Goal: Transaction & Acquisition: Purchase product/service

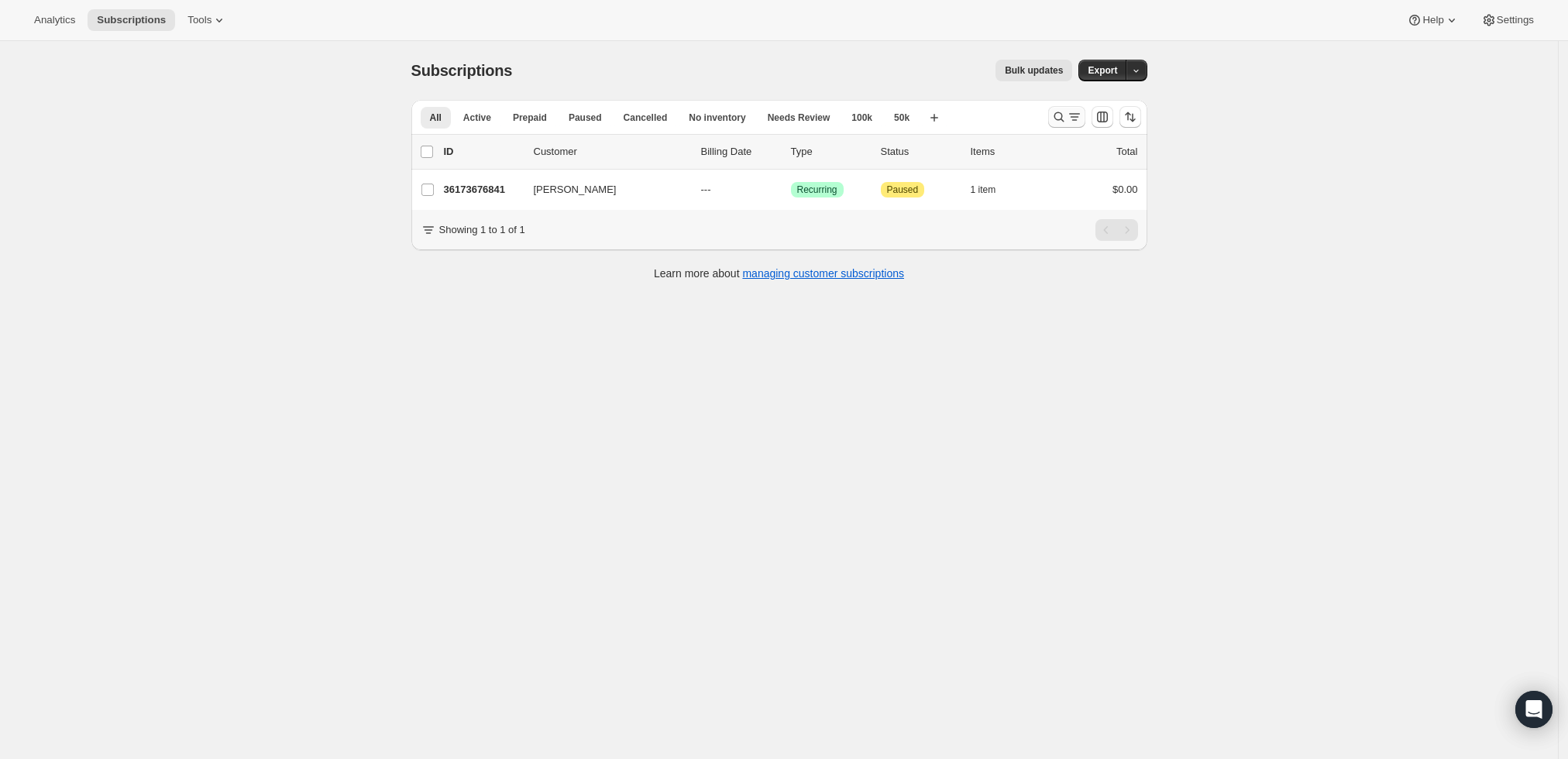
click at [1063, 111] on icon "Search and filter results" at bounding box center [1060, 117] width 15 height 15
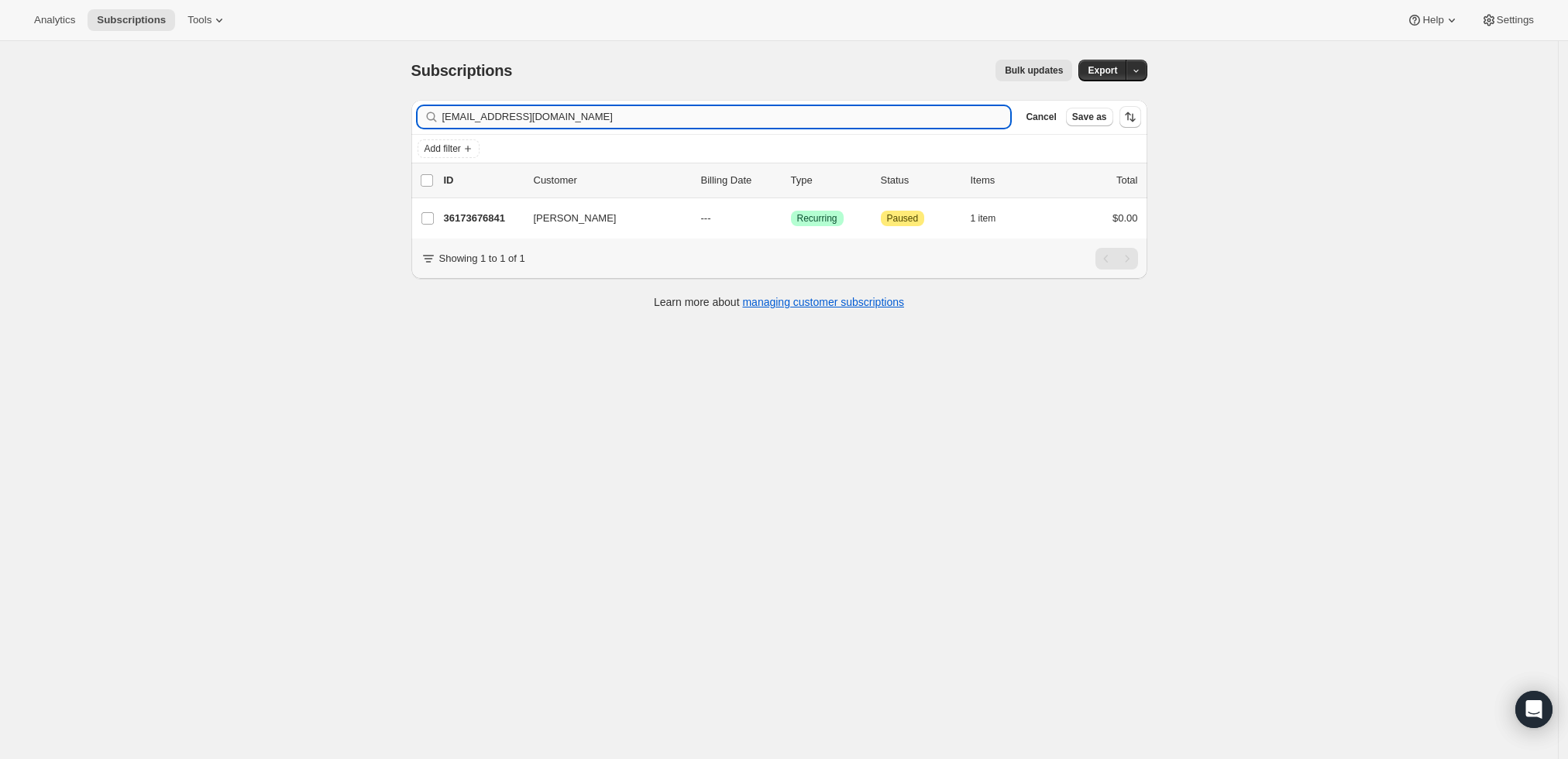
click at [508, 116] on input "ngojake@yahoo.com" at bounding box center [727, 116] width 569 height 21
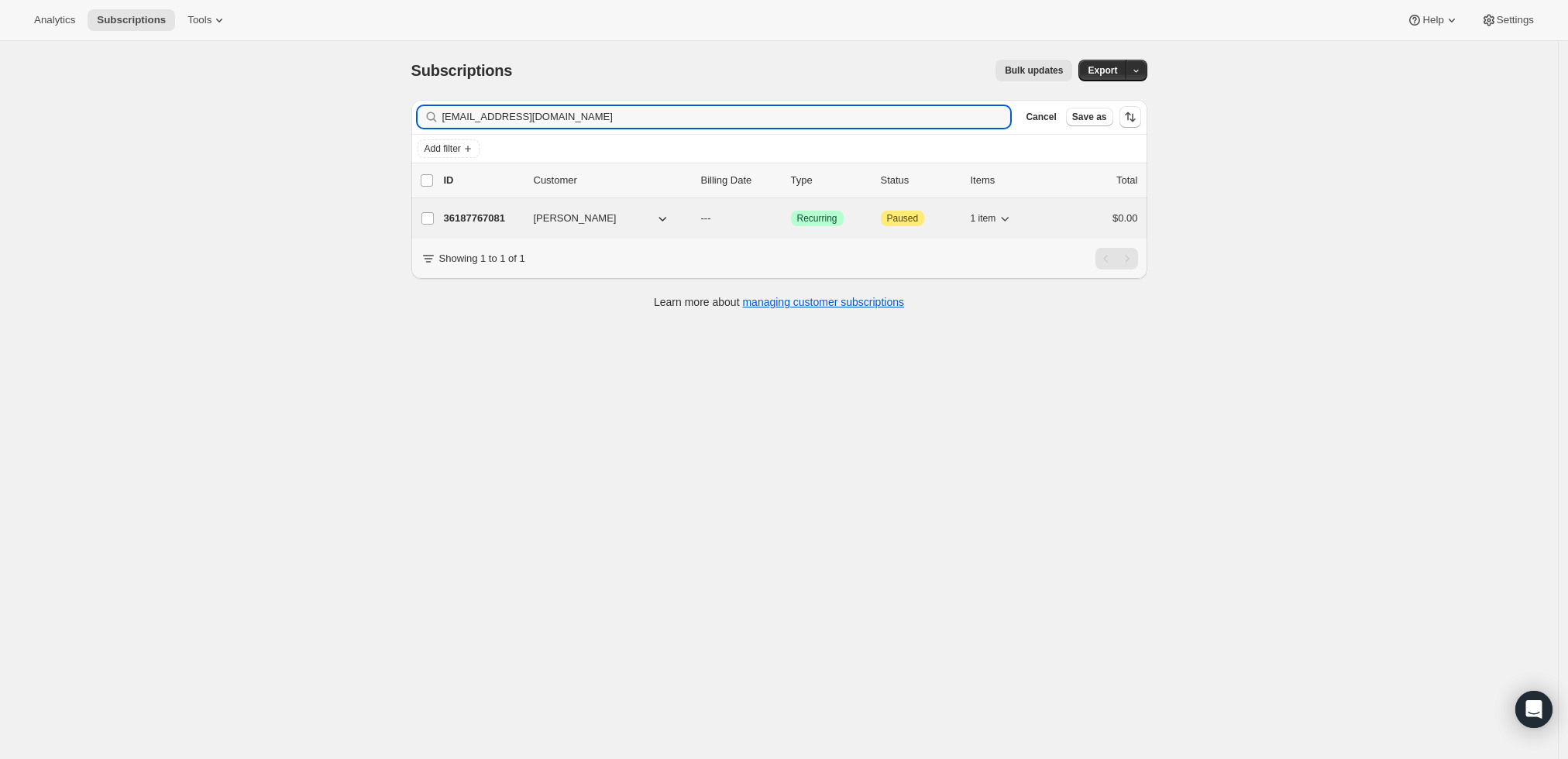
type input "rigelkaufman@gmail.com"
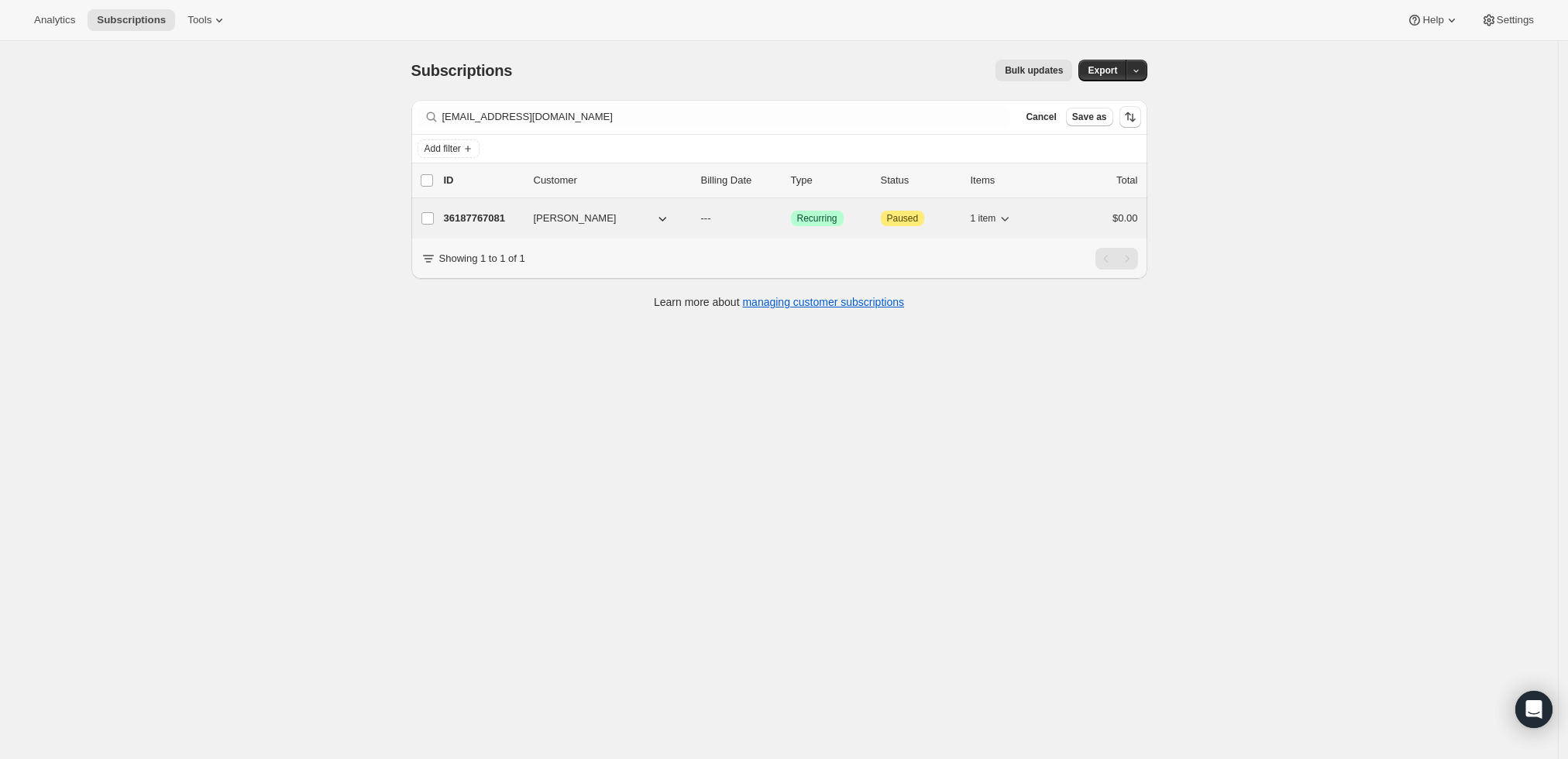
click at [473, 212] on p "36187767081" at bounding box center [482, 218] width 78 height 15
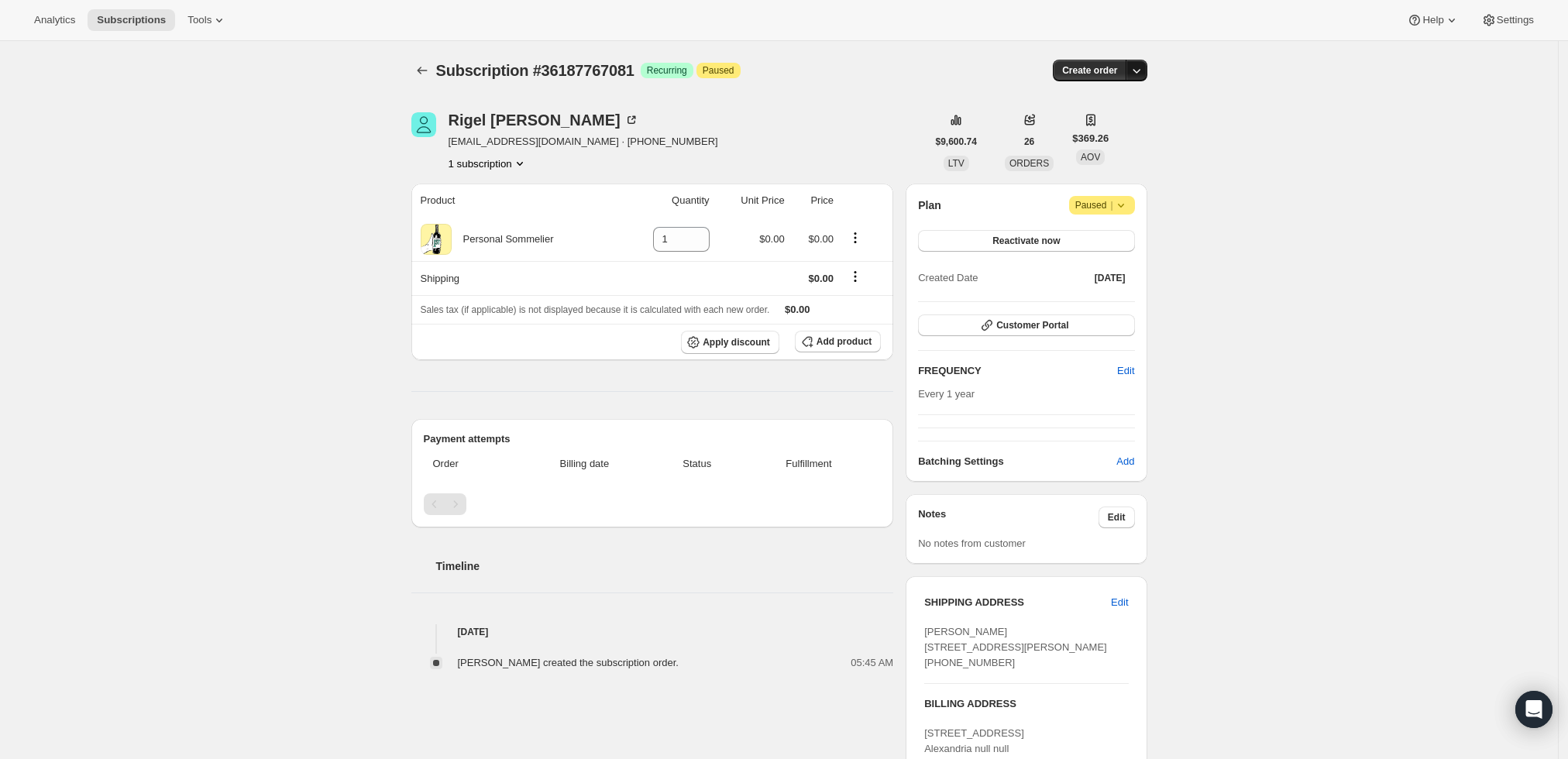
click at [1141, 67] on icon "button" at bounding box center [1136, 71] width 15 height 15
click at [1089, 128] on span "Create custom one-time order" at bounding box center [1076, 129] width 134 height 12
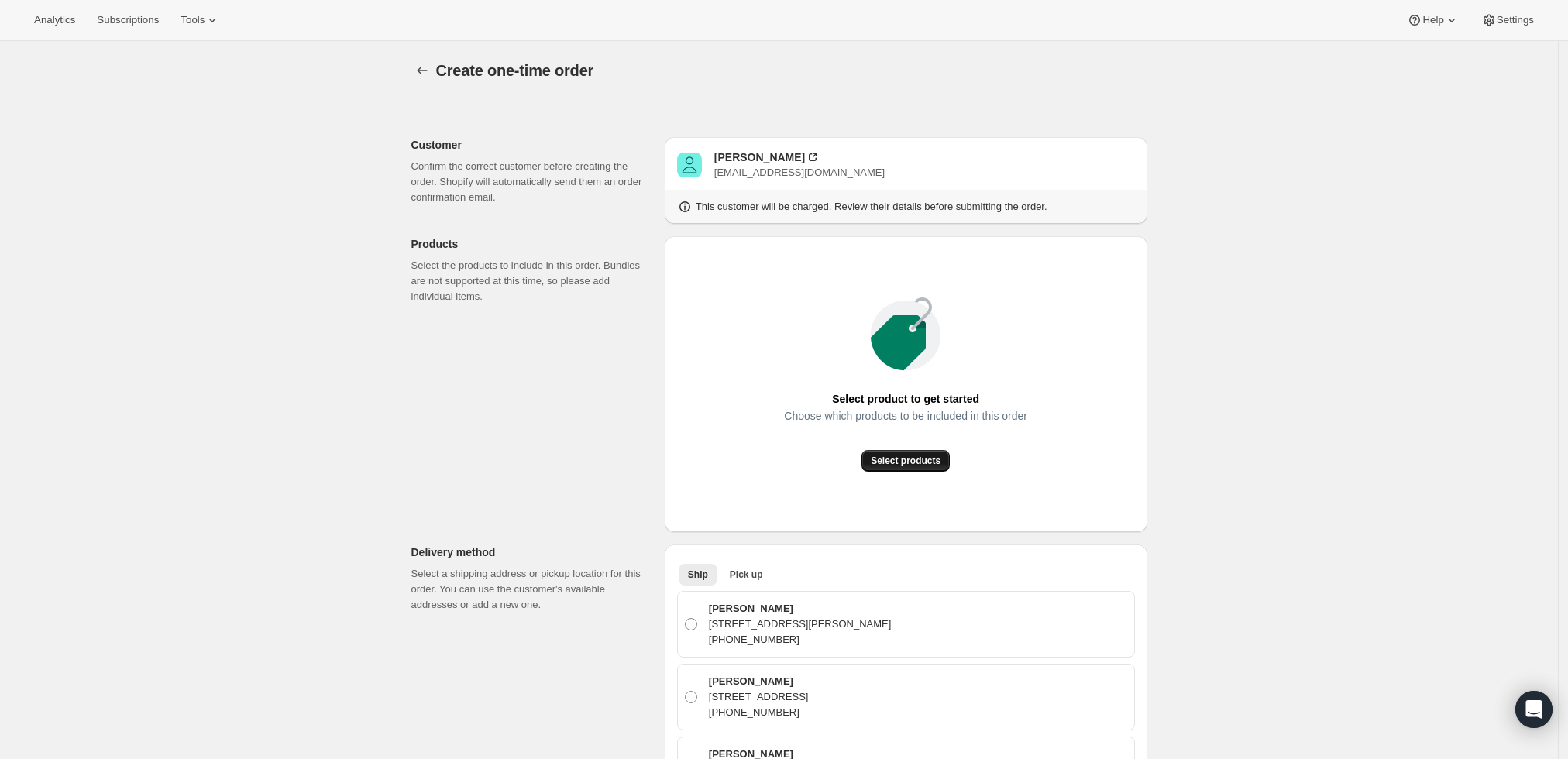
click at [910, 459] on span "Select products" at bounding box center [906, 461] width 70 height 13
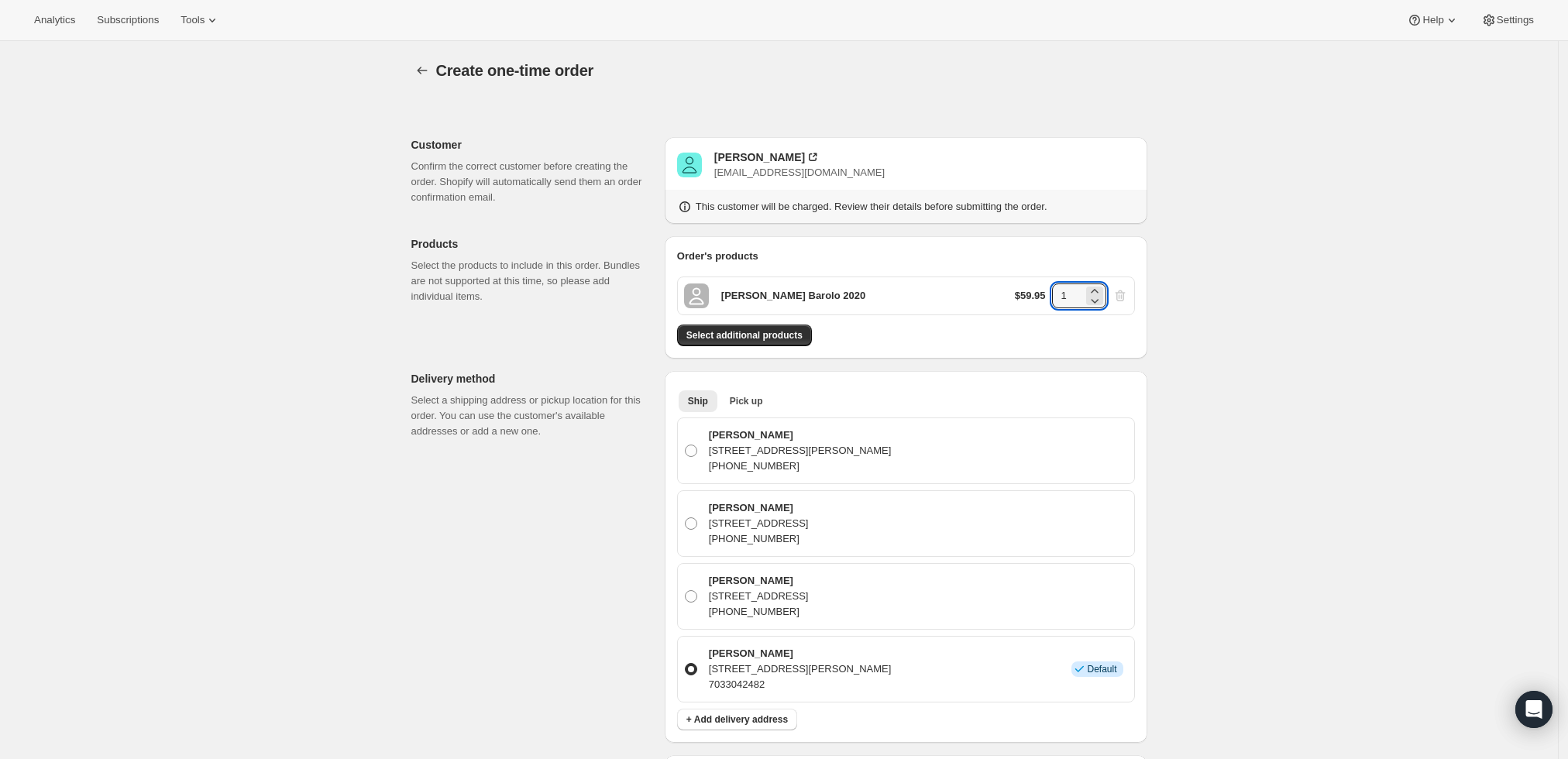
drag, startPoint x: 1073, startPoint y: 296, endPoint x: 1039, endPoint y: 298, distance: 34.1
click at [1039, 298] on div "$59.95 1" at bounding box center [1071, 295] width 113 height 25
type input "6"
click at [1232, 320] on div "Create one-time order. This page is ready Create one-time order Customer Confir…" at bounding box center [779, 694] width 1559 height 1307
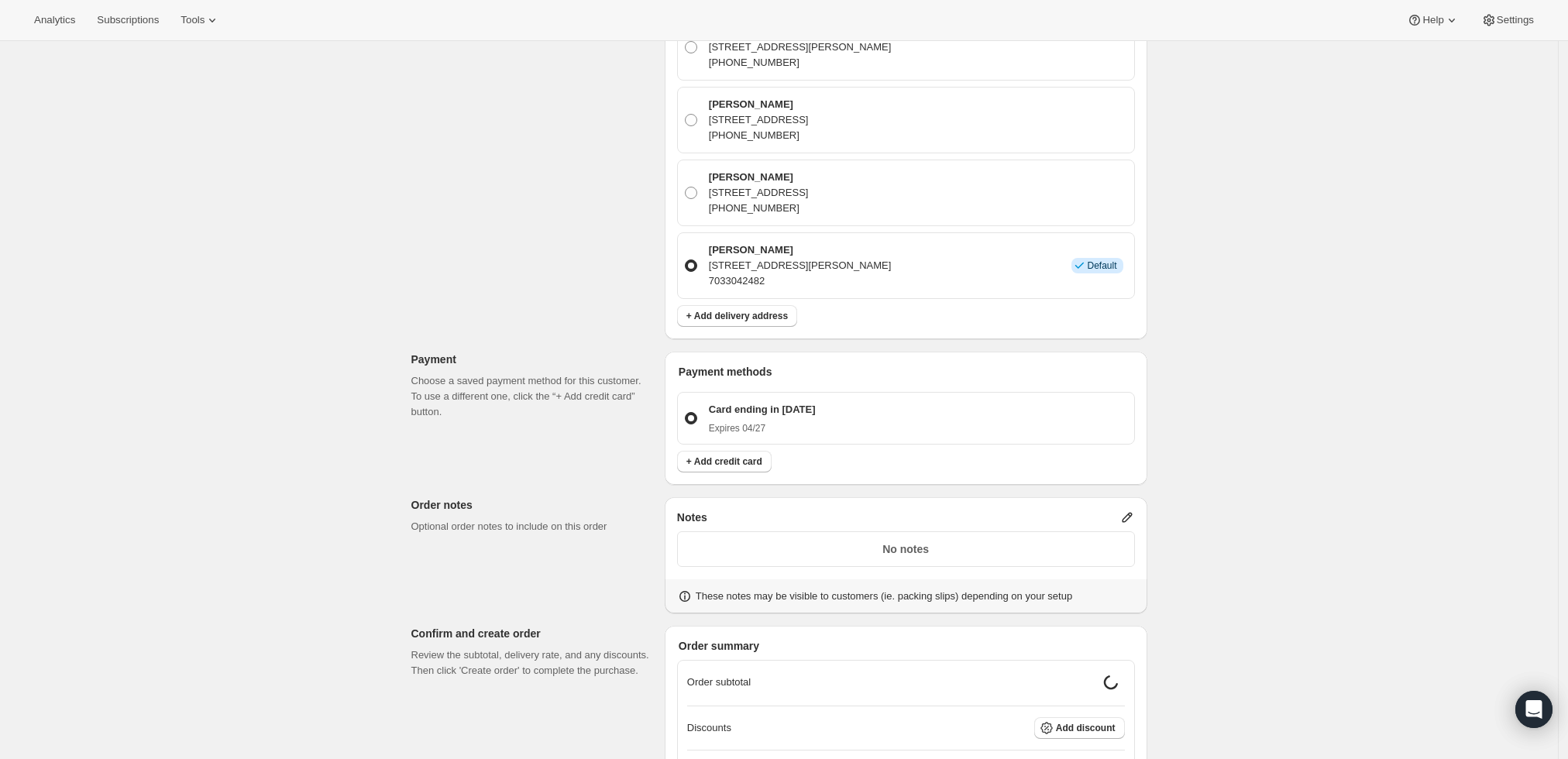
scroll to position [430, 0]
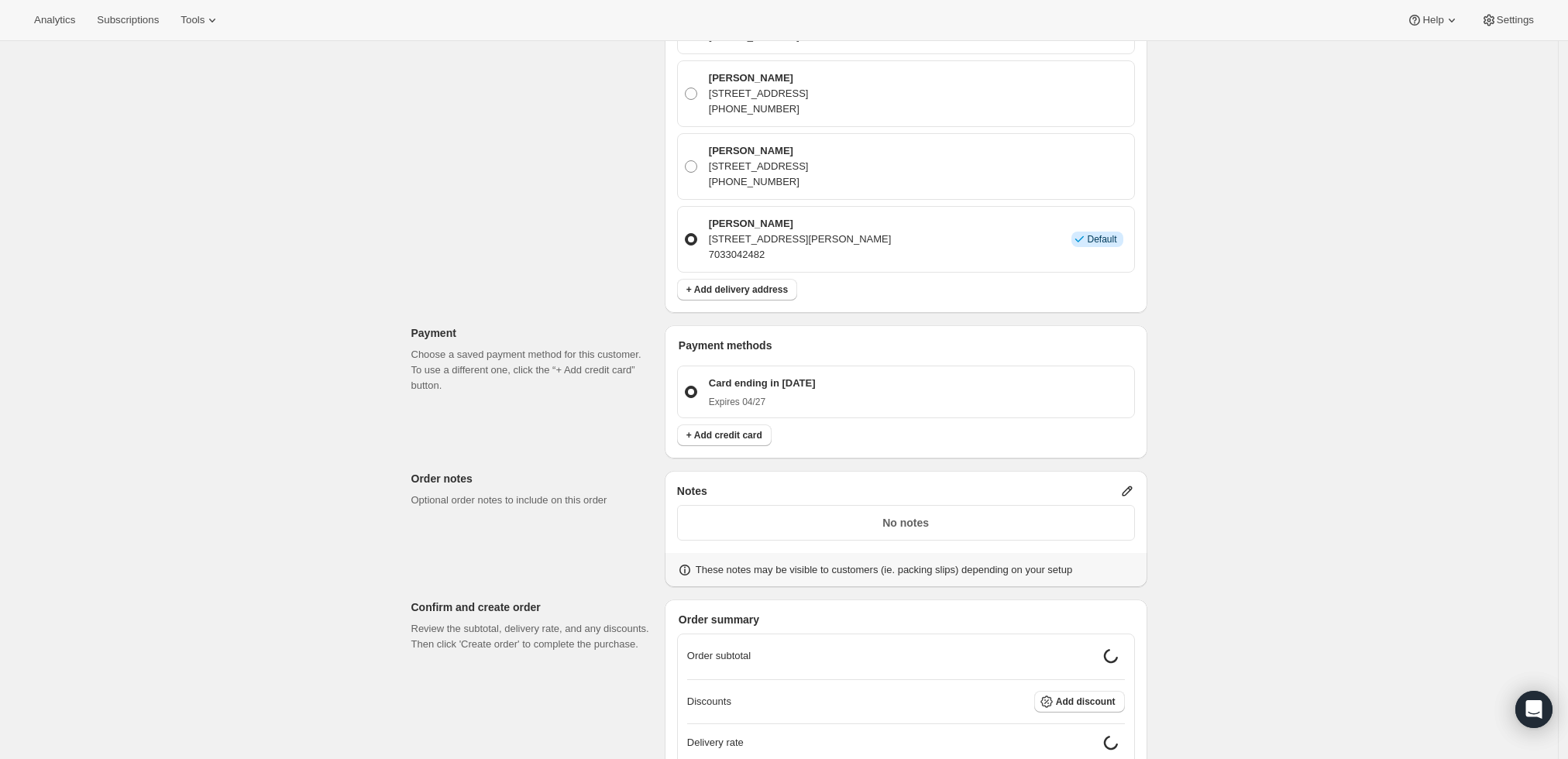
click at [1135, 494] on icon at bounding box center [1127, 491] width 15 height 15
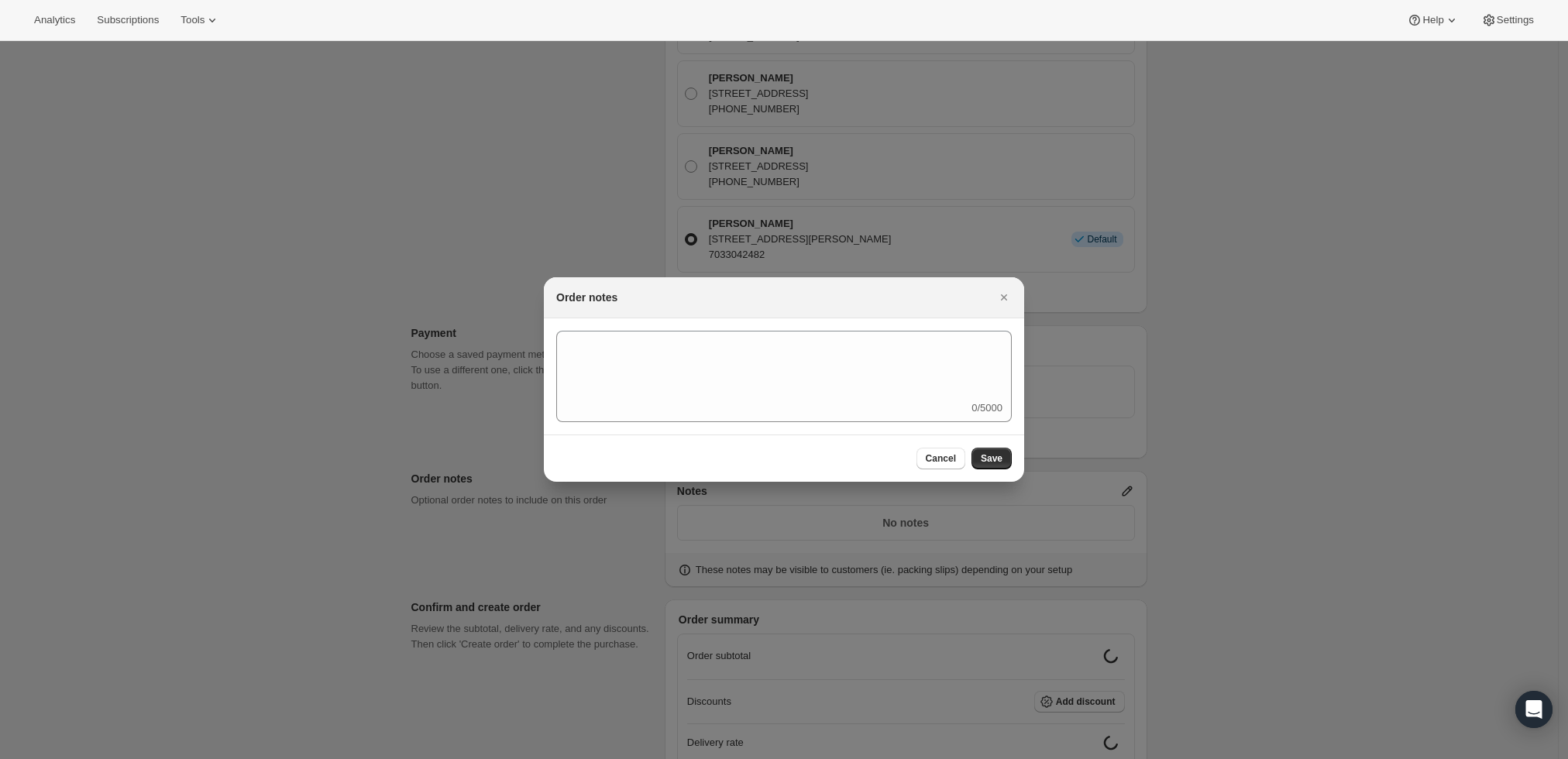
click at [870, 407] on div "0/5000" at bounding box center [784, 376] width 456 height 91
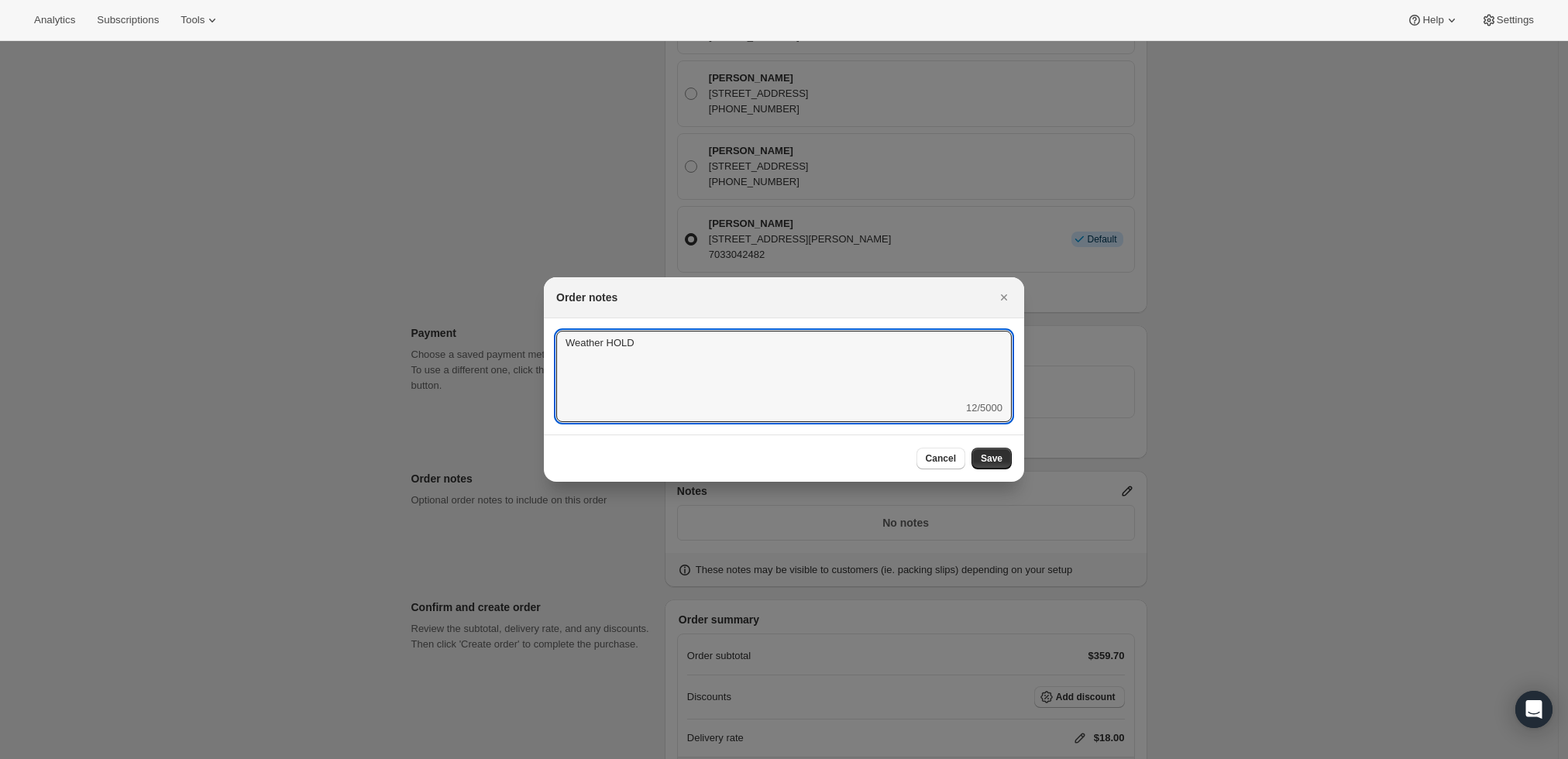
type textarea "Weather HOLD"
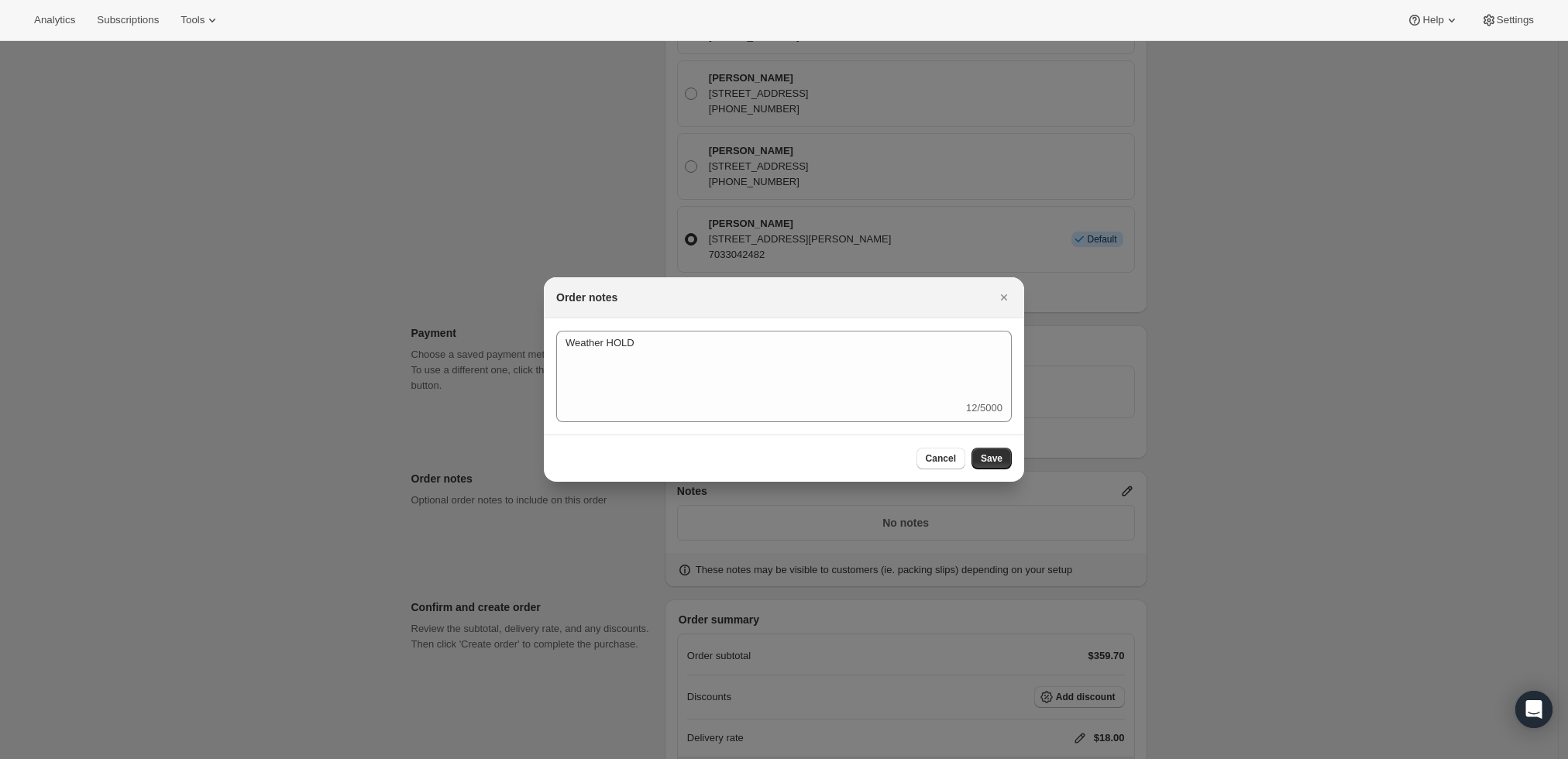
click at [992, 444] on div "Cancel Save" at bounding box center [784, 458] width 480 height 47
click at [995, 453] on span "Save" at bounding box center [991, 458] width 21 height 13
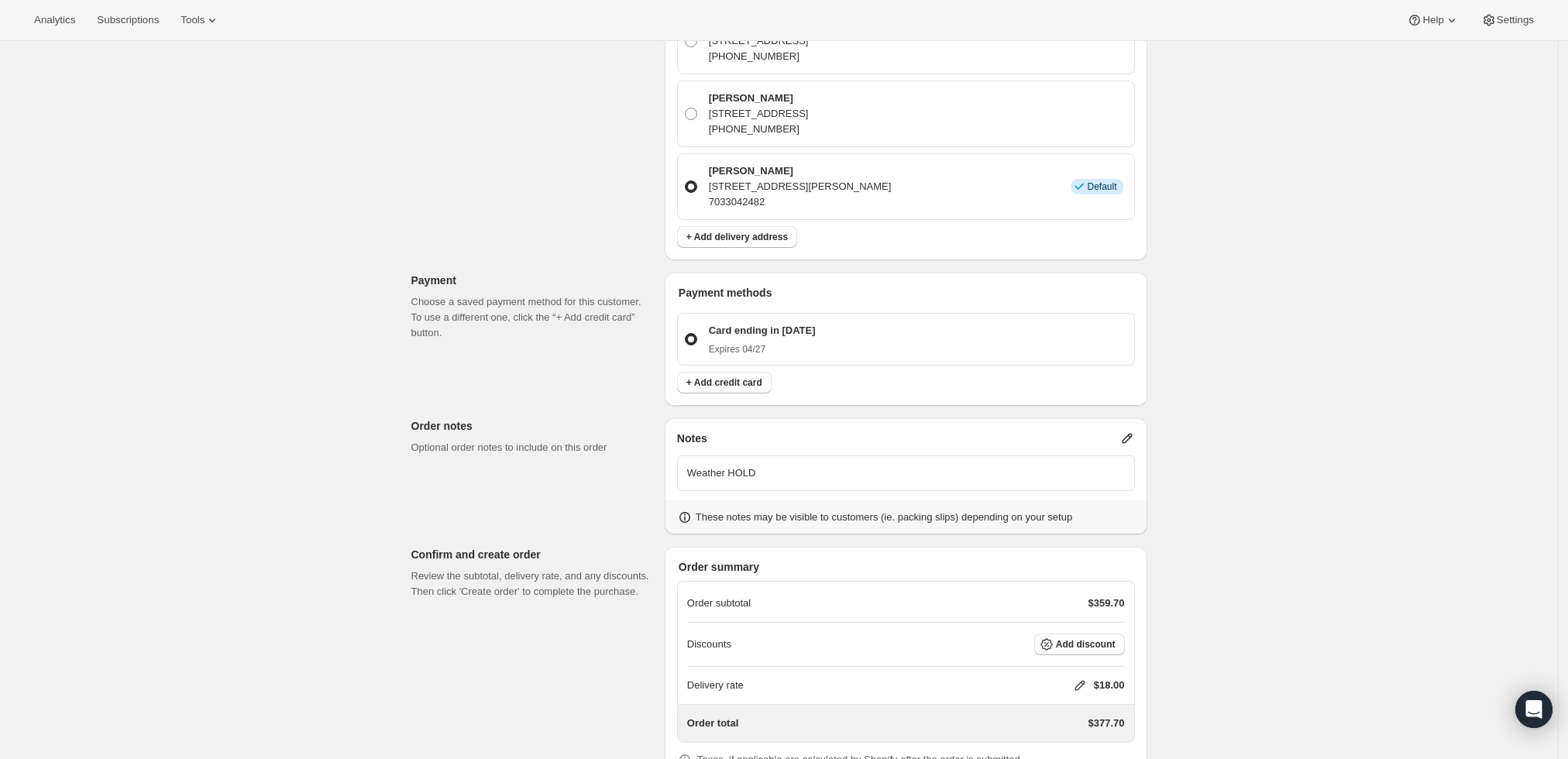
scroll to position [573, 0]
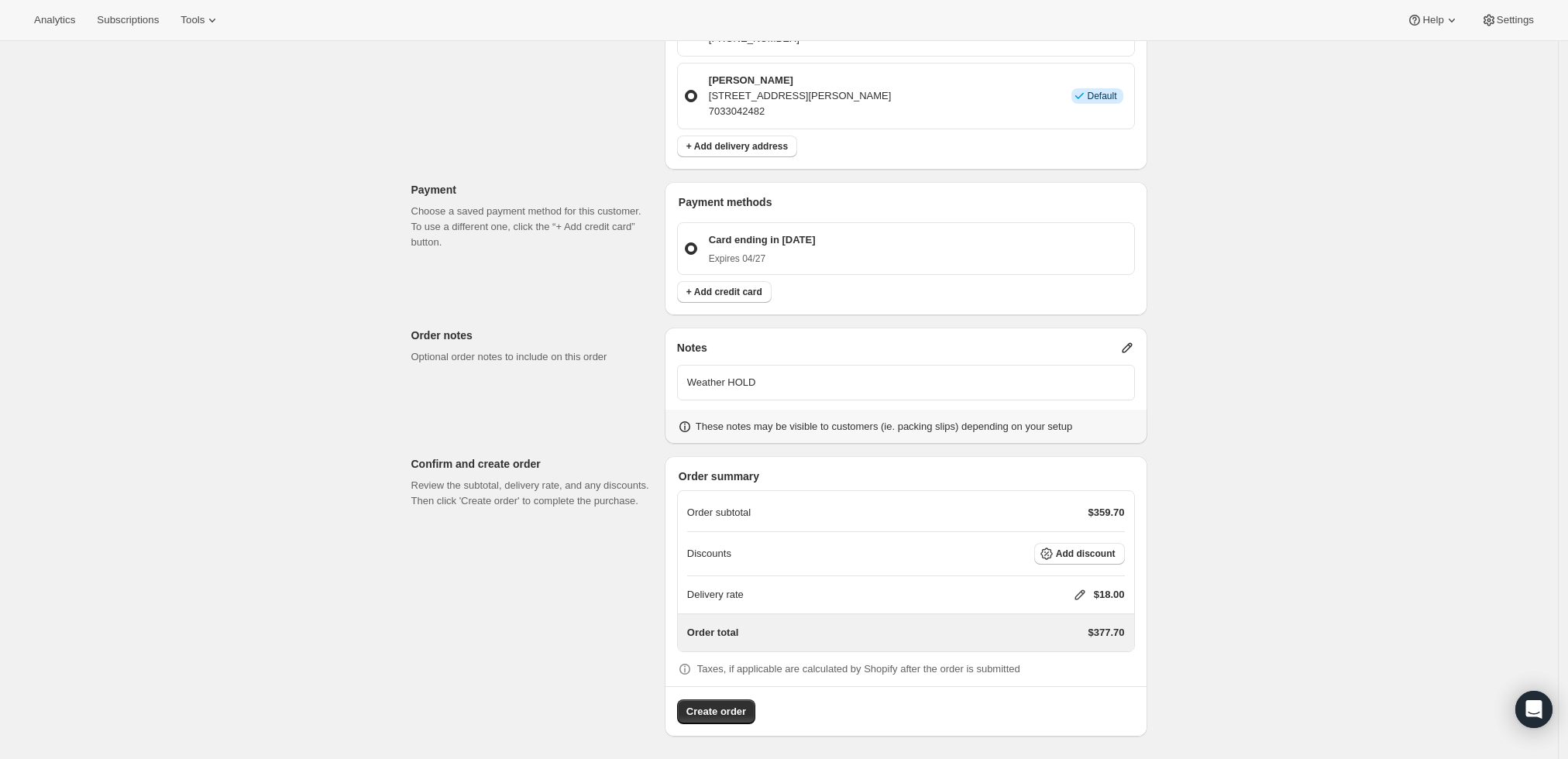
click at [1085, 595] on icon at bounding box center [1080, 594] width 15 height 15
click at [1087, 645] on input "0" at bounding box center [1087, 651] width 139 height 25
type input "0"
click at [1072, 690] on span "Save" at bounding box center [1077, 687] width 21 height 13
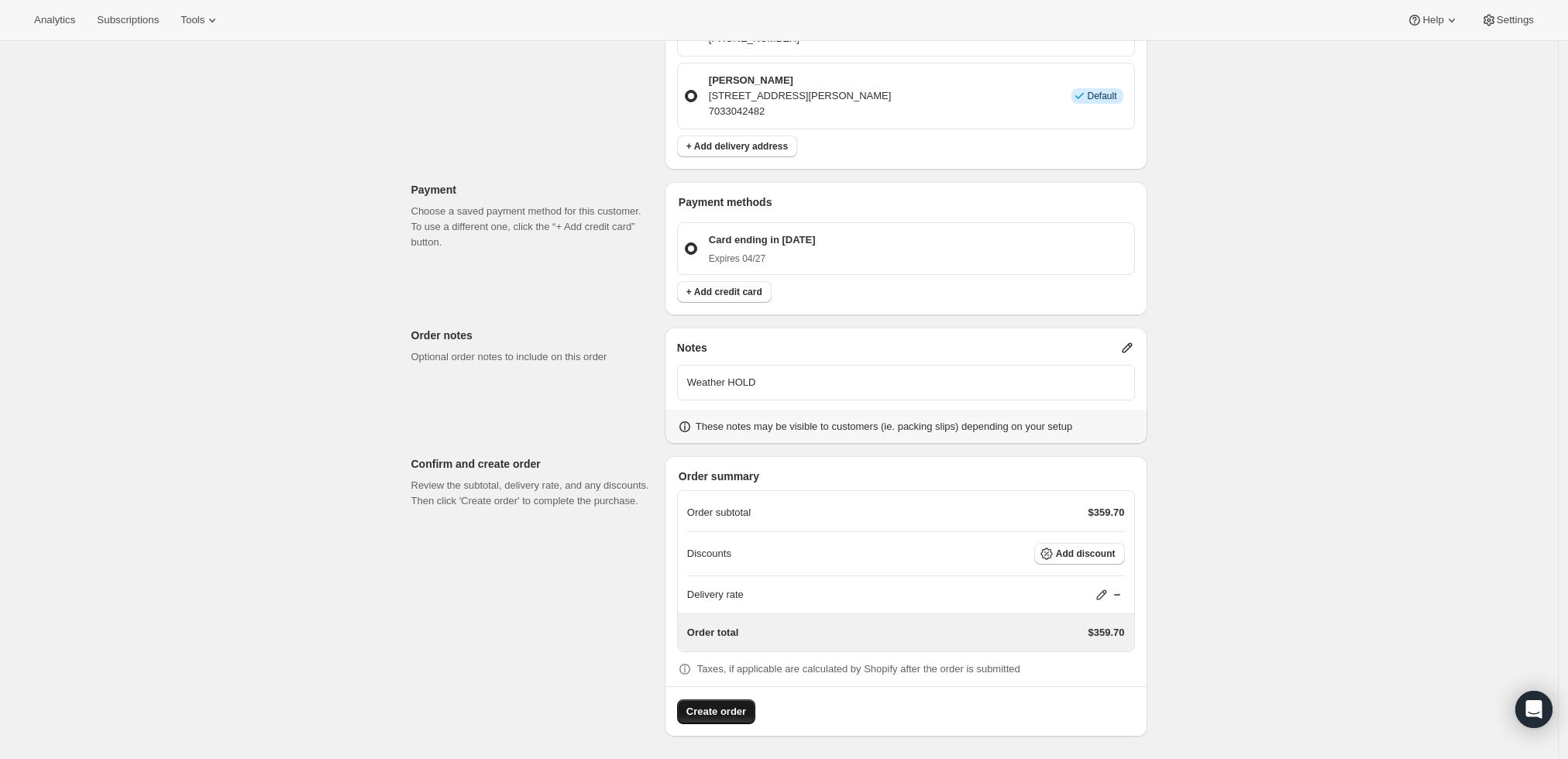
click at [709, 705] on span "Create order" at bounding box center [717, 712] width 60 height 15
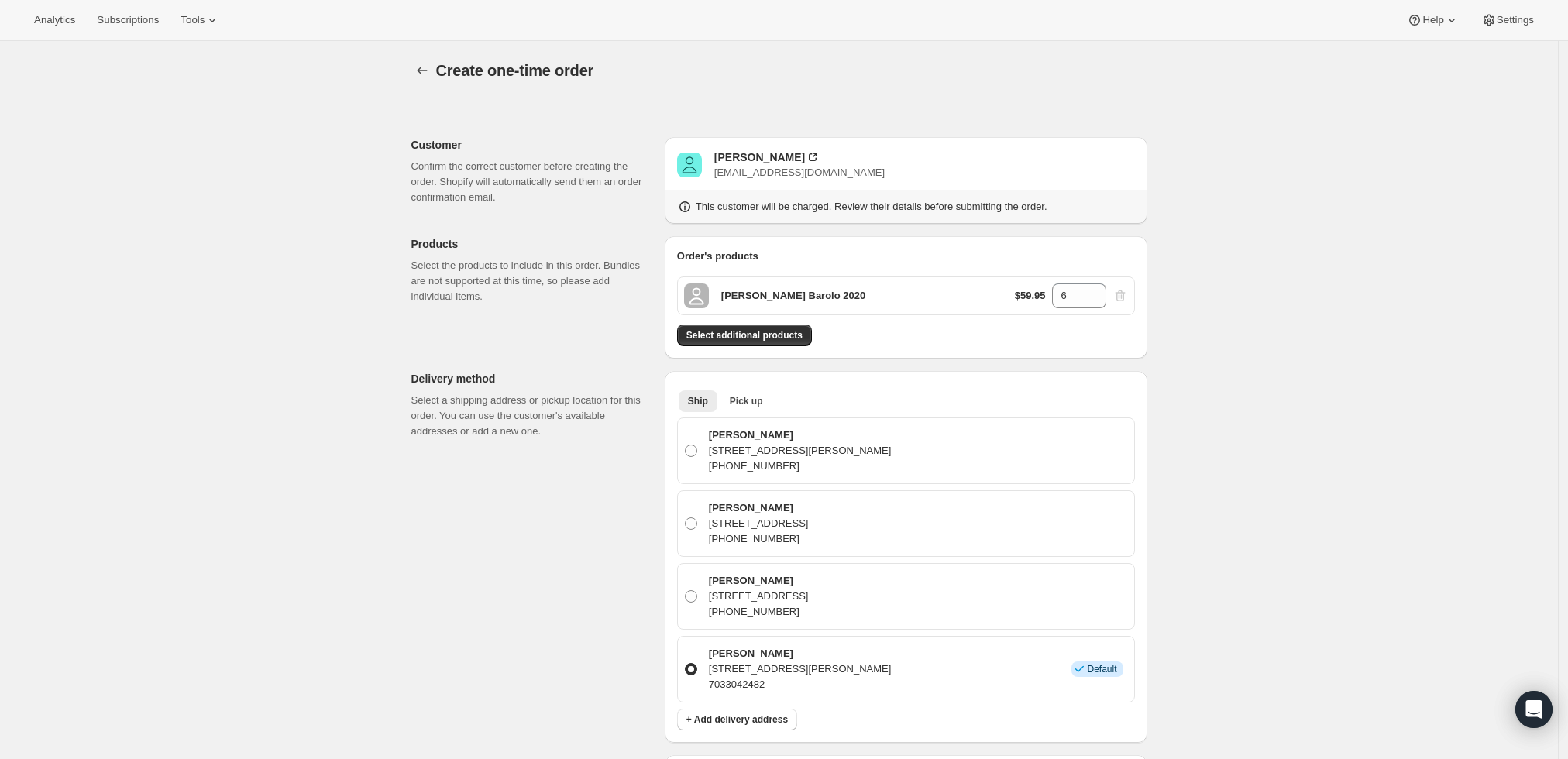
scroll to position [0, 0]
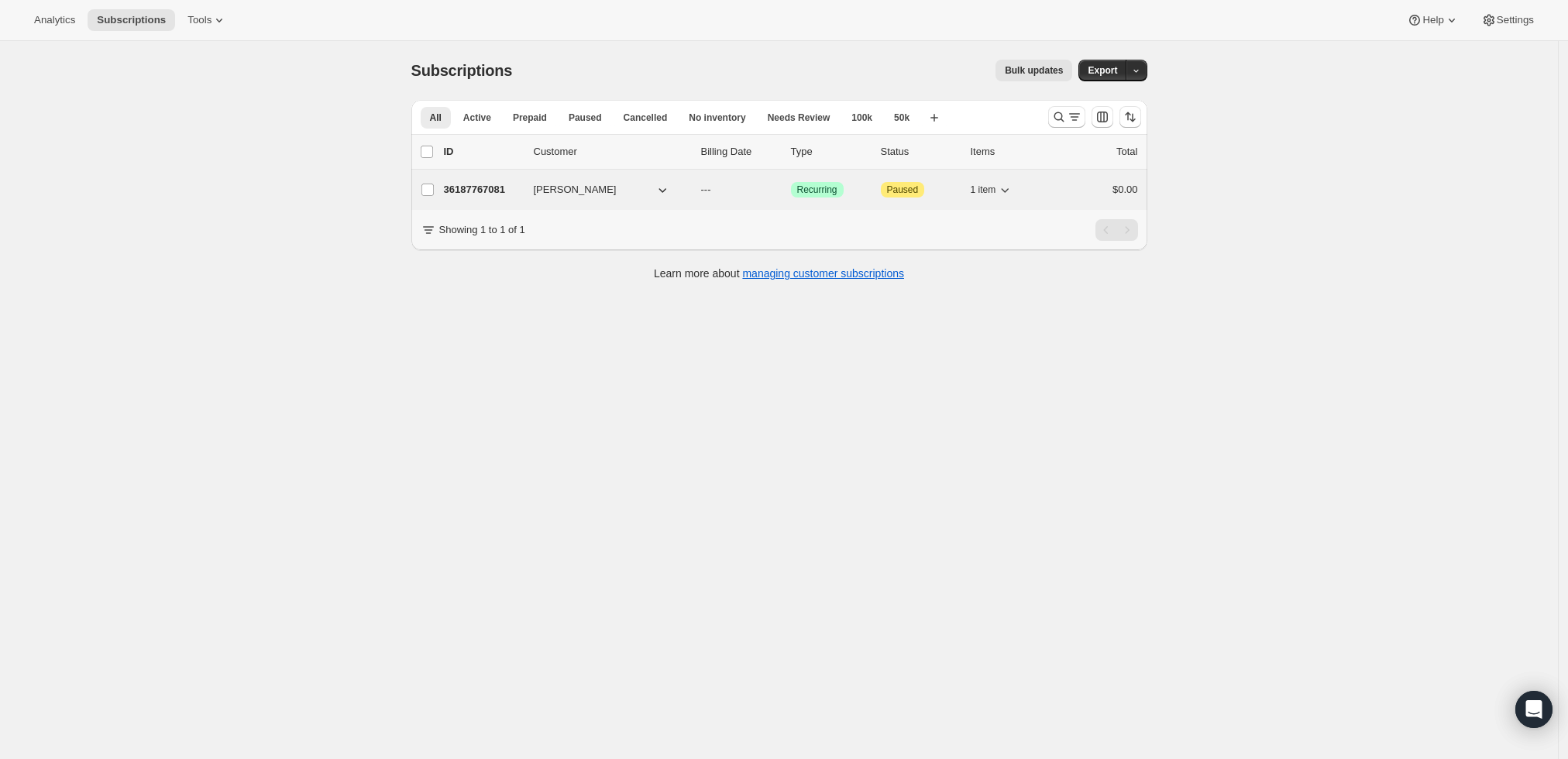
click at [564, 190] on span "Rigel Kaufman" at bounding box center [575, 189] width 83 height 15
click at [477, 183] on p "36187767081" at bounding box center [482, 189] width 78 height 15
click at [472, 184] on p "36187767081" at bounding box center [482, 189] width 78 height 15
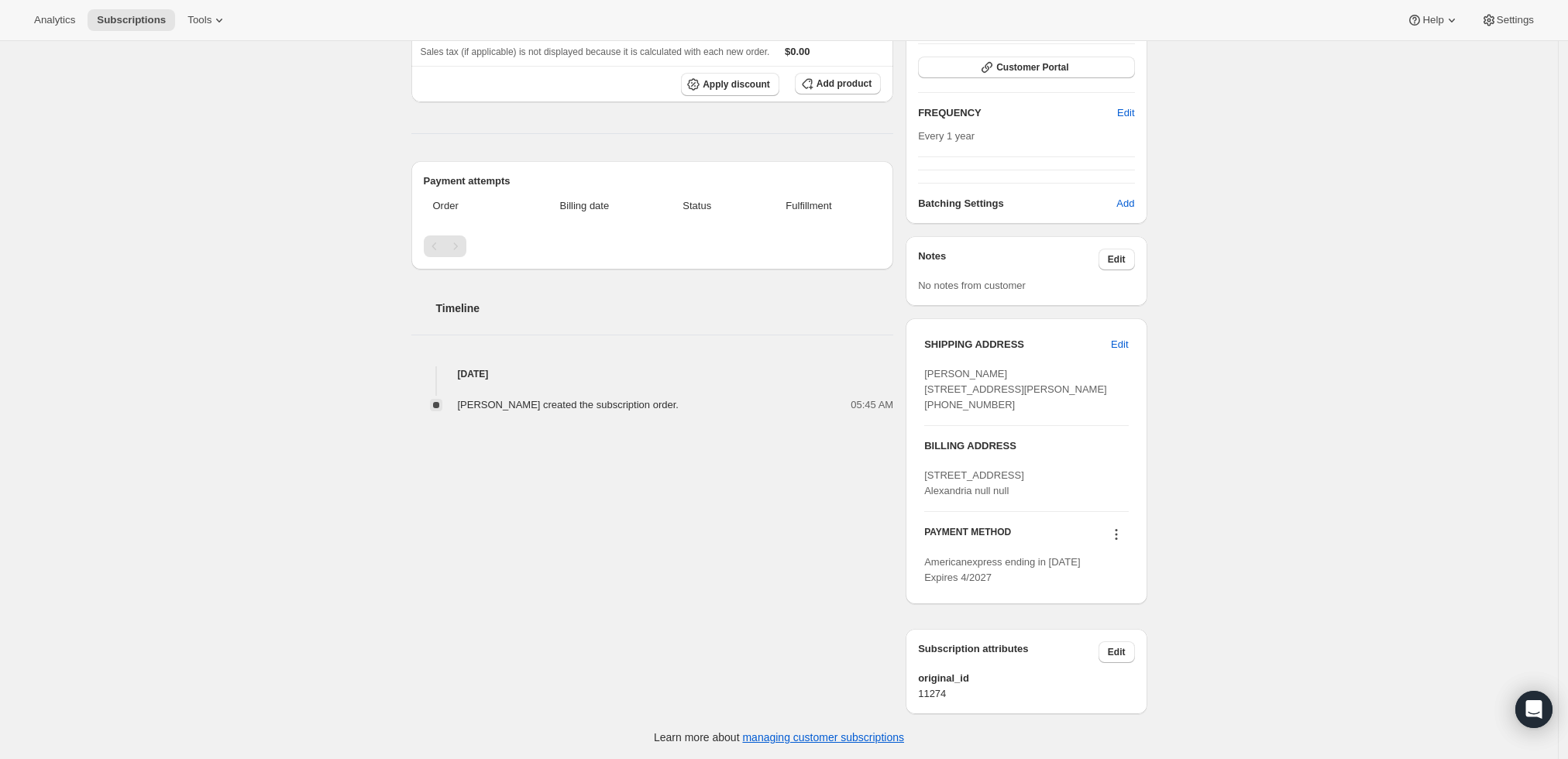
scroll to position [303, 0]
click at [1118, 534] on icon at bounding box center [1117, 533] width 15 height 15
click at [673, 611] on div "Rigel Kaufman rigelkaufman@gmail.com · +17033042482 1 subscription $9,600.74 LT…" at bounding box center [773, 269] width 748 height 884
click at [1122, 532] on icon at bounding box center [1117, 533] width 15 height 15
click at [1116, 602] on span "Send link to update card" at bounding box center [1120, 608] width 108 height 12
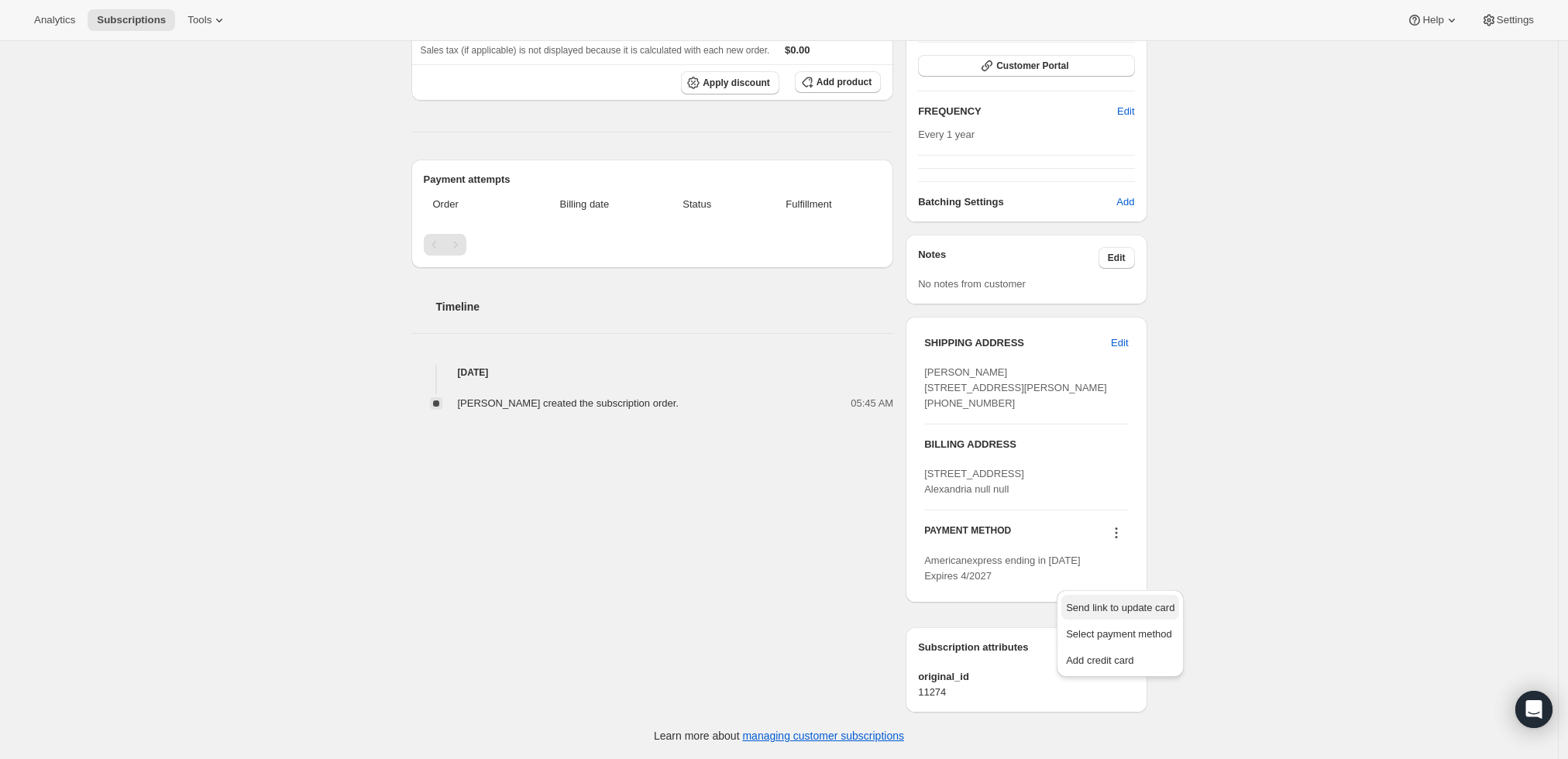
scroll to position [0, 0]
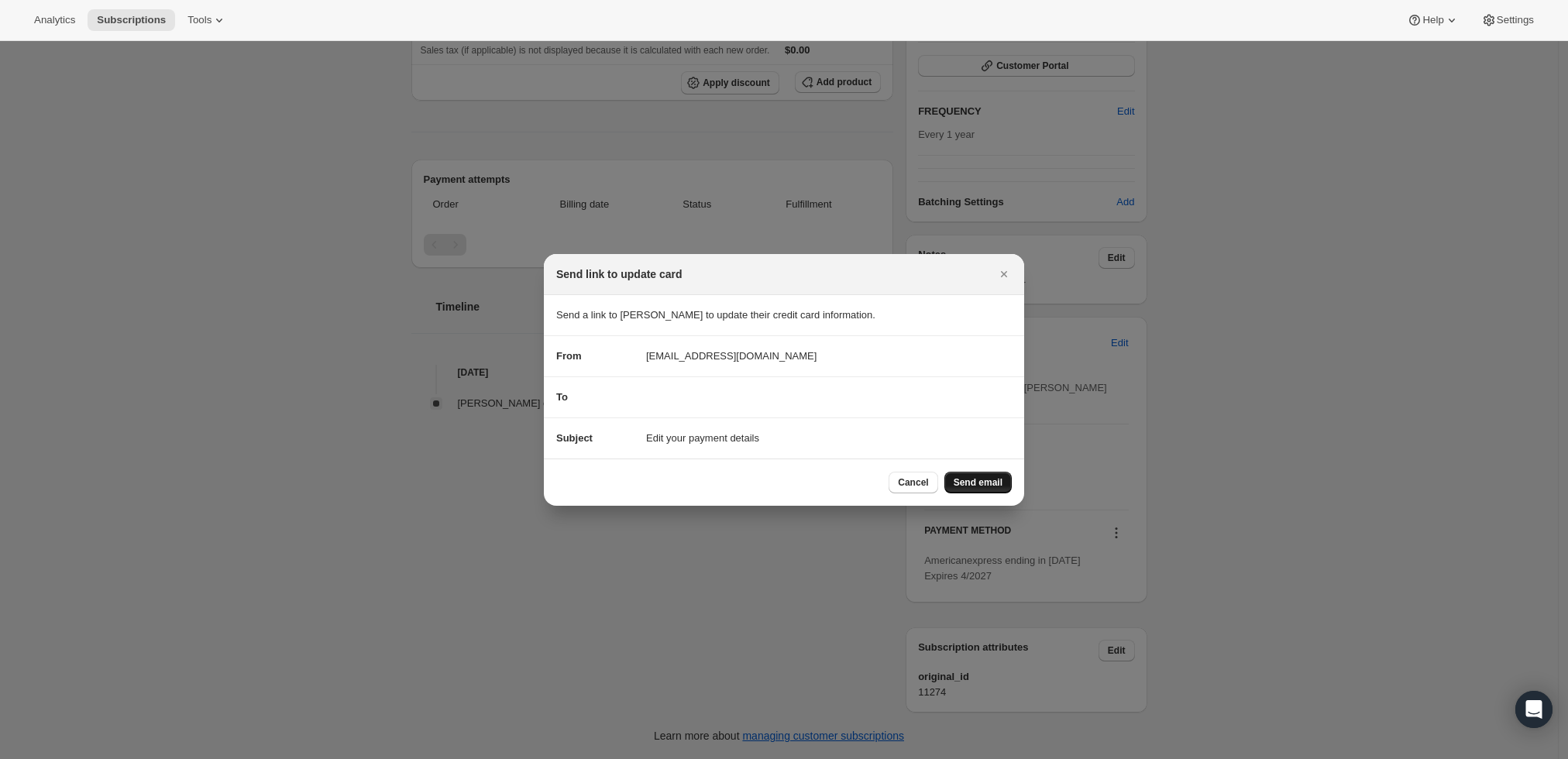
click at [987, 484] on span "Send email" at bounding box center [978, 483] width 49 height 13
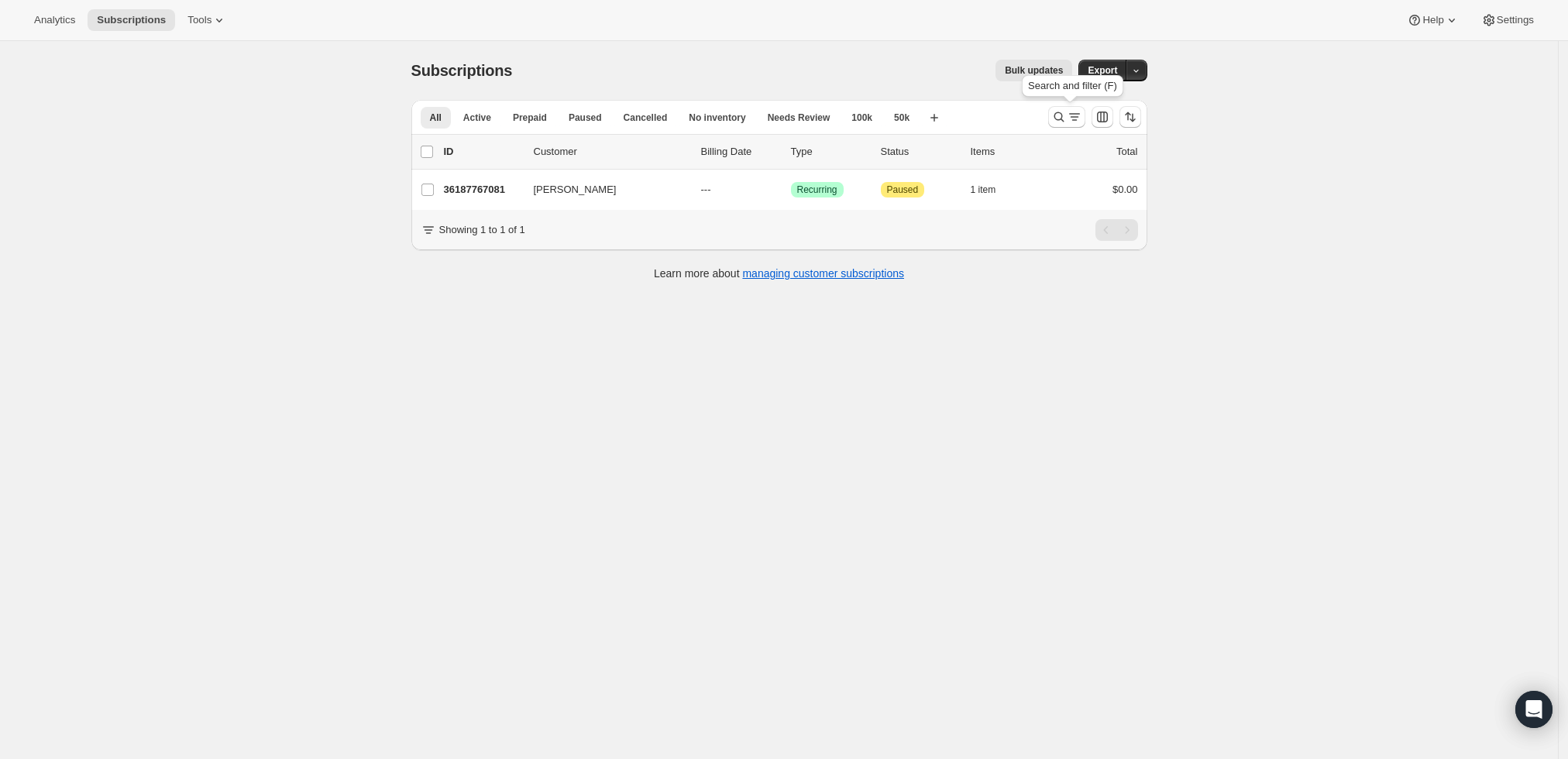
click at [1062, 106] on div "Search and filter (F)" at bounding box center [1072, 89] width 107 height 34
click at [1061, 115] on icon "Search and filter results" at bounding box center [1060, 117] width 15 height 15
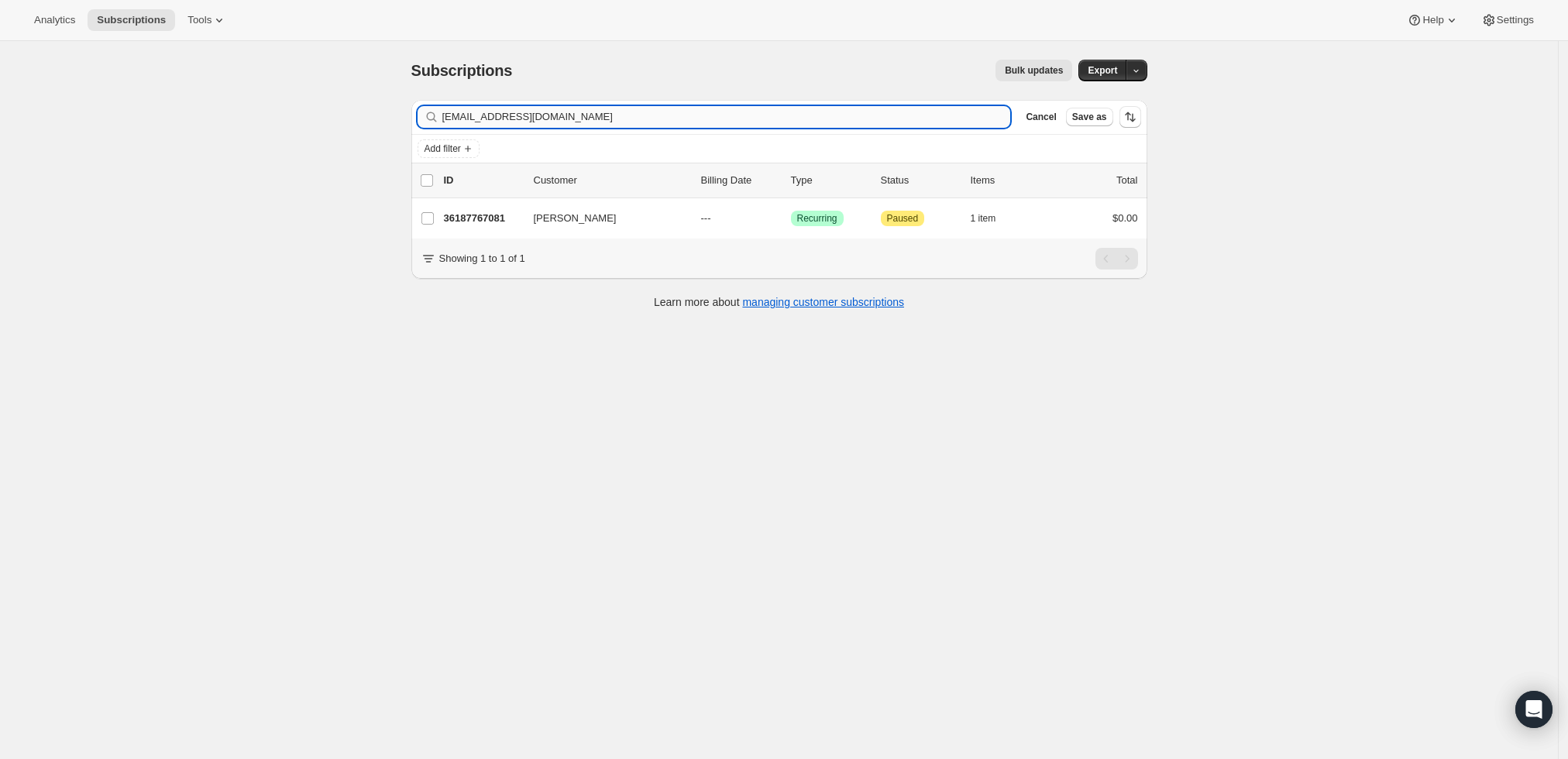
click at [698, 110] on input "rigelkaufman@gmail.com" at bounding box center [727, 116] width 569 height 21
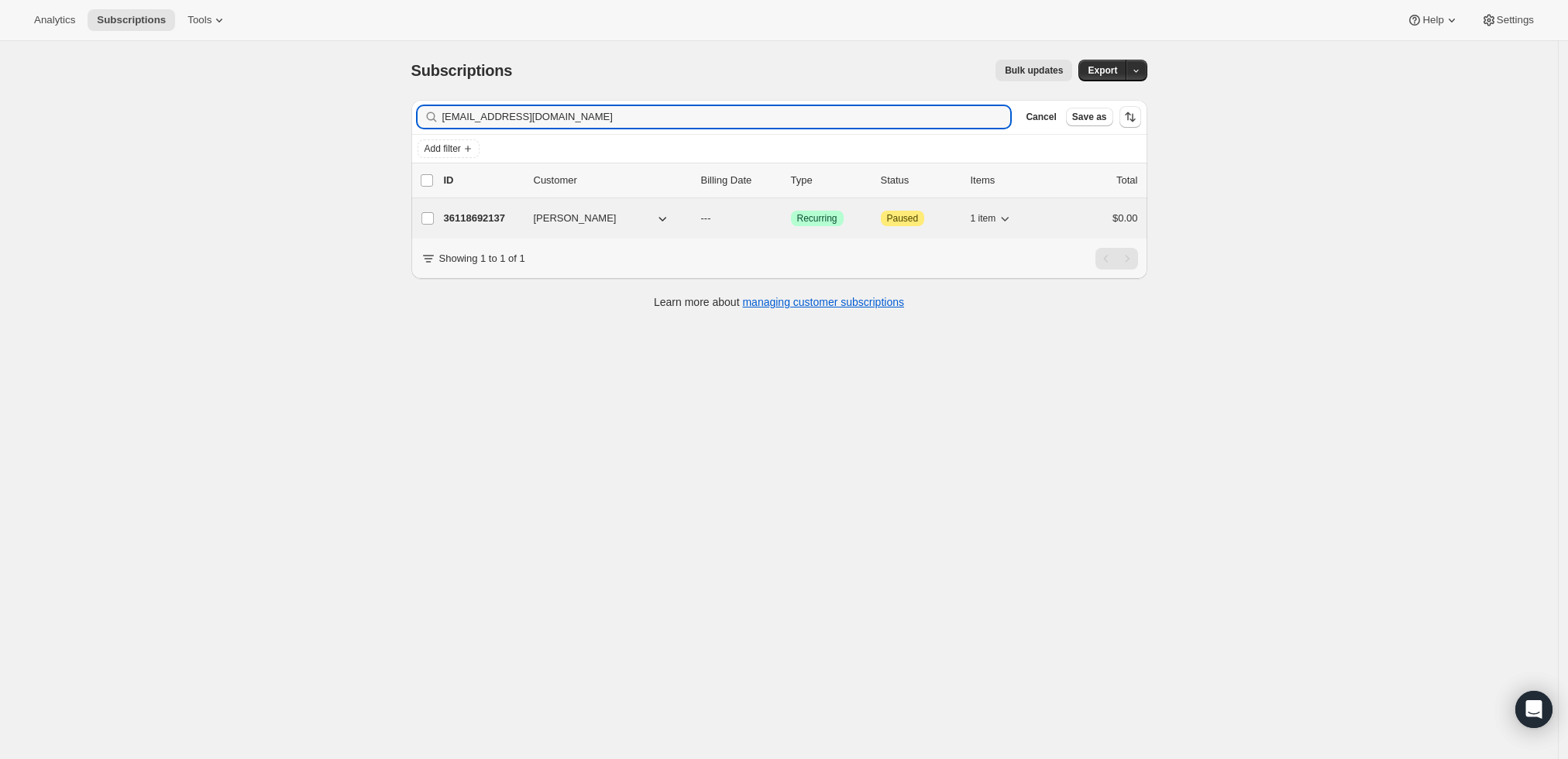
type input "jonathandbray7@gmail.com"
click at [479, 219] on p "36118692137" at bounding box center [482, 218] width 78 height 15
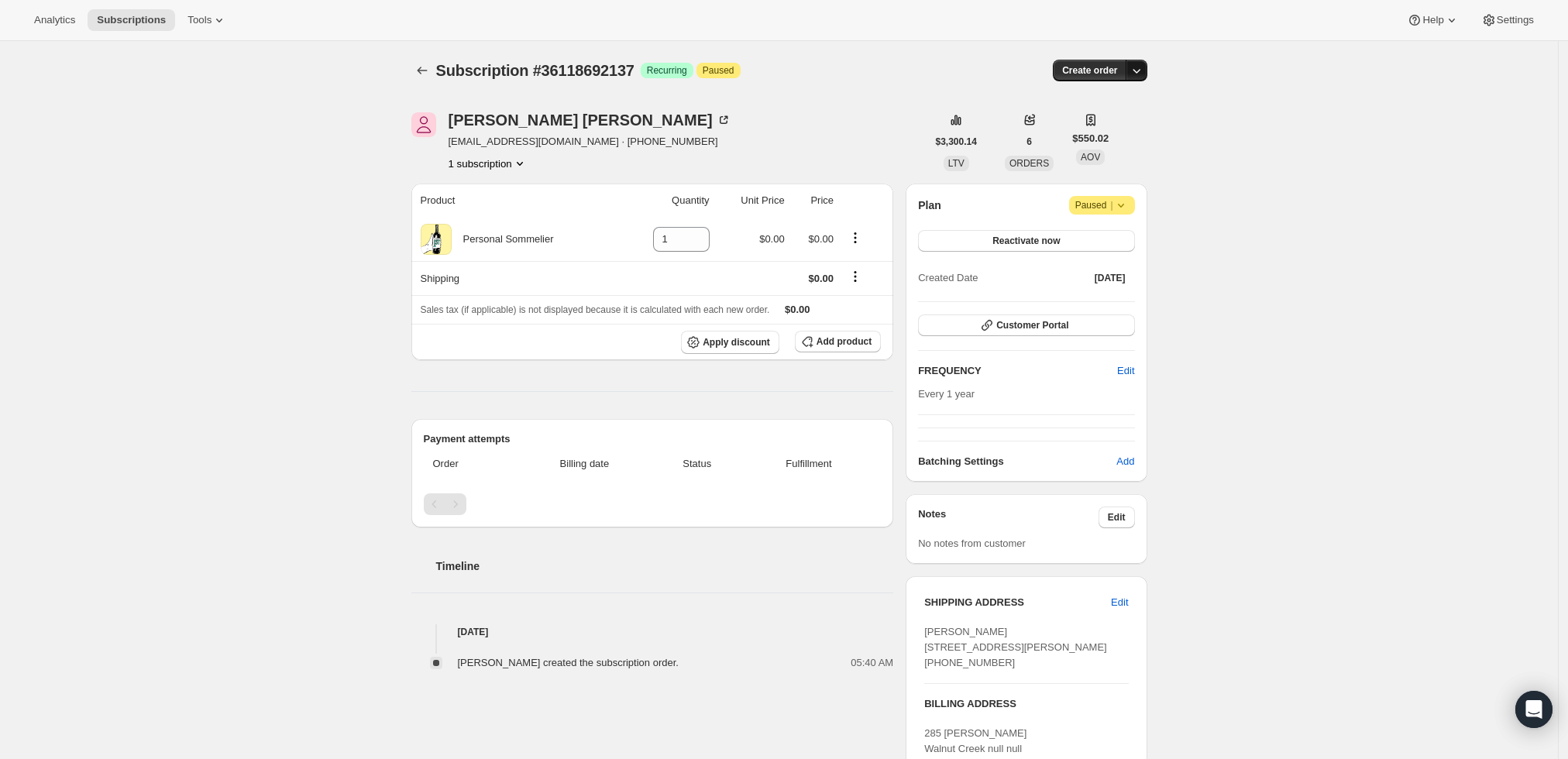
click at [1144, 72] on icon "button" at bounding box center [1136, 71] width 15 height 15
click at [1142, 122] on button "Create custom one-time order" at bounding box center [1066, 128] width 164 height 25
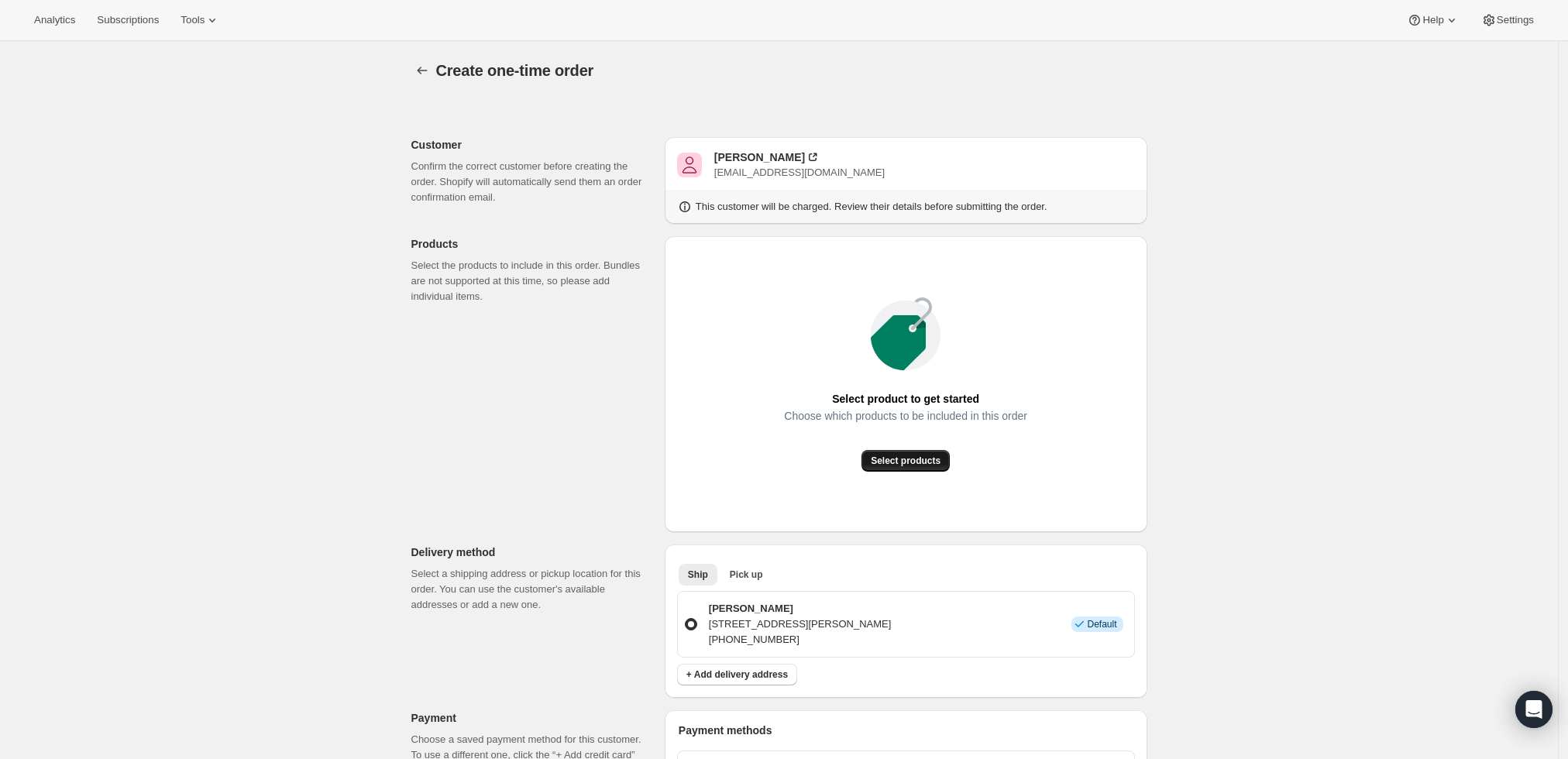
click at [890, 461] on span "Select products" at bounding box center [906, 461] width 70 height 13
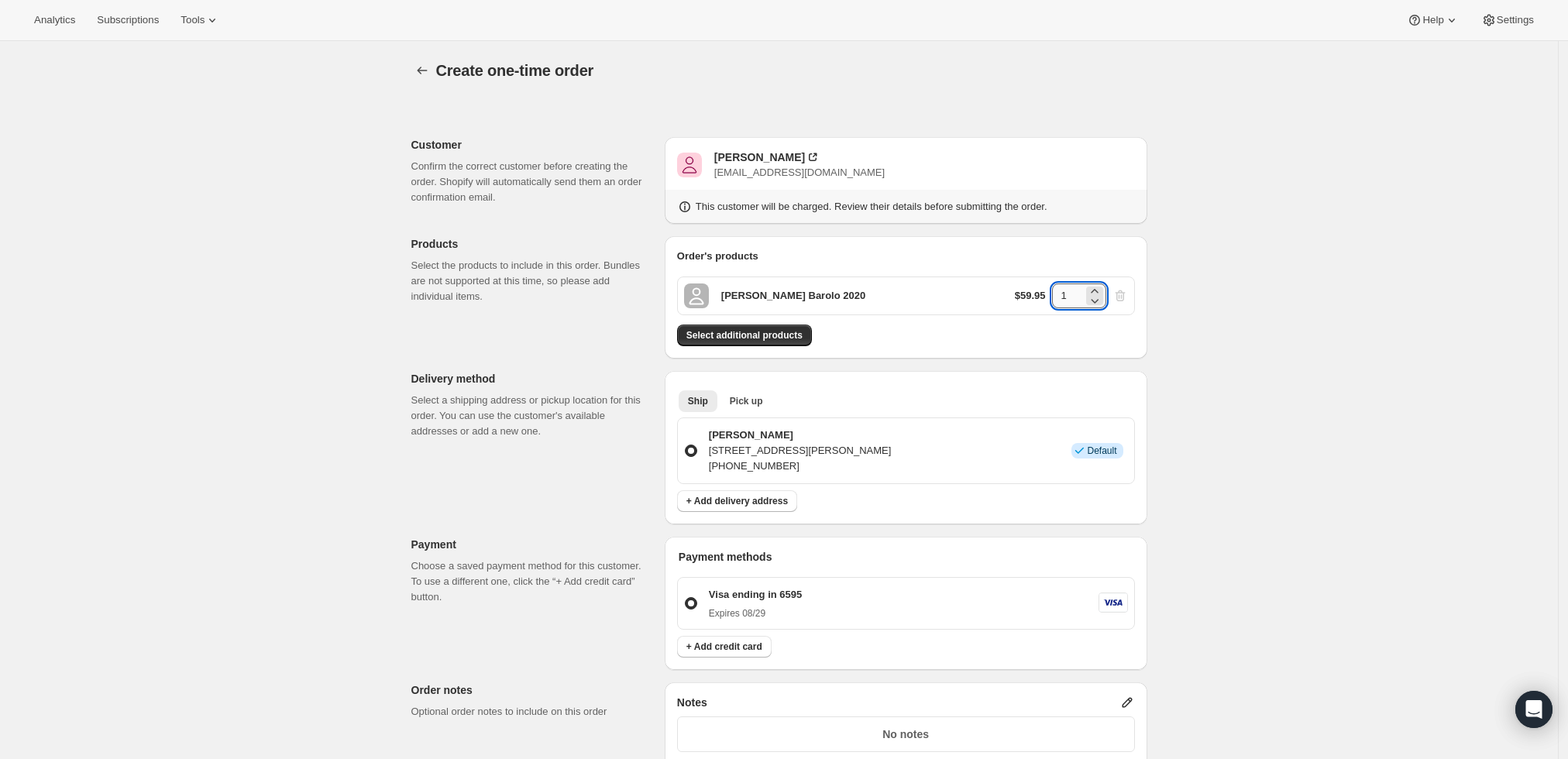
click at [1073, 296] on input "1" at bounding box center [1067, 295] width 31 height 25
type input "12"
click at [1229, 345] on div "Create one-time order. This page is ready Create one-time order Customer Confir…" at bounding box center [779, 585] width 1559 height 1089
click at [750, 341] on button "Select additional products" at bounding box center [745, 335] width 135 height 21
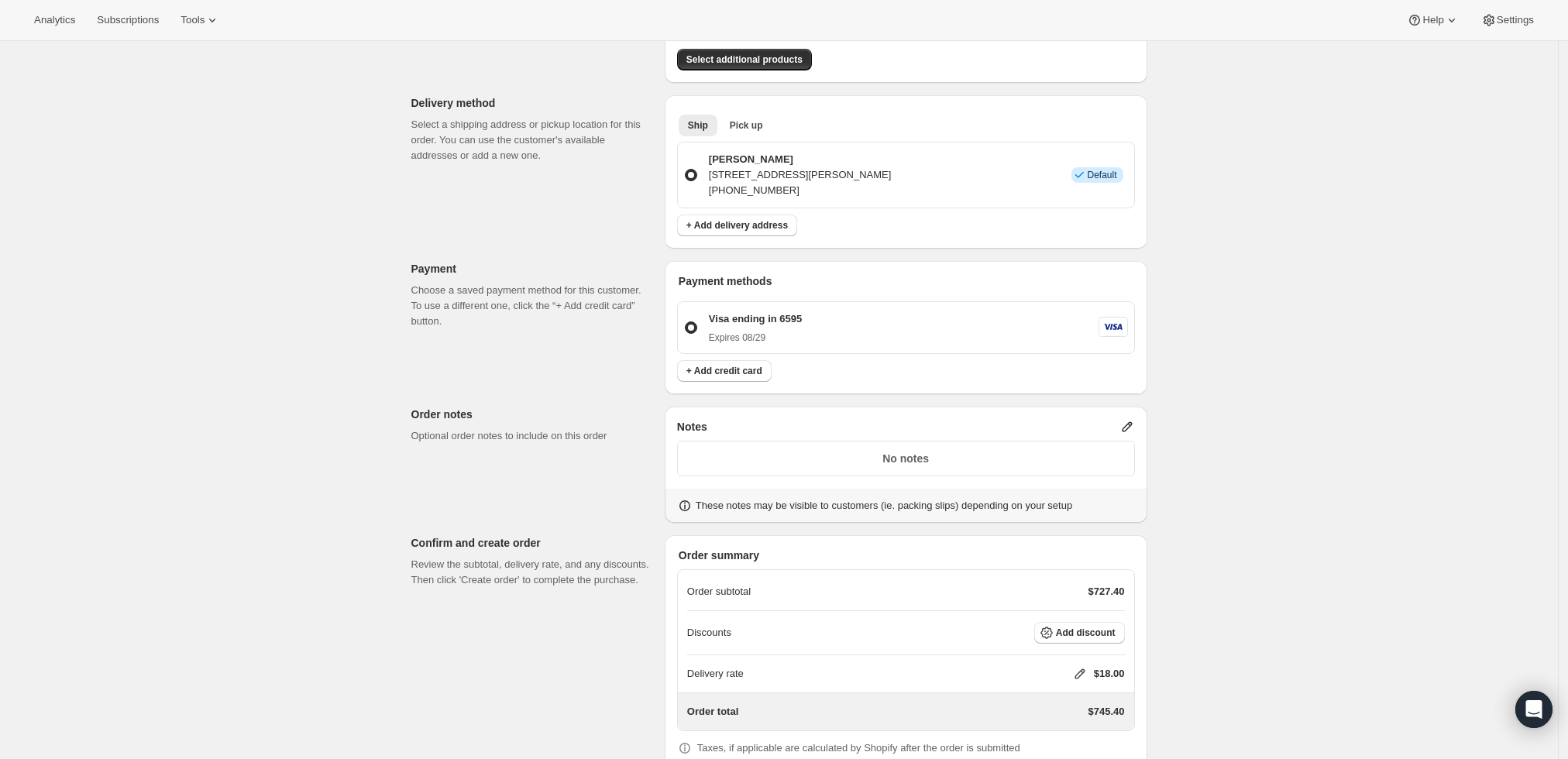
scroll to position [403, 0]
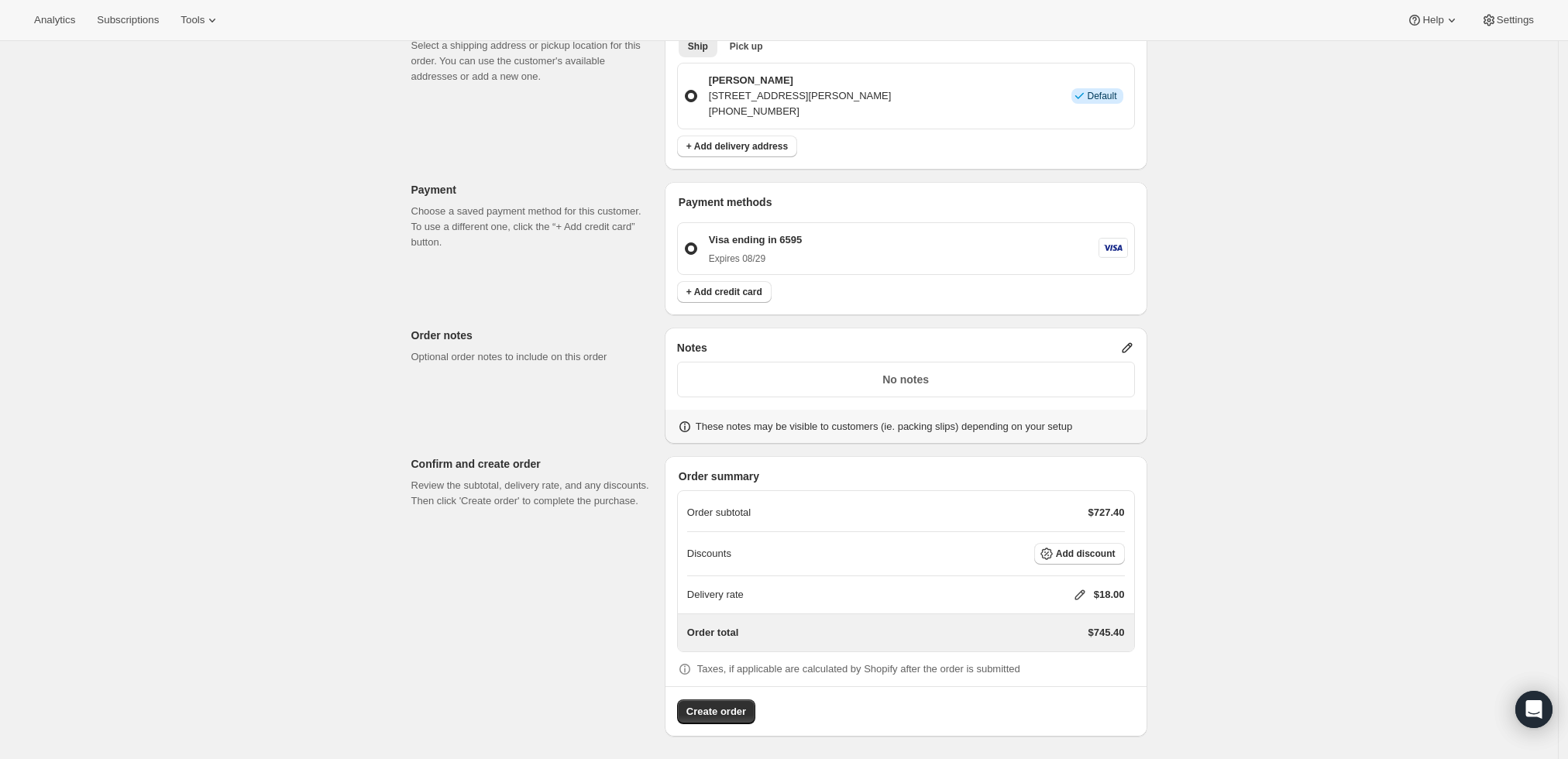
click at [1079, 588] on icon at bounding box center [1080, 594] width 15 height 15
click at [1063, 646] on input "0" at bounding box center [1087, 651] width 139 height 25
type input "0"
click at [1066, 687] on span "Save" at bounding box center [1077, 687] width 21 height 13
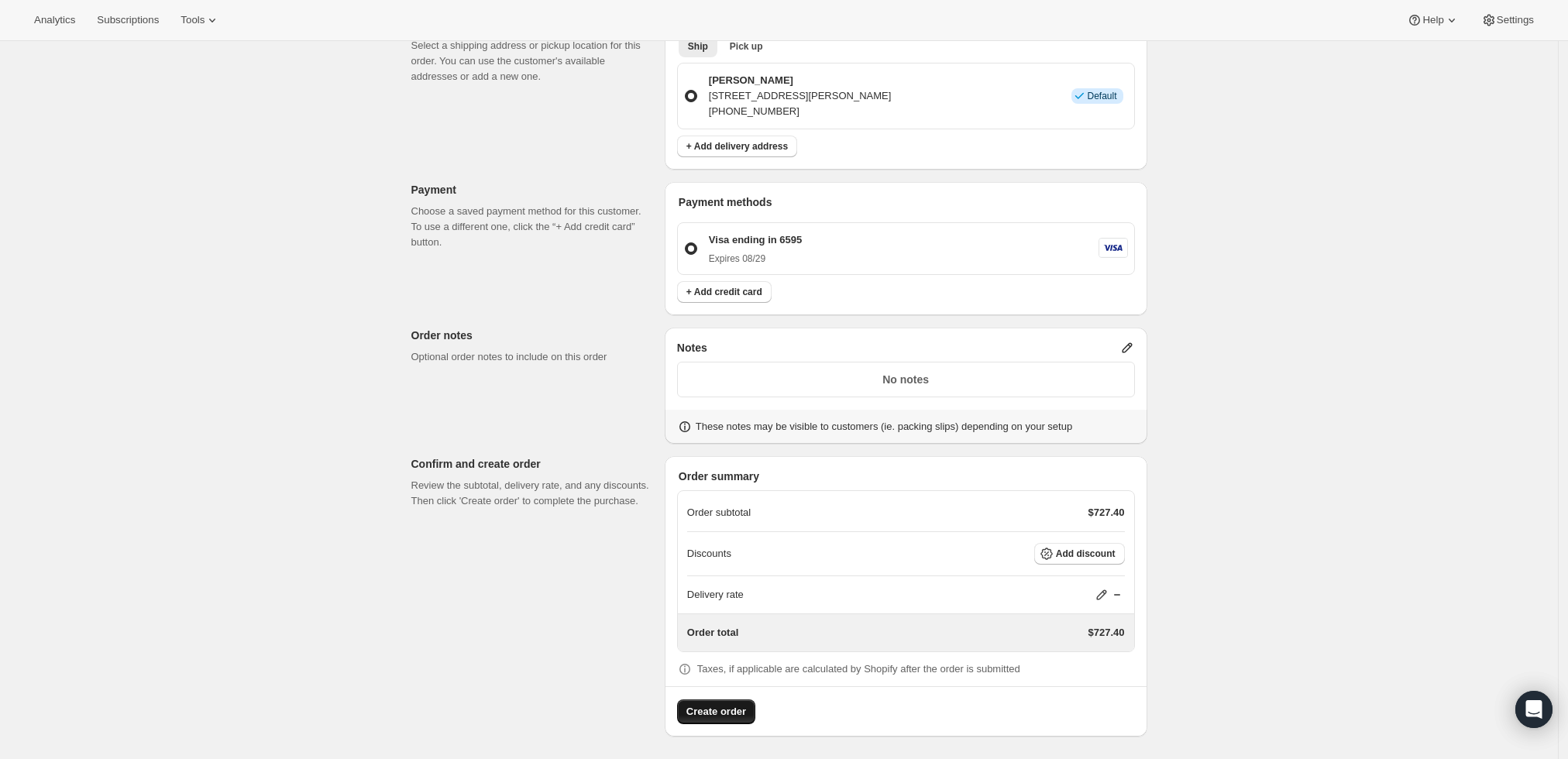
click at [714, 713] on span "Create order" at bounding box center [717, 712] width 60 height 15
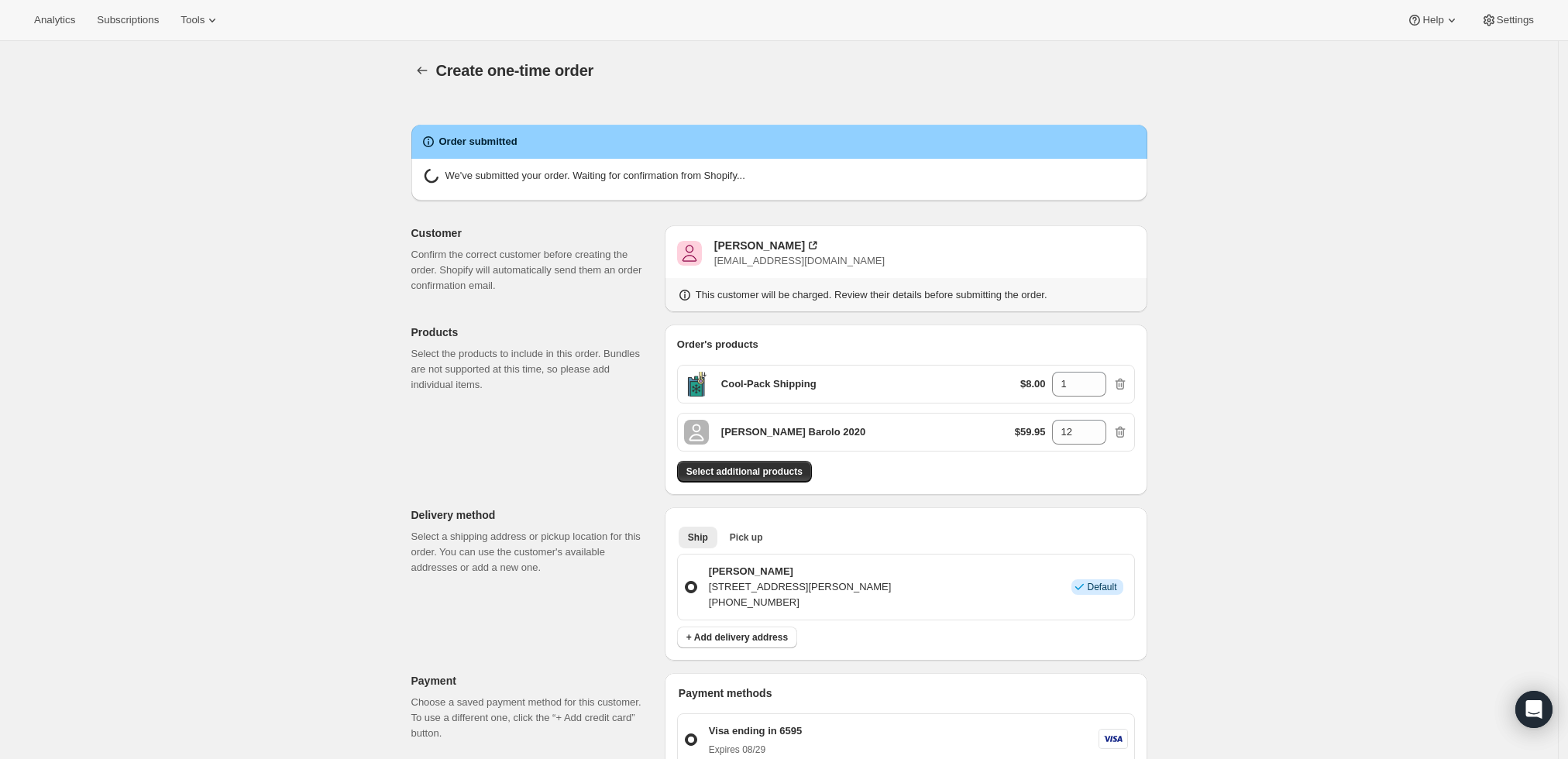
radio input "true"
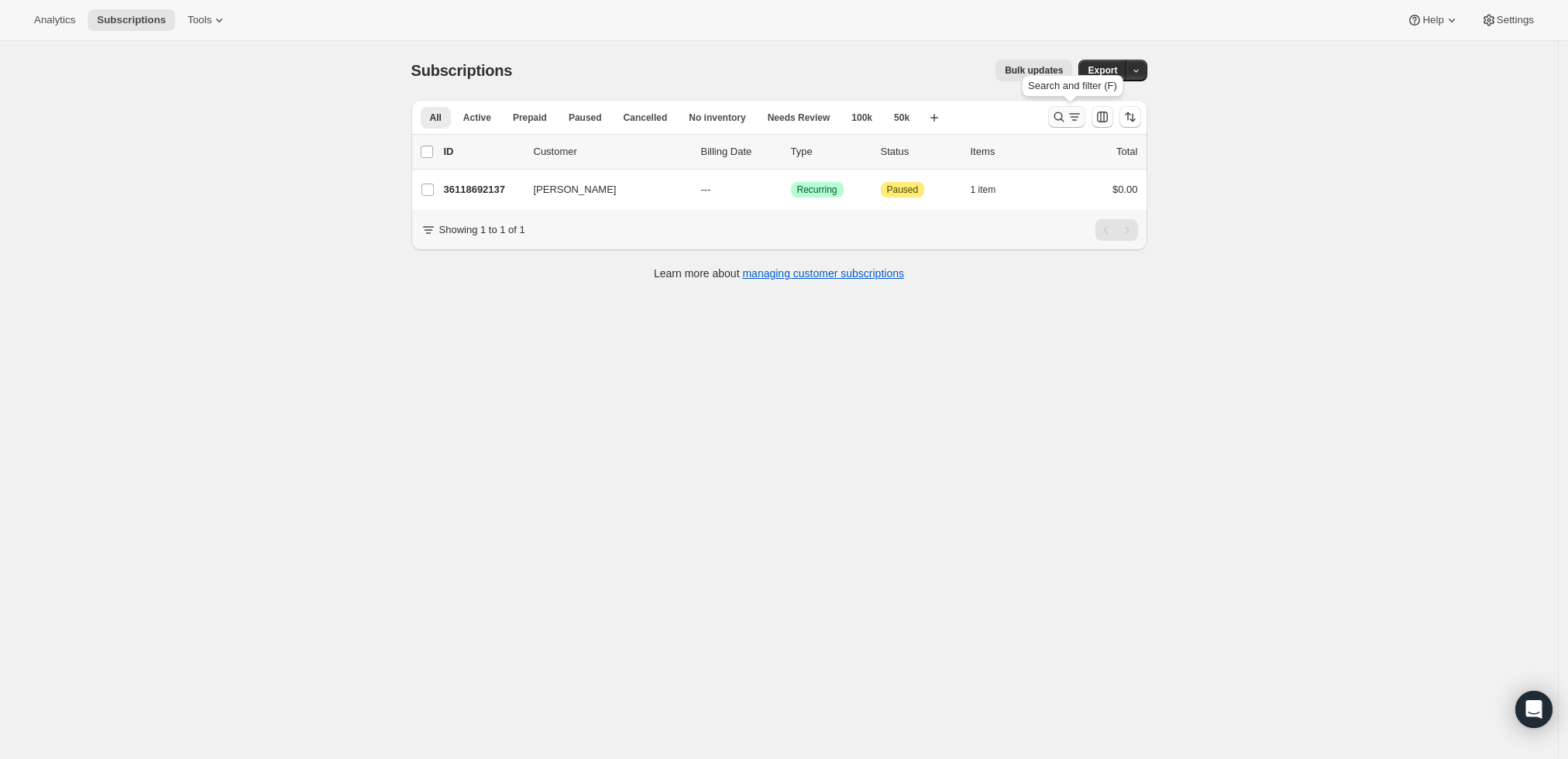
click at [1064, 119] on icon "Search and filter results" at bounding box center [1060, 117] width 15 height 15
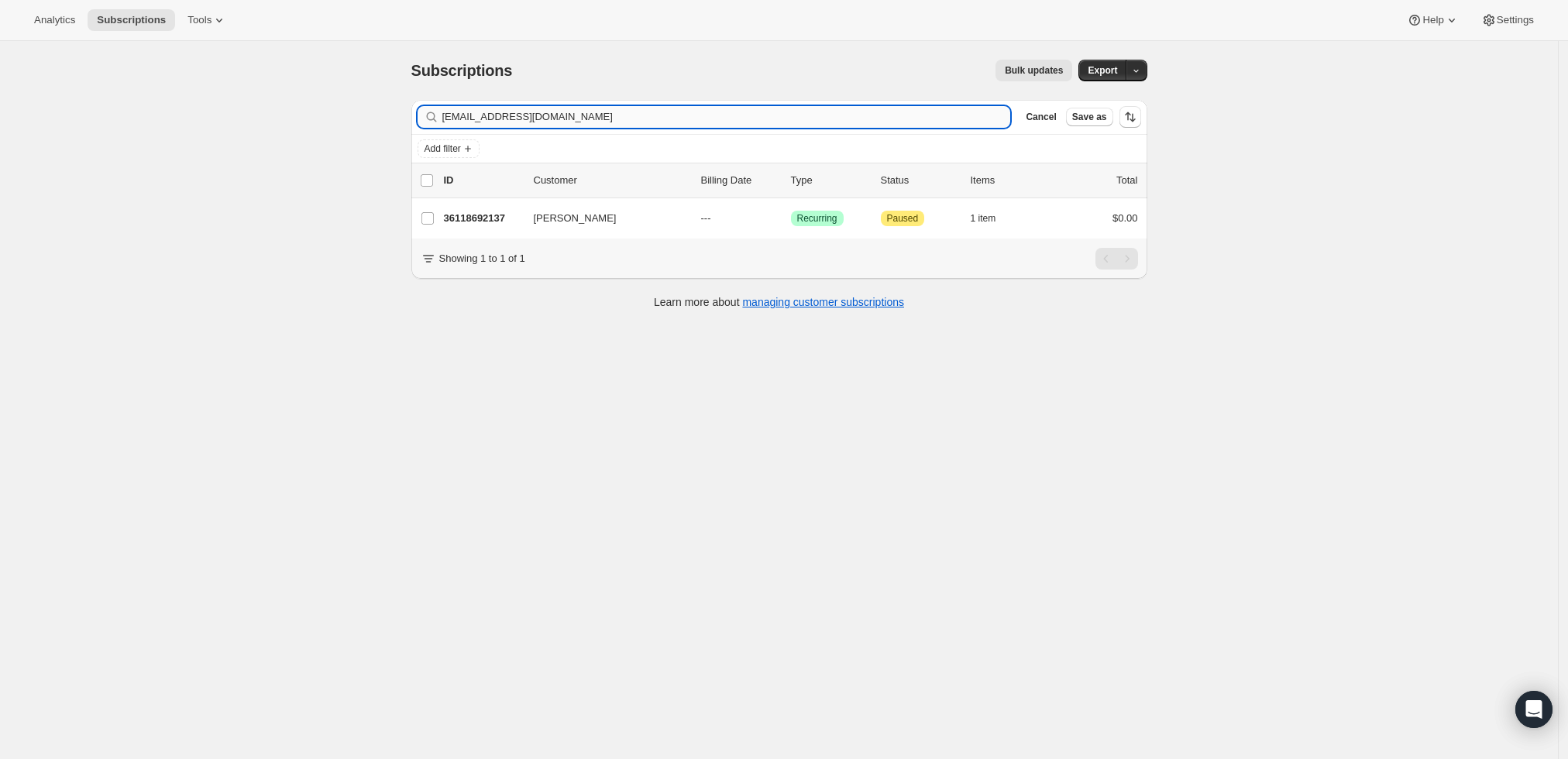
click at [713, 113] on input "[EMAIL_ADDRESS][DOMAIN_NAME]" at bounding box center [727, 116] width 569 height 21
click at [713, 113] on input "jonathandbray7@gmail.com" at bounding box center [727, 116] width 569 height 21
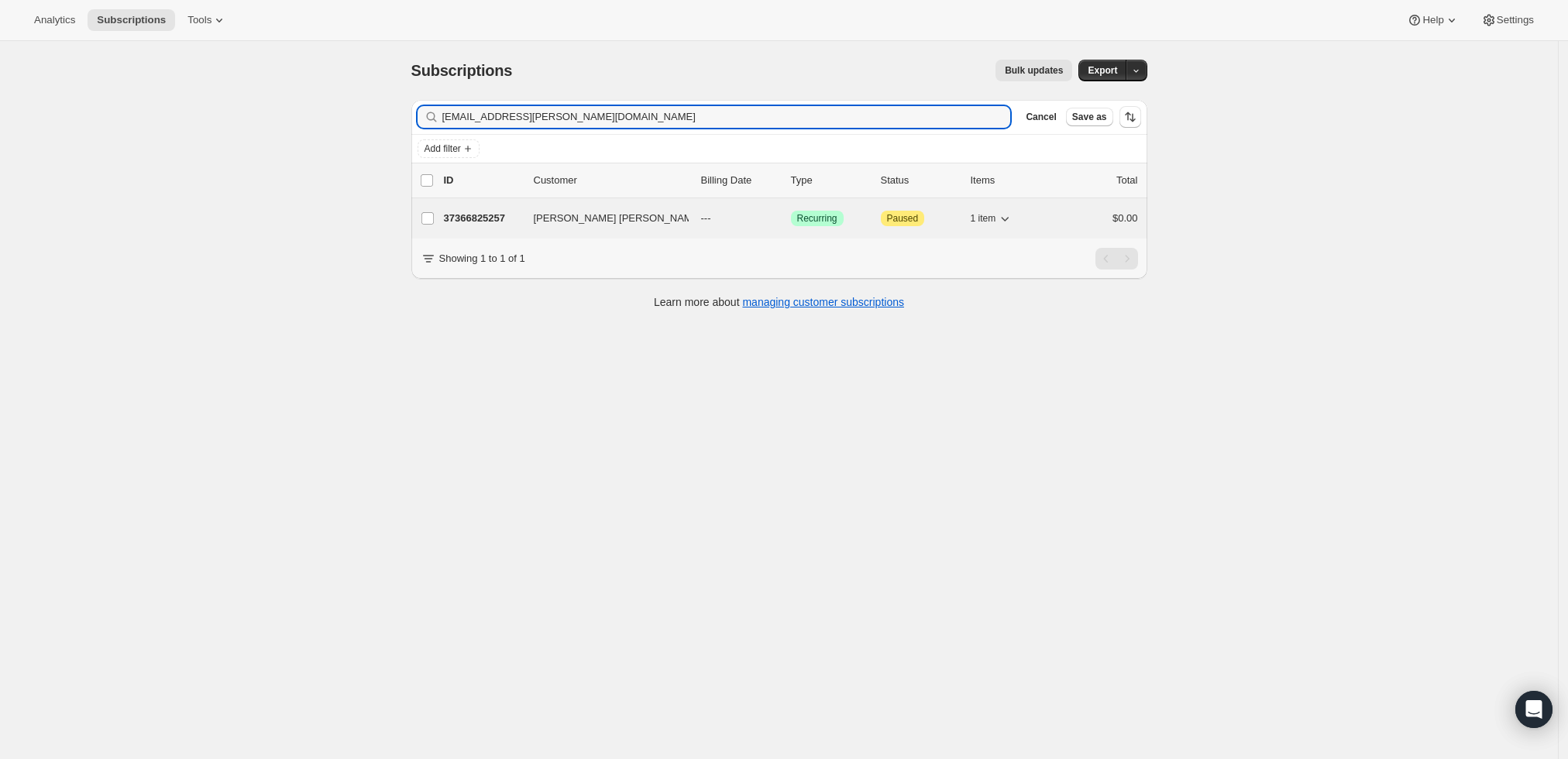
type input "shopping.brian@gmail.com"
click at [496, 212] on p "37366825257" at bounding box center [482, 218] width 78 height 15
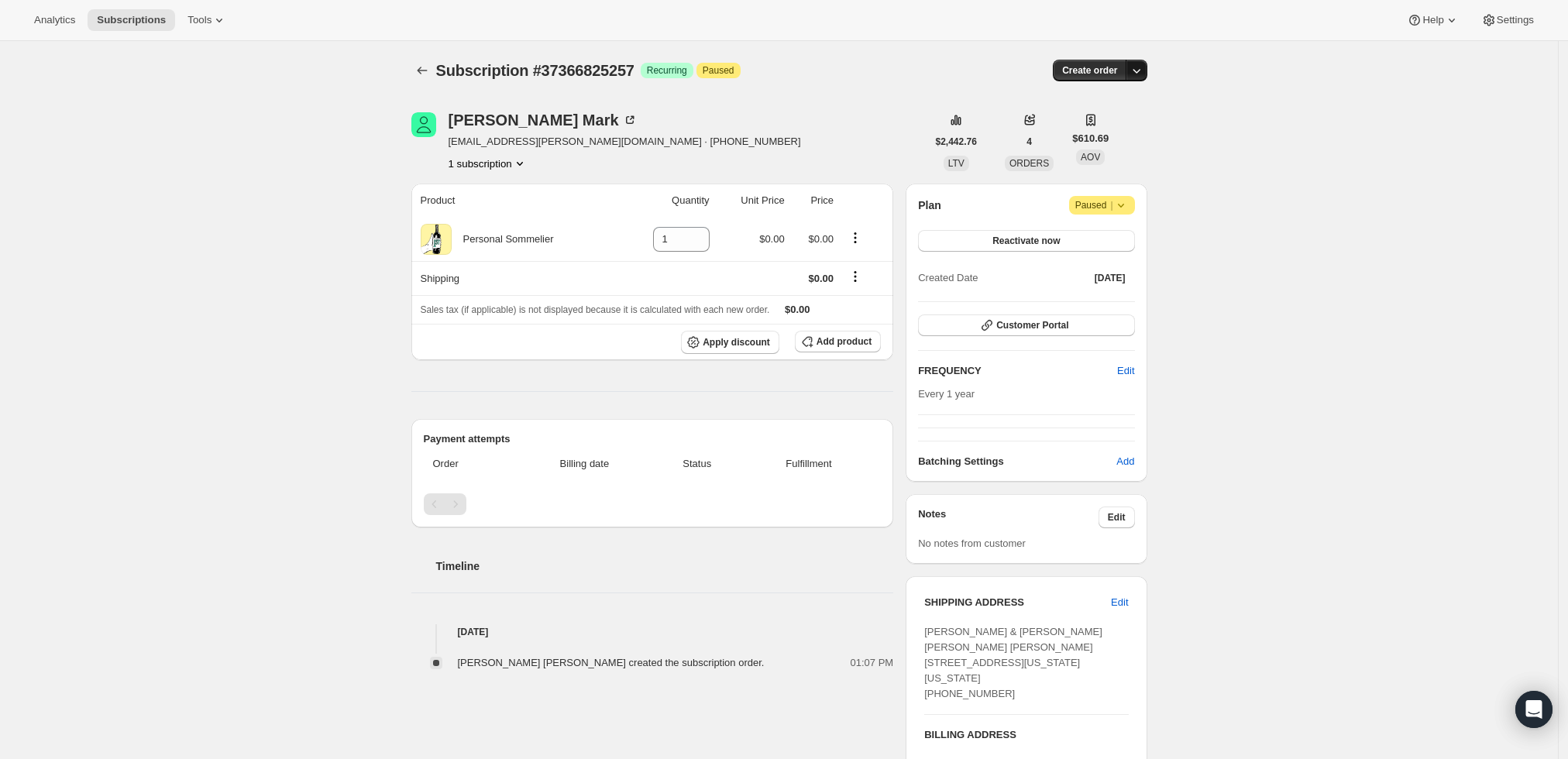
click at [1145, 72] on icon "button" at bounding box center [1136, 71] width 15 height 15
click at [1111, 125] on span "Create custom one-time order" at bounding box center [1076, 129] width 134 height 12
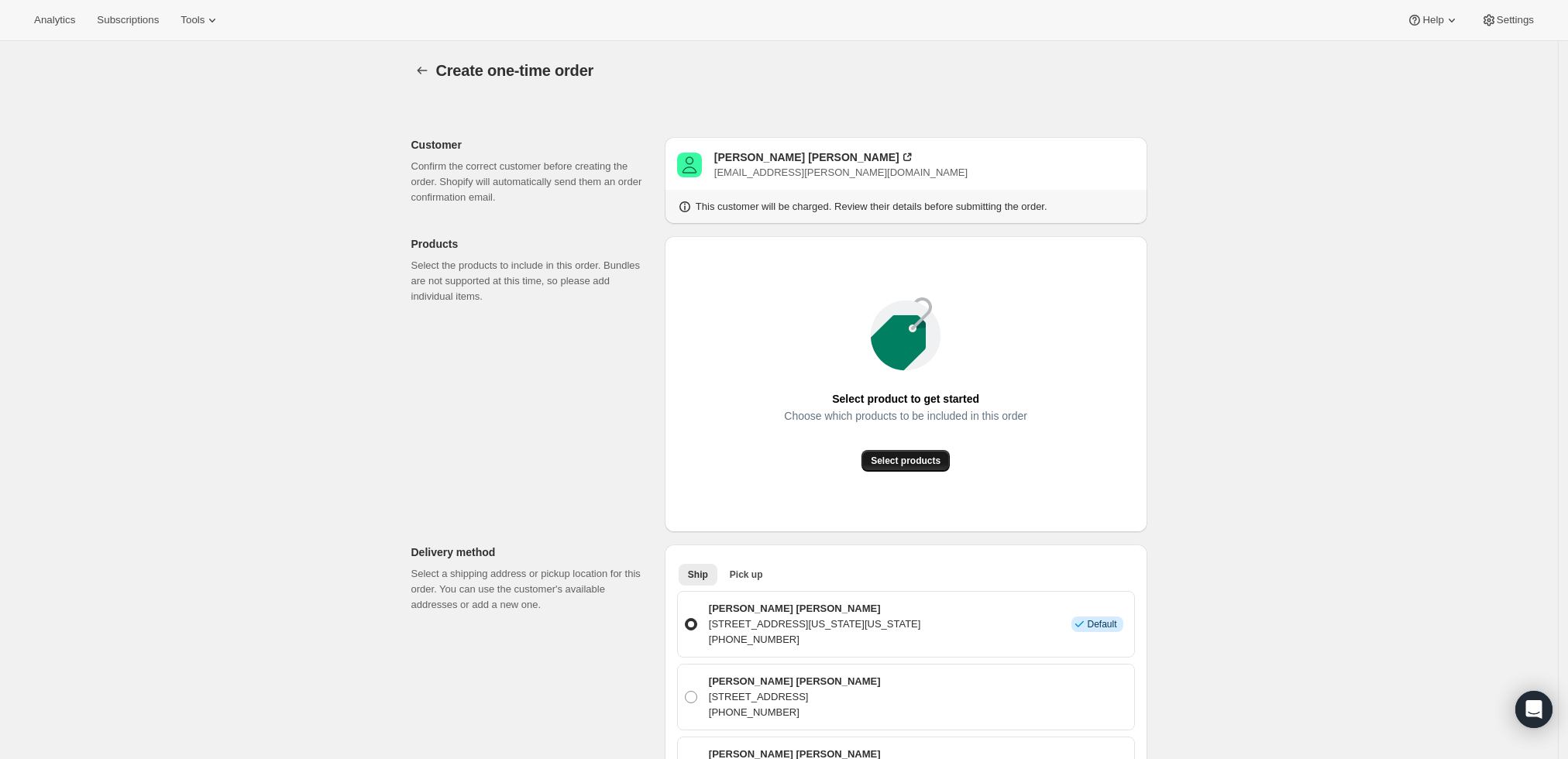
click at [899, 461] on span "Select products" at bounding box center [906, 461] width 70 height 13
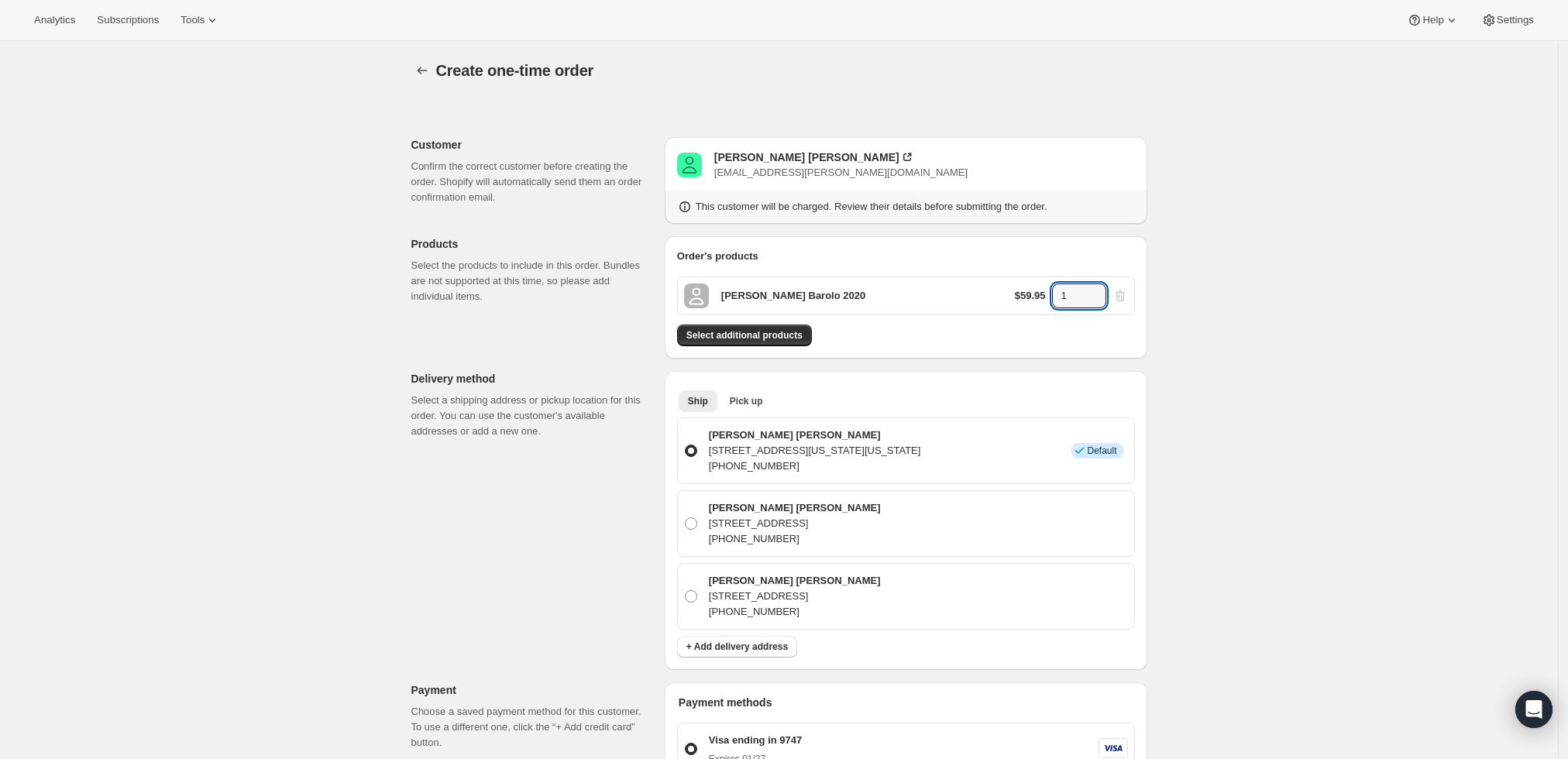
drag, startPoint x: 1069, startPoint y: 300, endPoint x: 1051, endPoint y: 300, distance: 18.0
click at [1051, 300] on div "$59.95 1" at bounding box center [1071, 295] width 113 height 25
type input "3"
click at [1306, 310] on div "Create one-time order. This page is ready Create one-time order Customer Confir…" at bounding box center [779, 658] width 1559 height 1235
click at [787, 340] on span "Select additional products" at bounding box center [745, 335] width 116 height 13
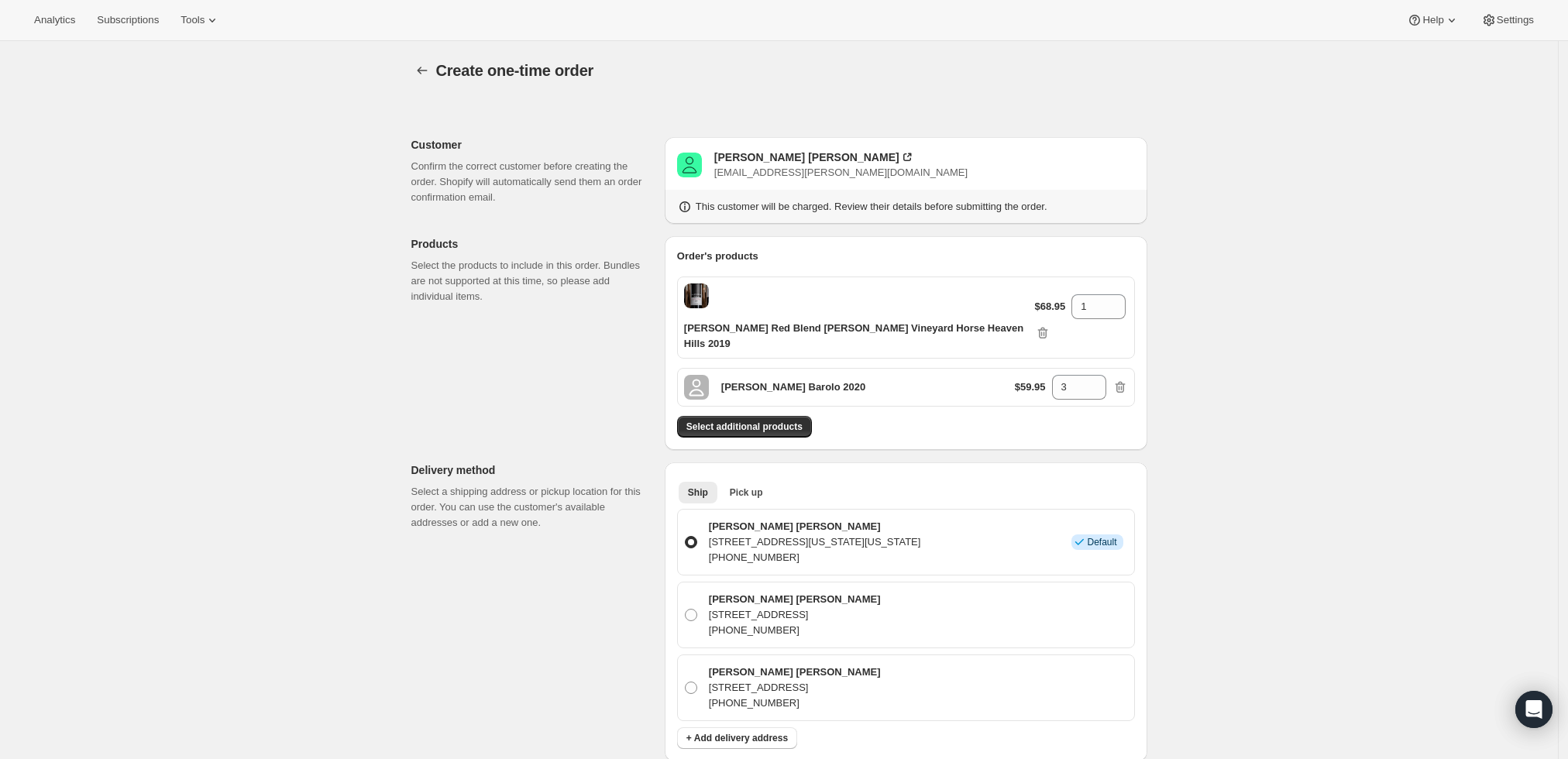
drag, startPoint x: 1097, startPoint y: 298, endPoint x: 984, endPoint y: 296, distance: 113.0
click at [984, 296] on div "Andrew Will Red Blend Champoux Vineyard Horse Heaven Hills 2019 $68.95 1" at bounding box center [906, 317] width 458 height 82
drag, startPoint x: 1081, startPoint y: 302, endPoint x: 1026, endPoint y: 305, distance: 55.1
click at [1045, 302] on div "$68.95 1" at bounding box center [1081, 317] width 93 height 46
type input "3"
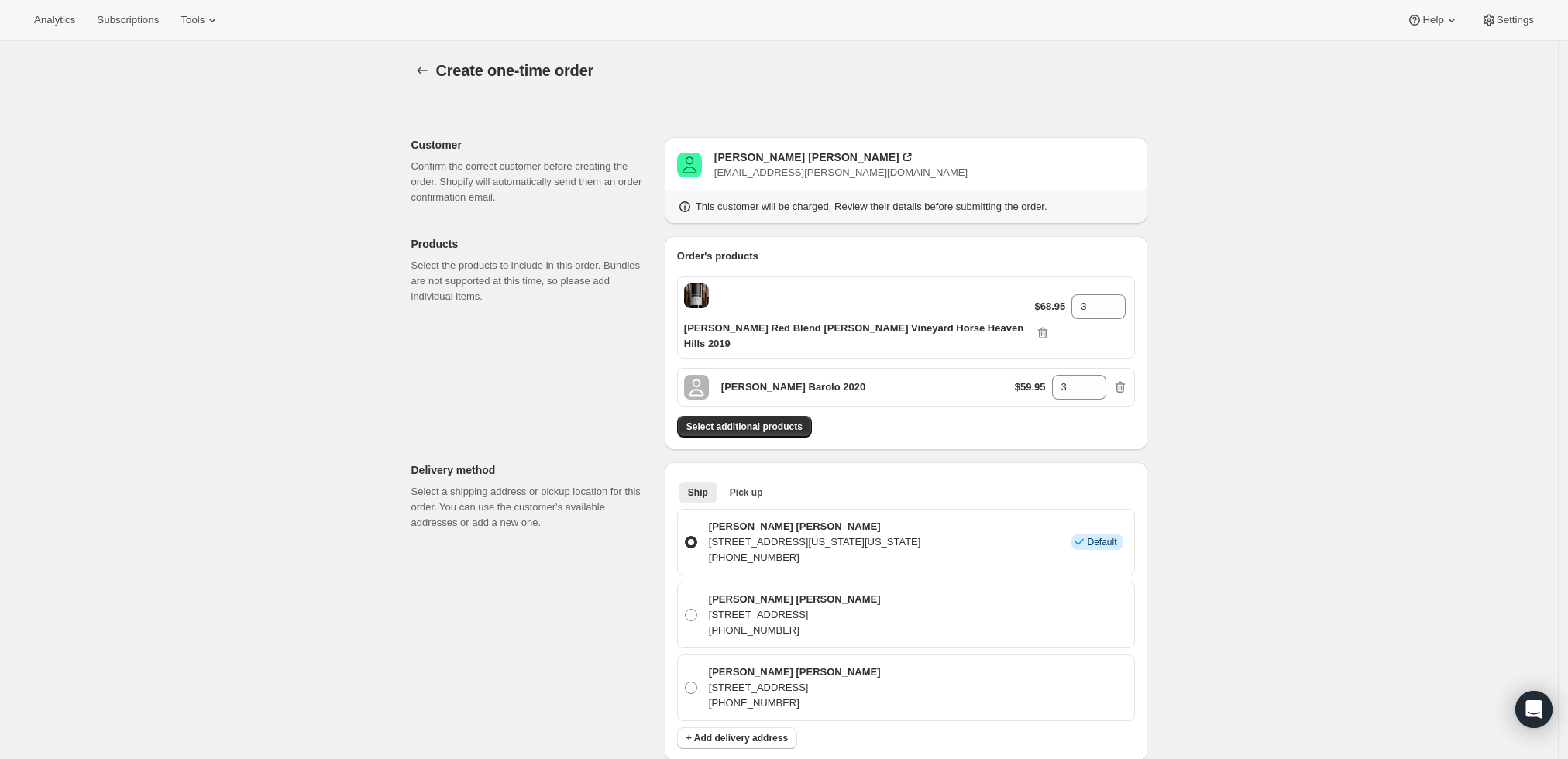
click at [1331, 347] on div "Create one-time order. This page is ready Create one-time order Customer Confir…" at bounding box center [779, 697] width 1559 height 1312
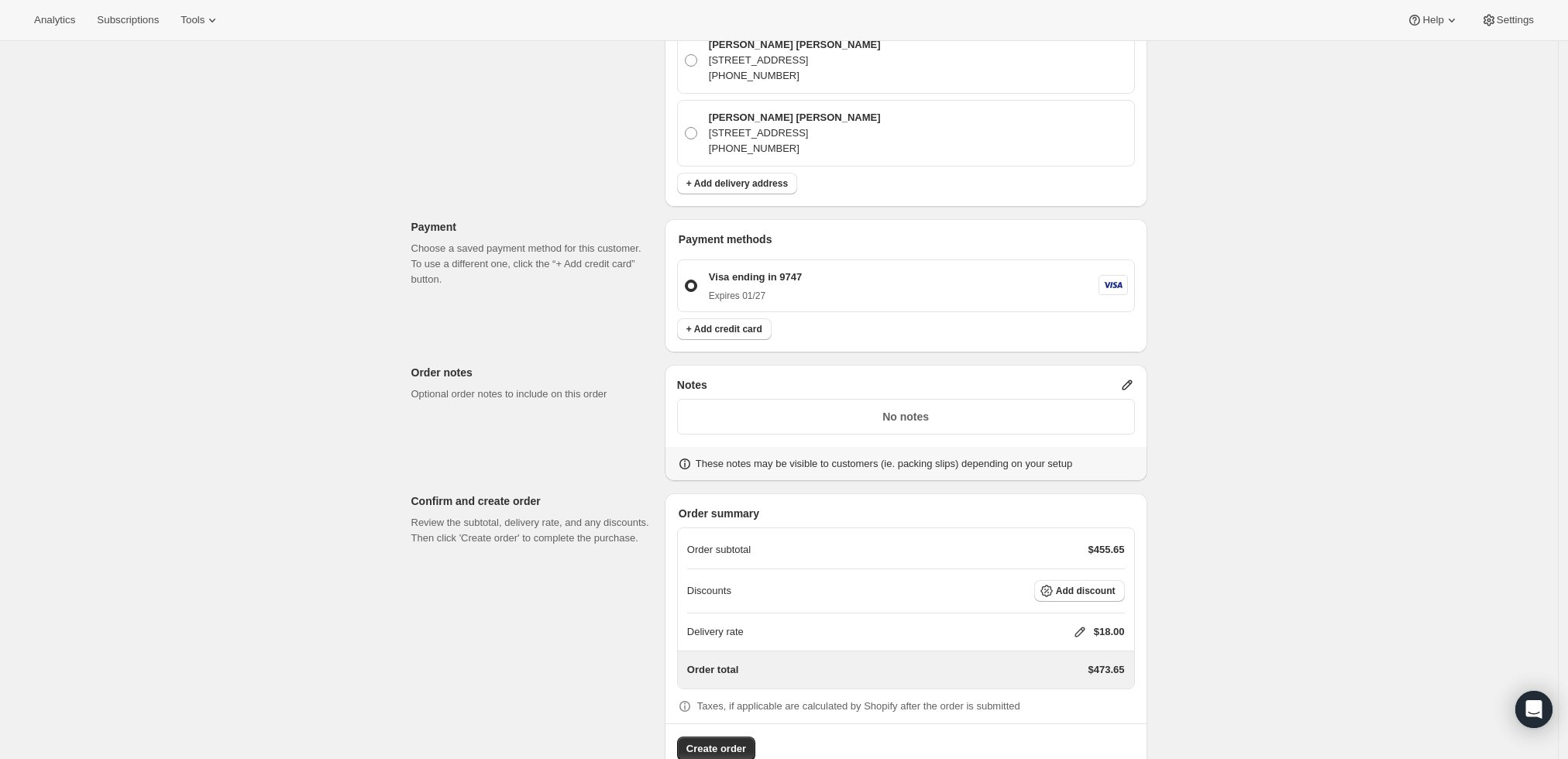
scroll to position [576, 0]
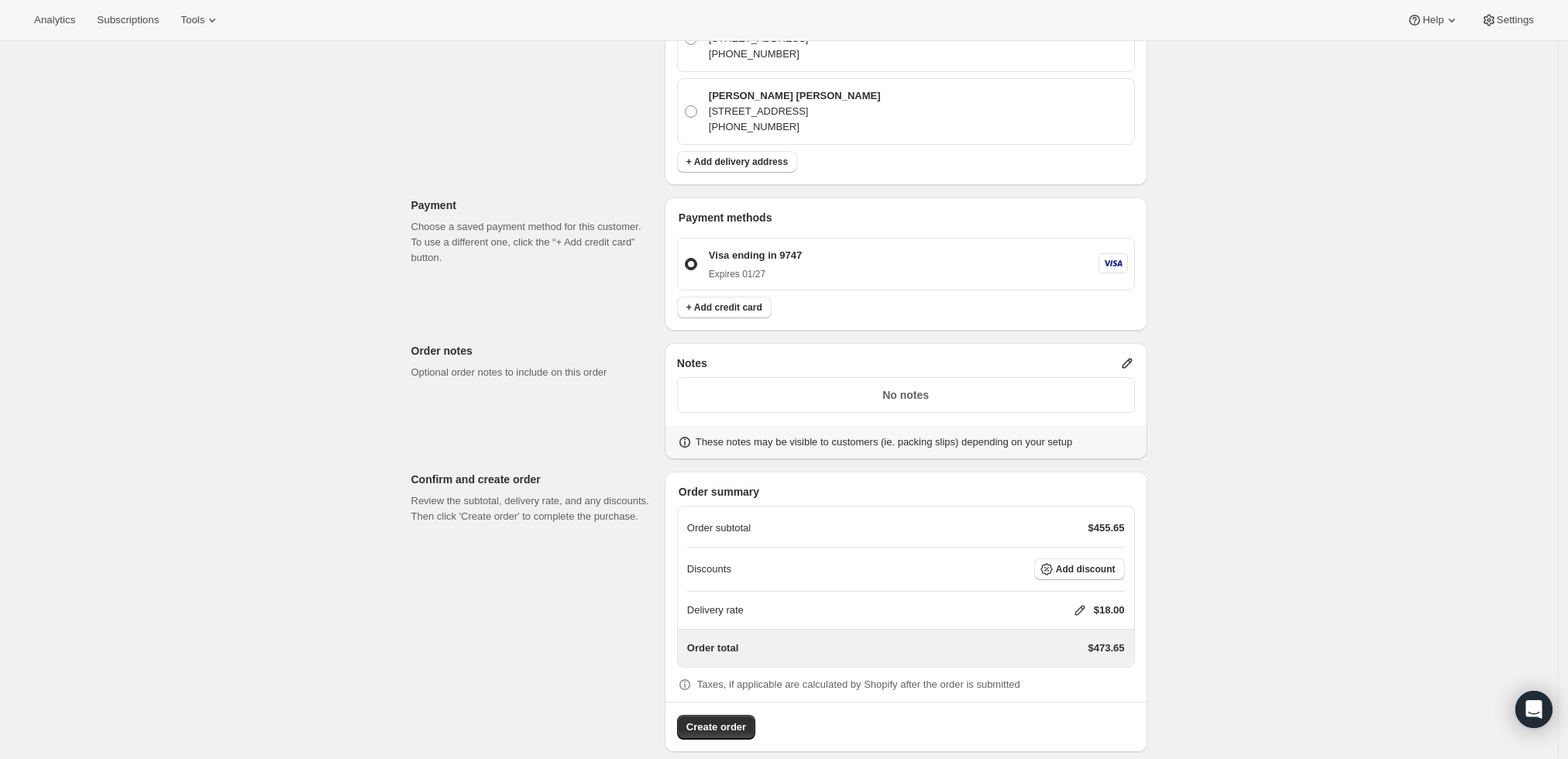
click at [1081, 605] on icon at bounding box center [1080, 611] width 10 height 10
click at [1041, 661] on input "0" at bounding box center [1087, 651] width 139 height 25
type input "0"
click at [1083, 698] on div "Delivery rate $ 0 Cancel Save" at bounding box center [1089, 653] width 200 height 97
click at [1078, 687] on span "Save" at bounding box center [1077, 687] width 21 height 13
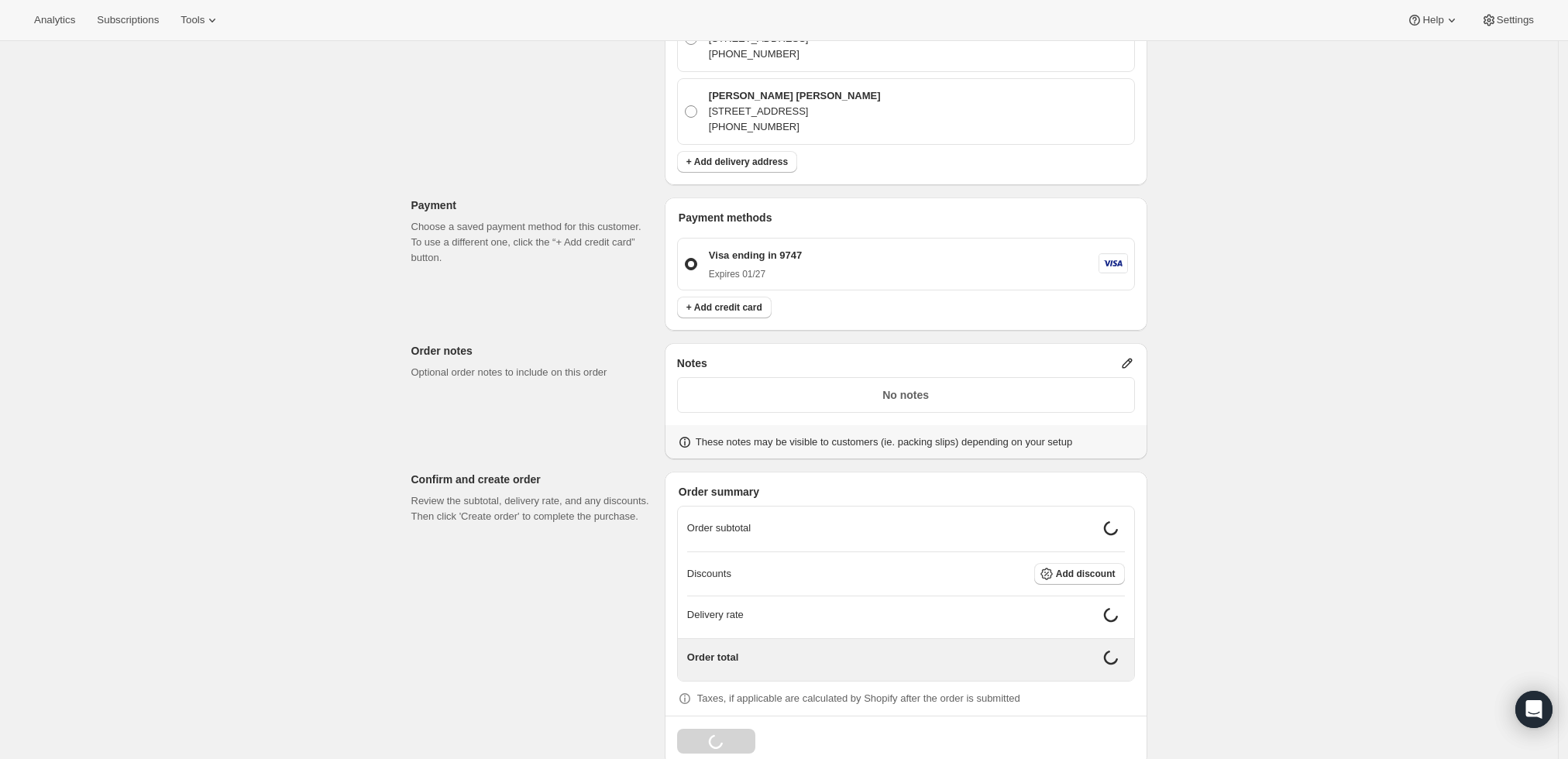
click at [1074, 387] on p "No notes" at bounding box center [906, 395] width 438 height 15
click at [1130, 356] on icon at bounding box center [1127, 363] width 15 height 15
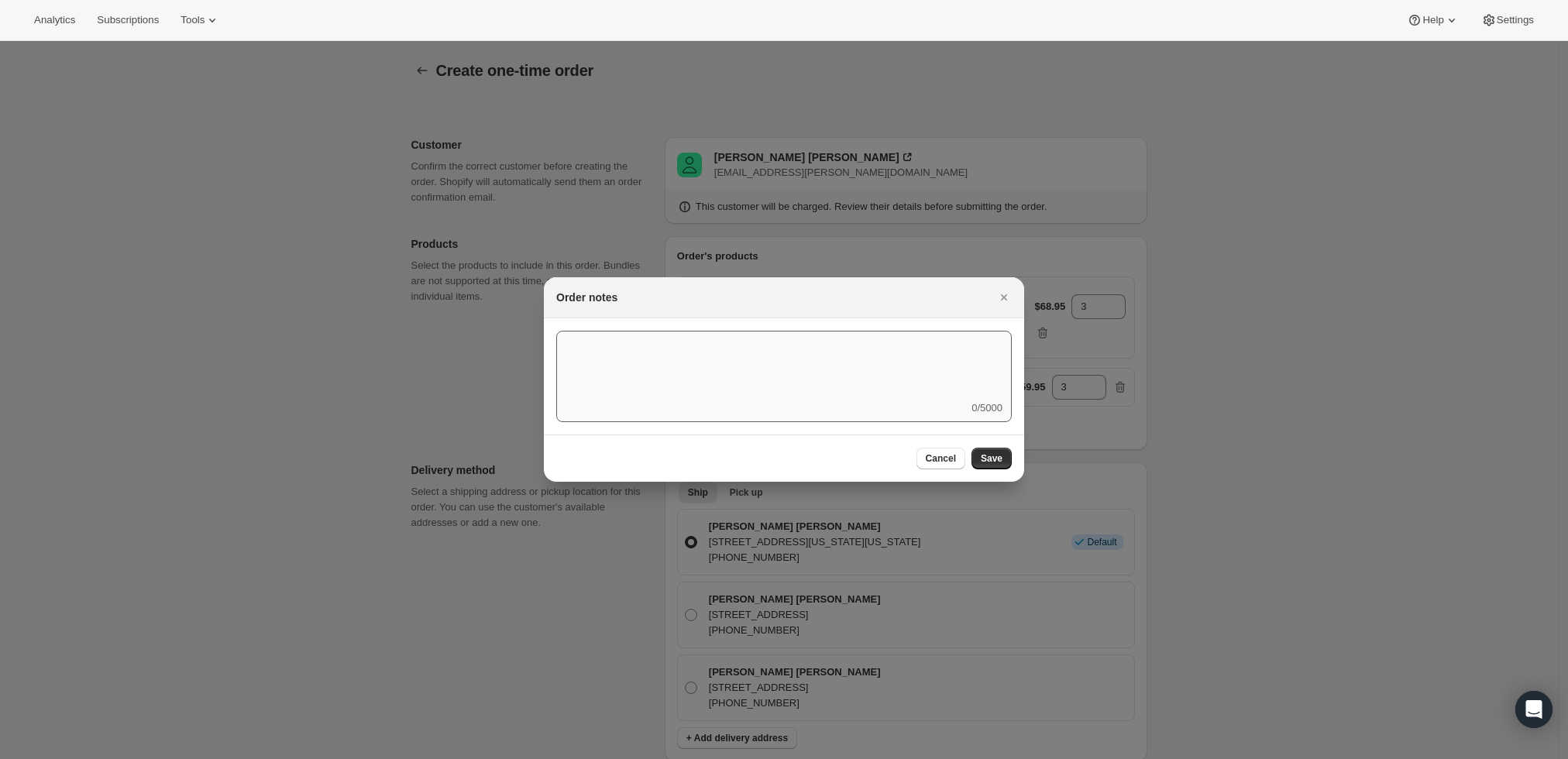
scroll to position [0, 0]
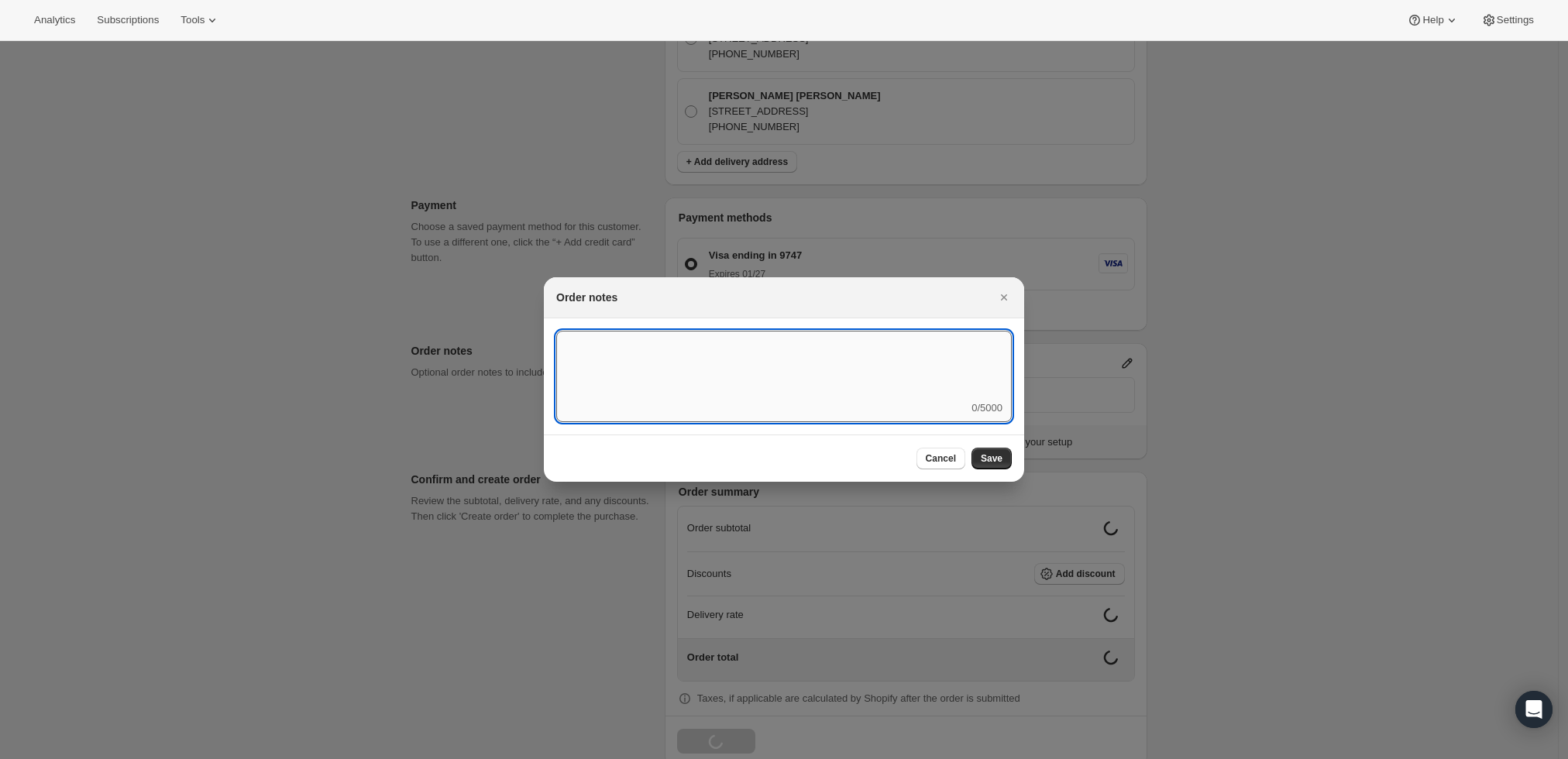
click at [799, 374] on textarea ":r3v:" at bounding box center [784, 366] width 456 height 70
type textarea "Weather HOLD"
click at [985, 456] on span "Save" at bounding box center [991, 458] width 21 height 13
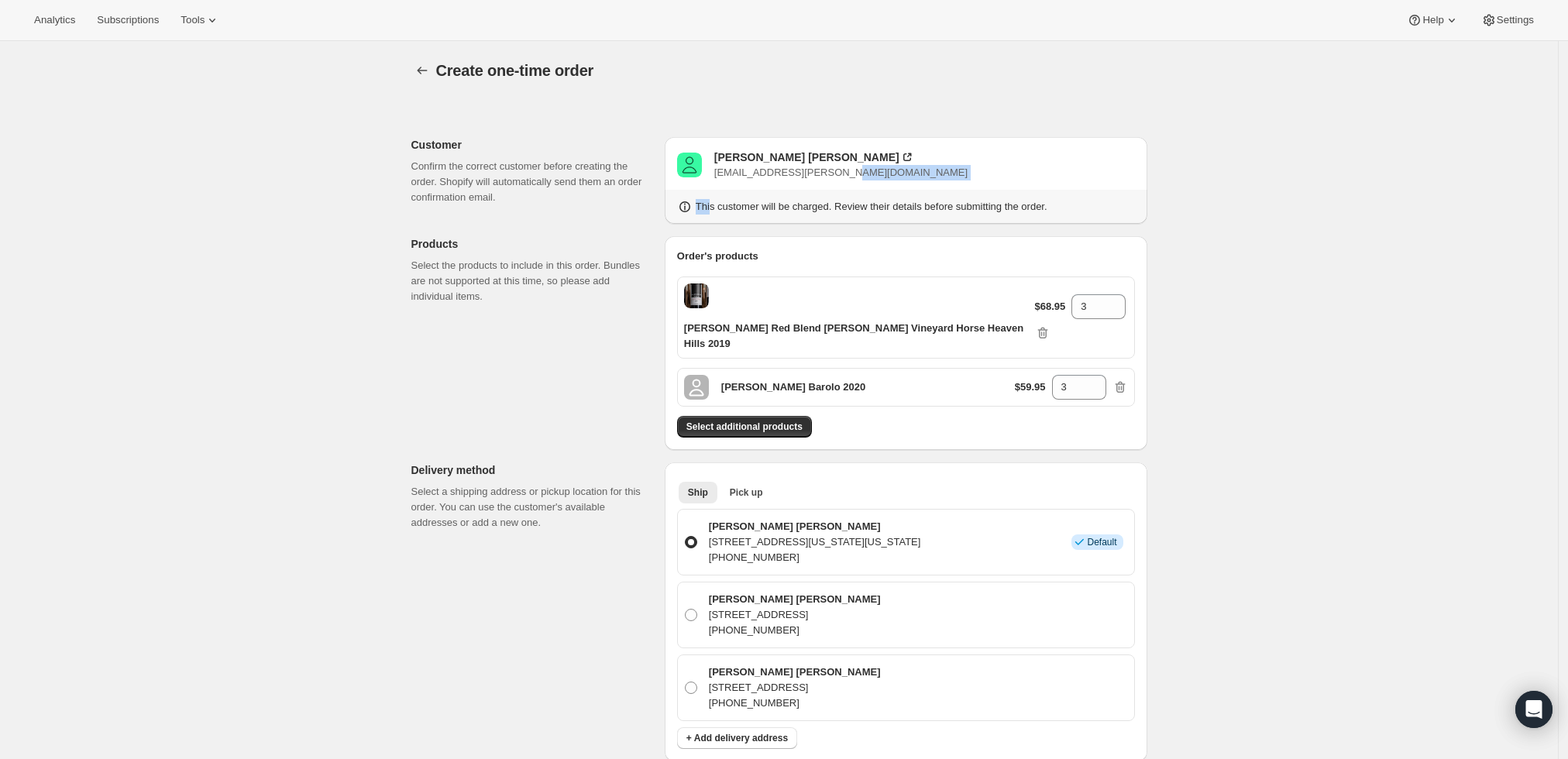
drag, startPoint x: 866, startPoint y: 173, endPoint x: 713, endPoint y: 181, distance: 153.2
click at [713, 181] on div "Brian Mark shopping.brian@gmail.com This customer will be charged. Review their…" at bounding box center [906, 181] width 483 height 87
click at [863, 173] on div "Brian Mark shopping.brian@gmail.com" at bounding box center [906, 165] width 458 height 31
drag, startPoint x: 862, startPoint y: 171, endPoint x: 717, endPoint y: 171, distance: 145.0
click at [717, 171] on div "Brian Mark shopping.brian@gmail.com" at bounding box center [906, 165] width 458 height 31
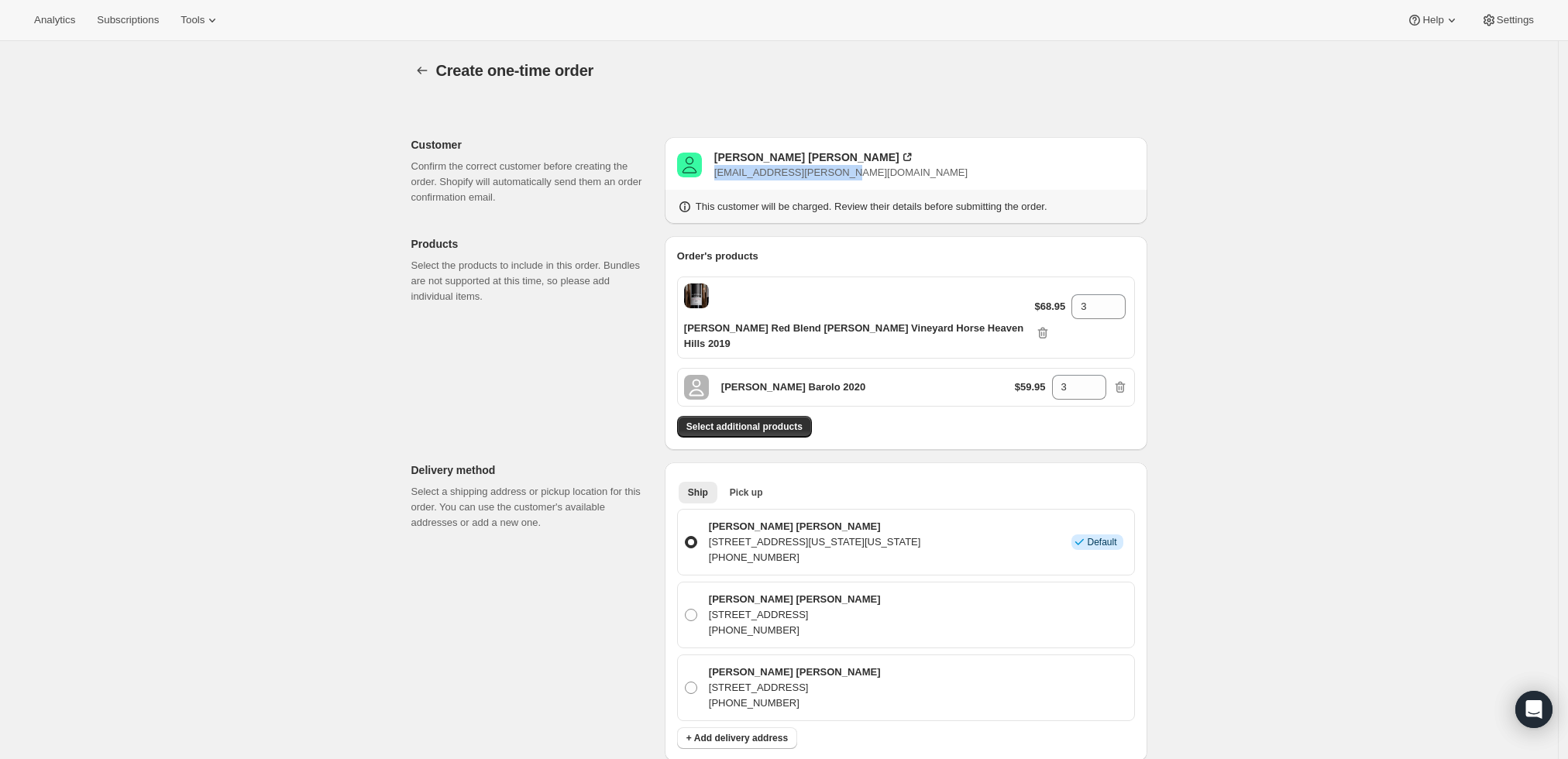
copy span "shopping.brian@gmail.com"
click at [744, 152] on div "Brian Mark" at bounding box center [806, 157] width 185 height 15
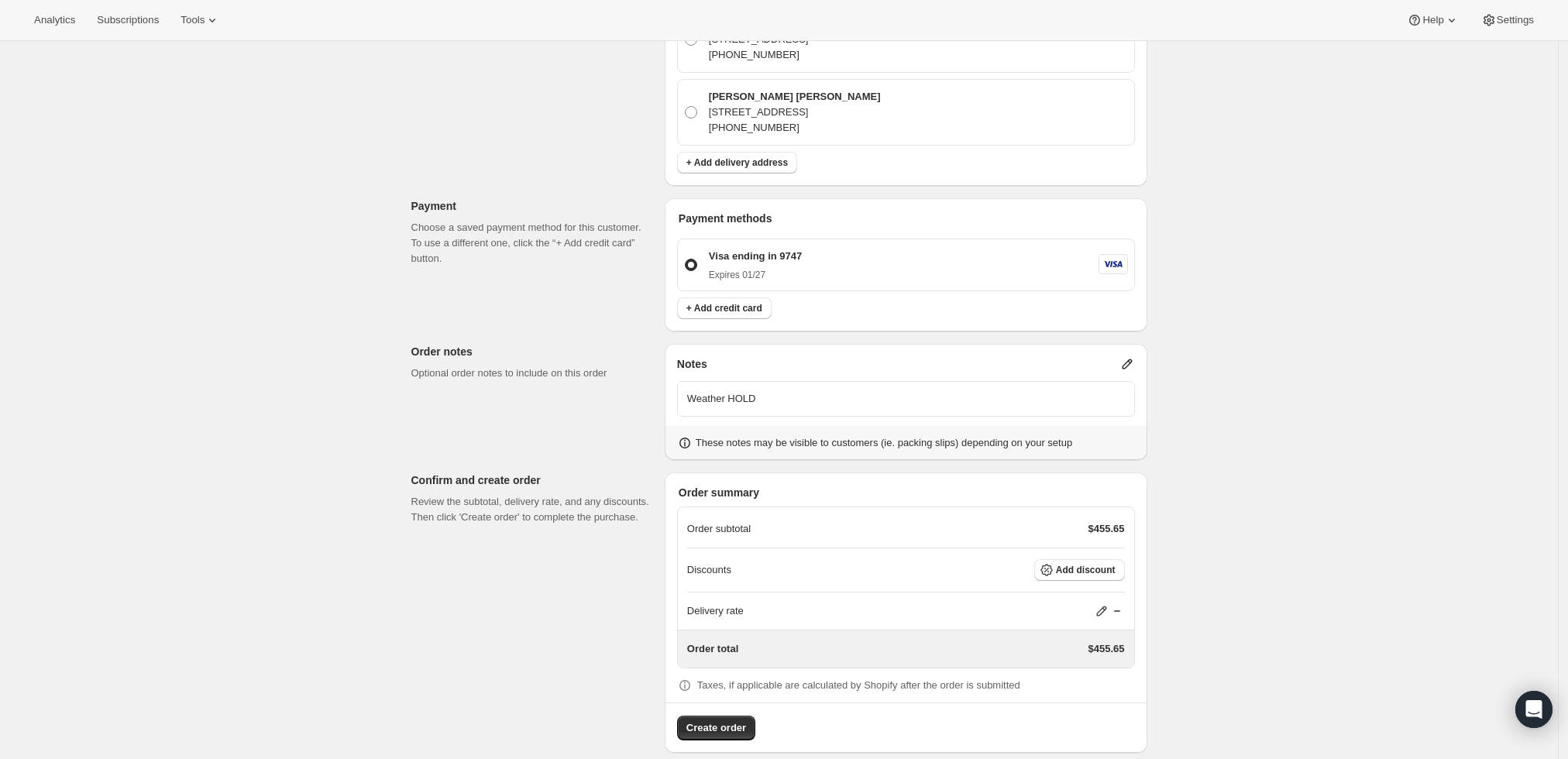
scroll to position [576, 0]
click at [718, 720] on span "Create order" at bounding box center [717, 727] width 60 height 15
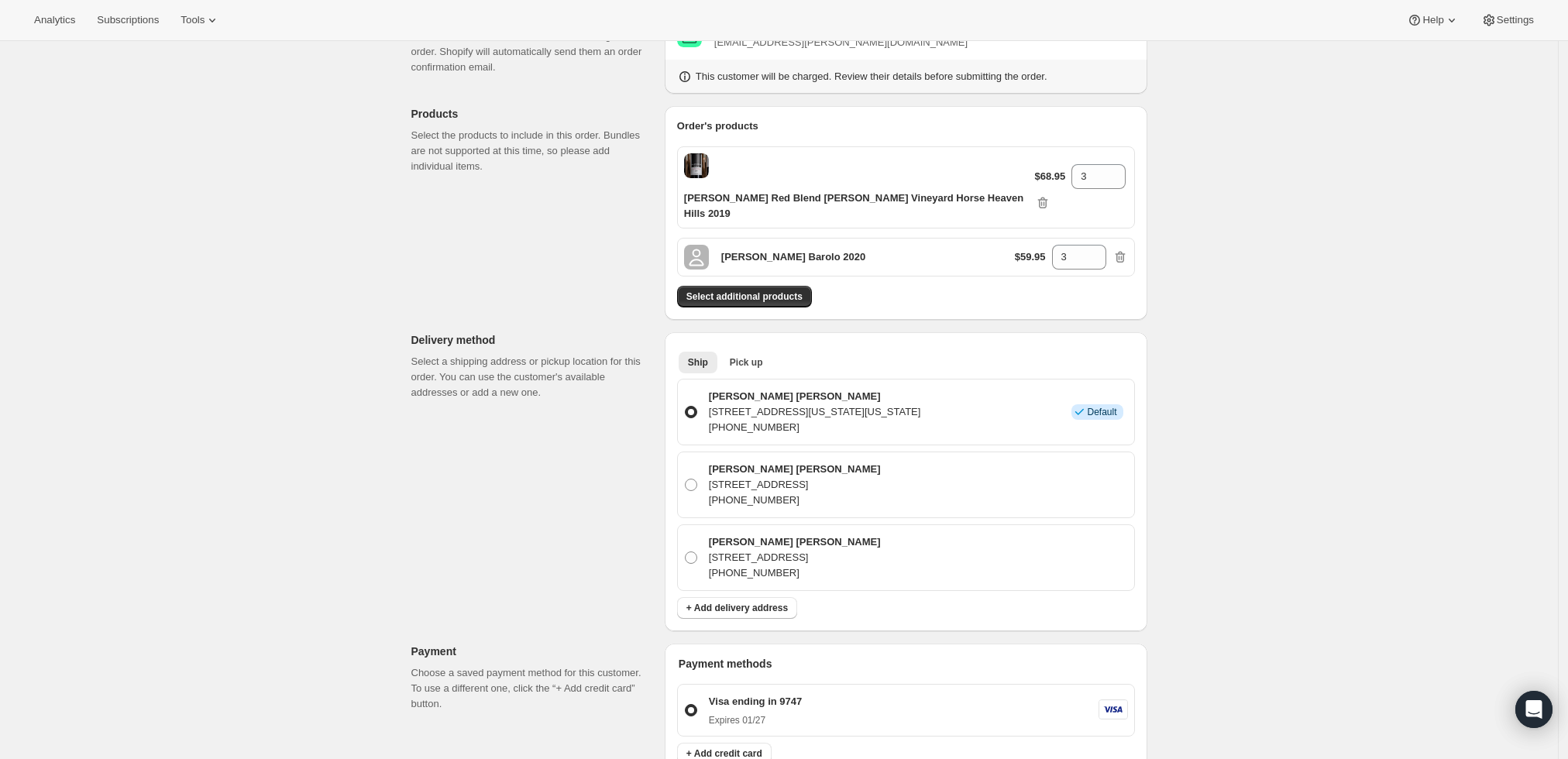
scroll to position [0, 0]
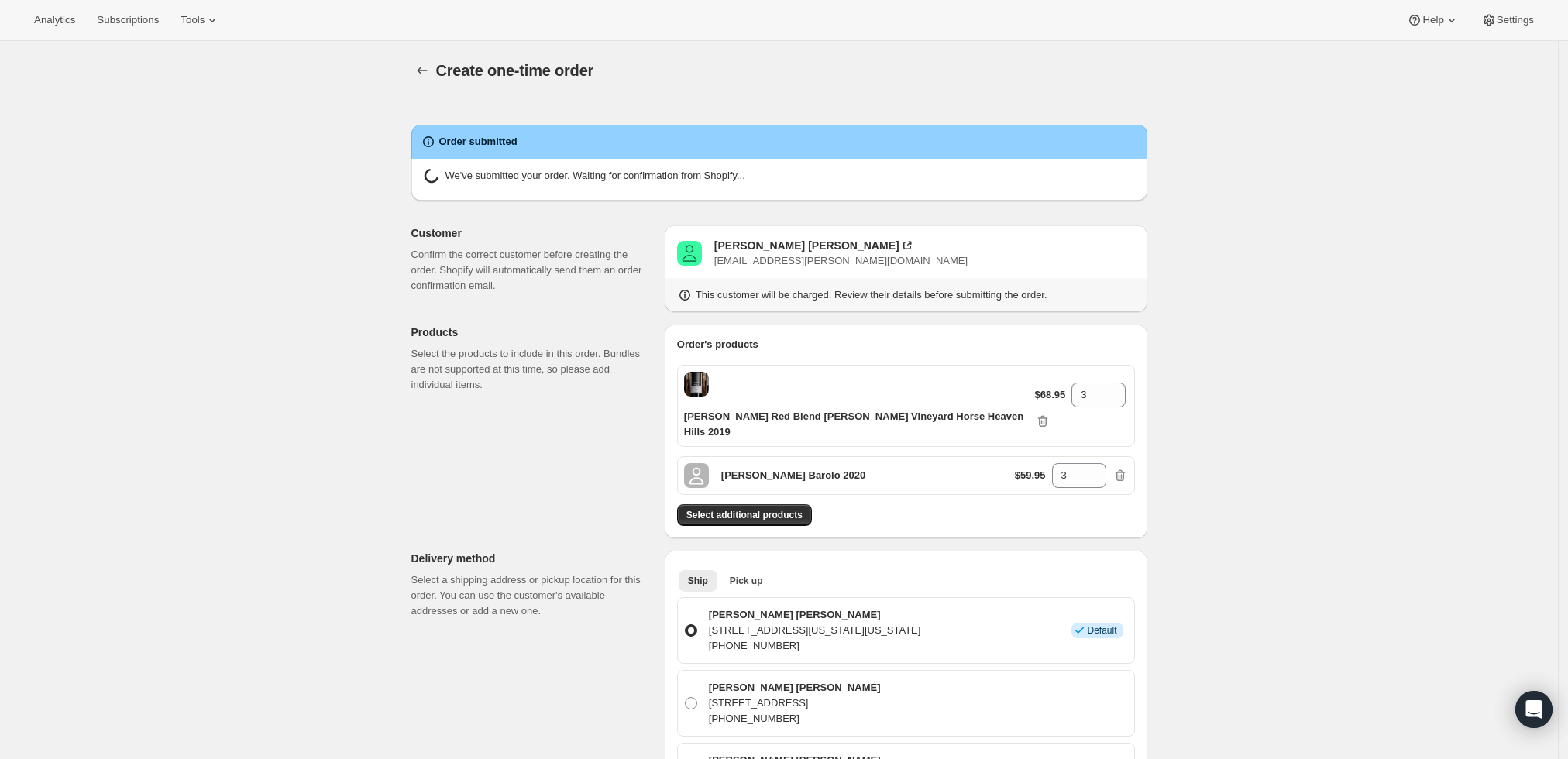
radio input "true"
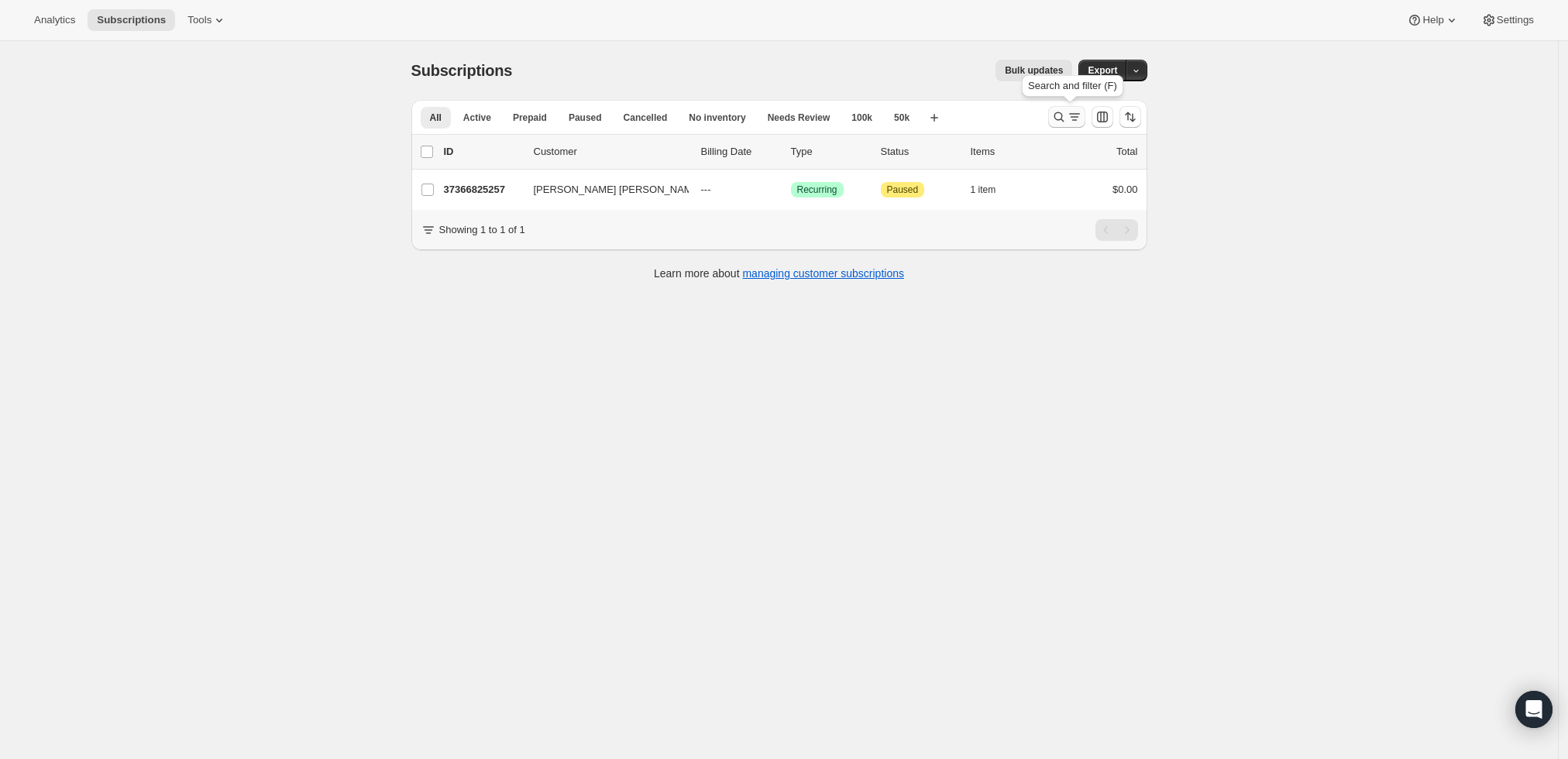
click at [1063, 113] on icon "Search and filter results" at bounding box center [1060, 117] width 15 height 15
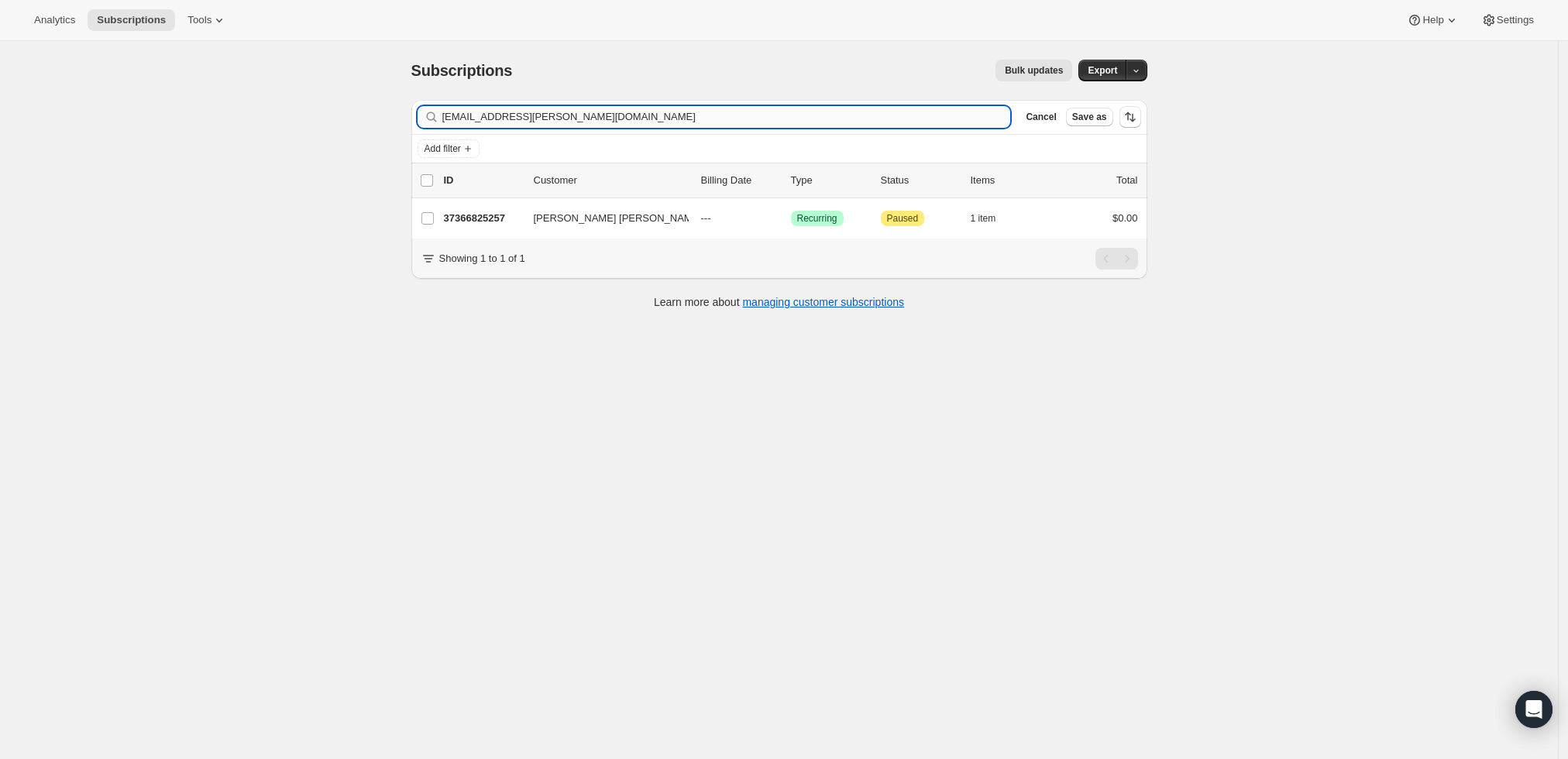
click at [709, 122] on input "[EMAIL_ADDRESS][PERSON_NAME][DOMAIN_NAME]" at bounding box center [727, 116] width 569 height 21
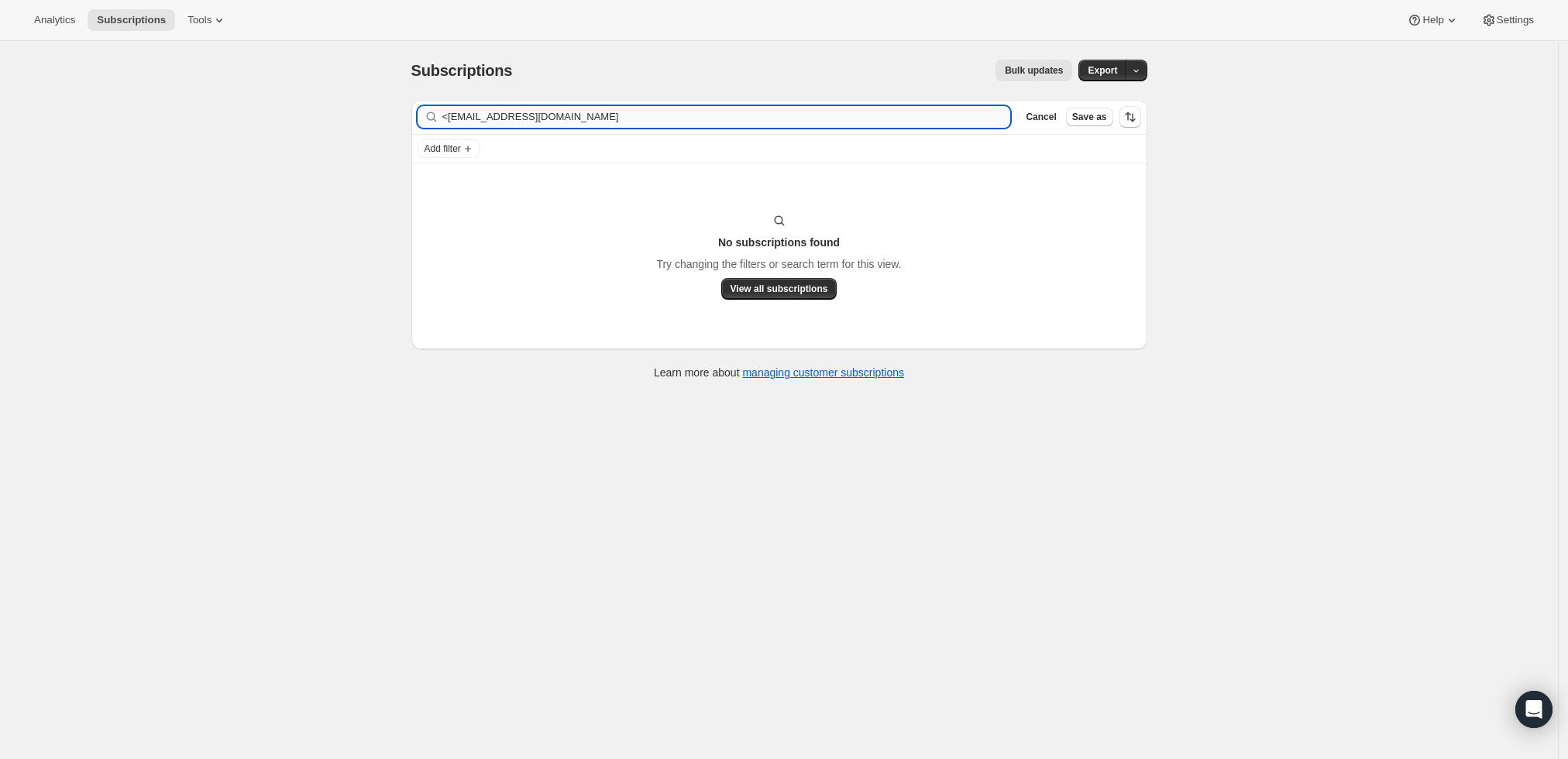
click at [451, 113] on input "<jmkaatz@gmail.com" at bounding box center [727, 116] width 569 height 21
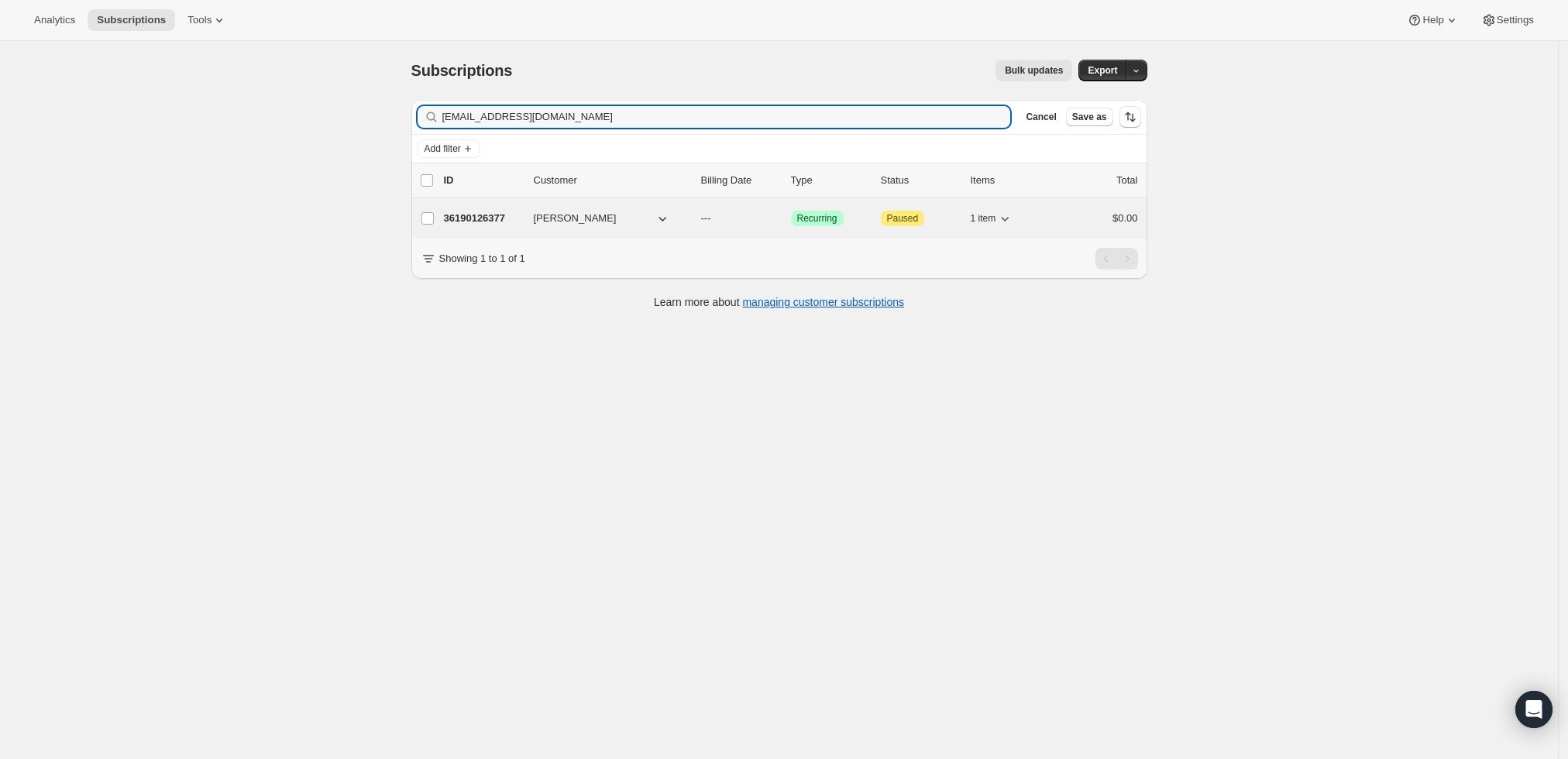
type input "jmkaatz@gmail.com"
click at [494, 216] on p "36190126377" at bounding box center [482, 218] width 78 height 15
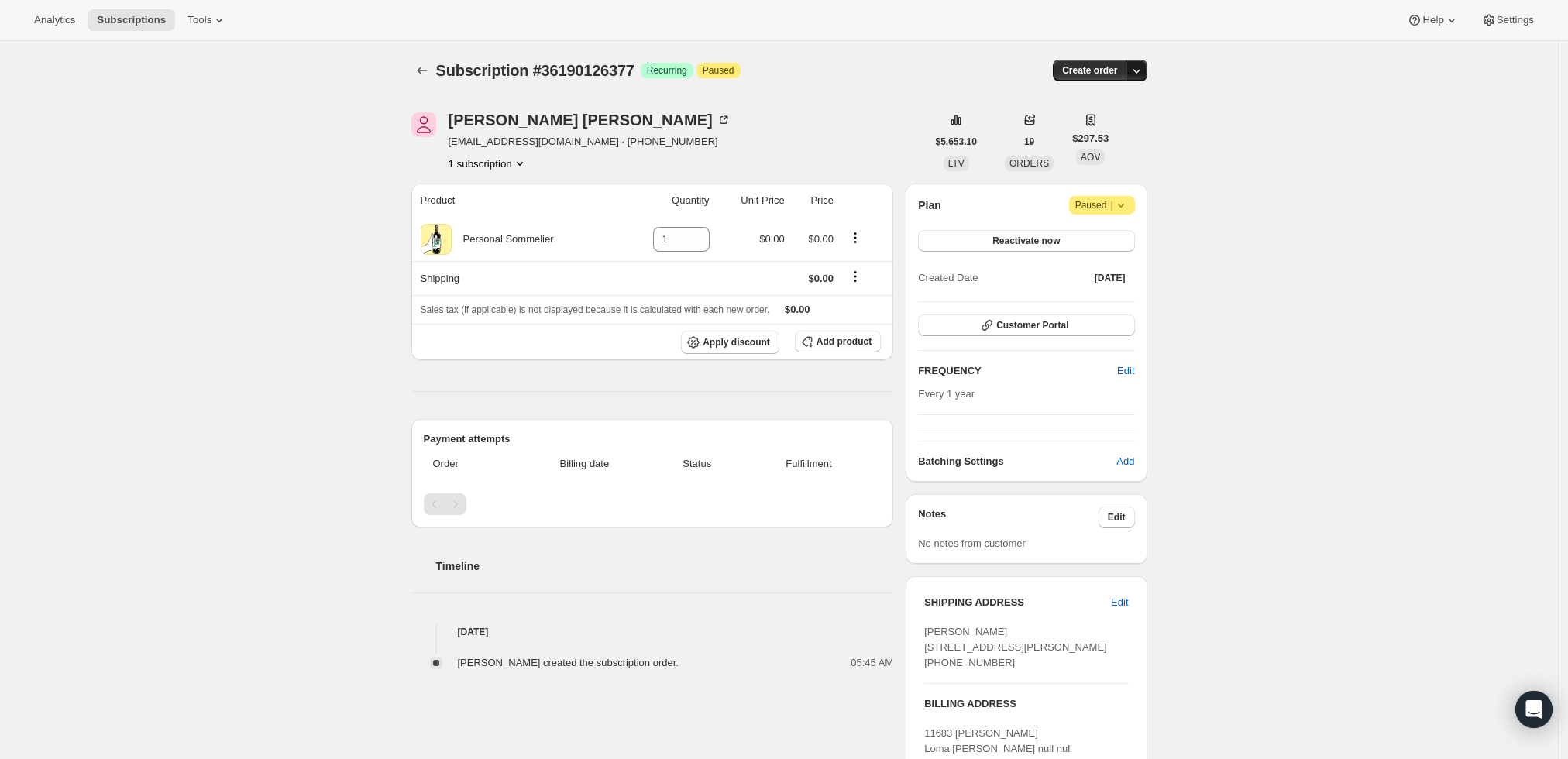
click at [1142, 75] on icon "button" at bounding box center [1136, 71] width 15 height 15
click at [1124, 127] on span "Create custom one-time order" at bounding box center [1076, 129] width 134 height 12
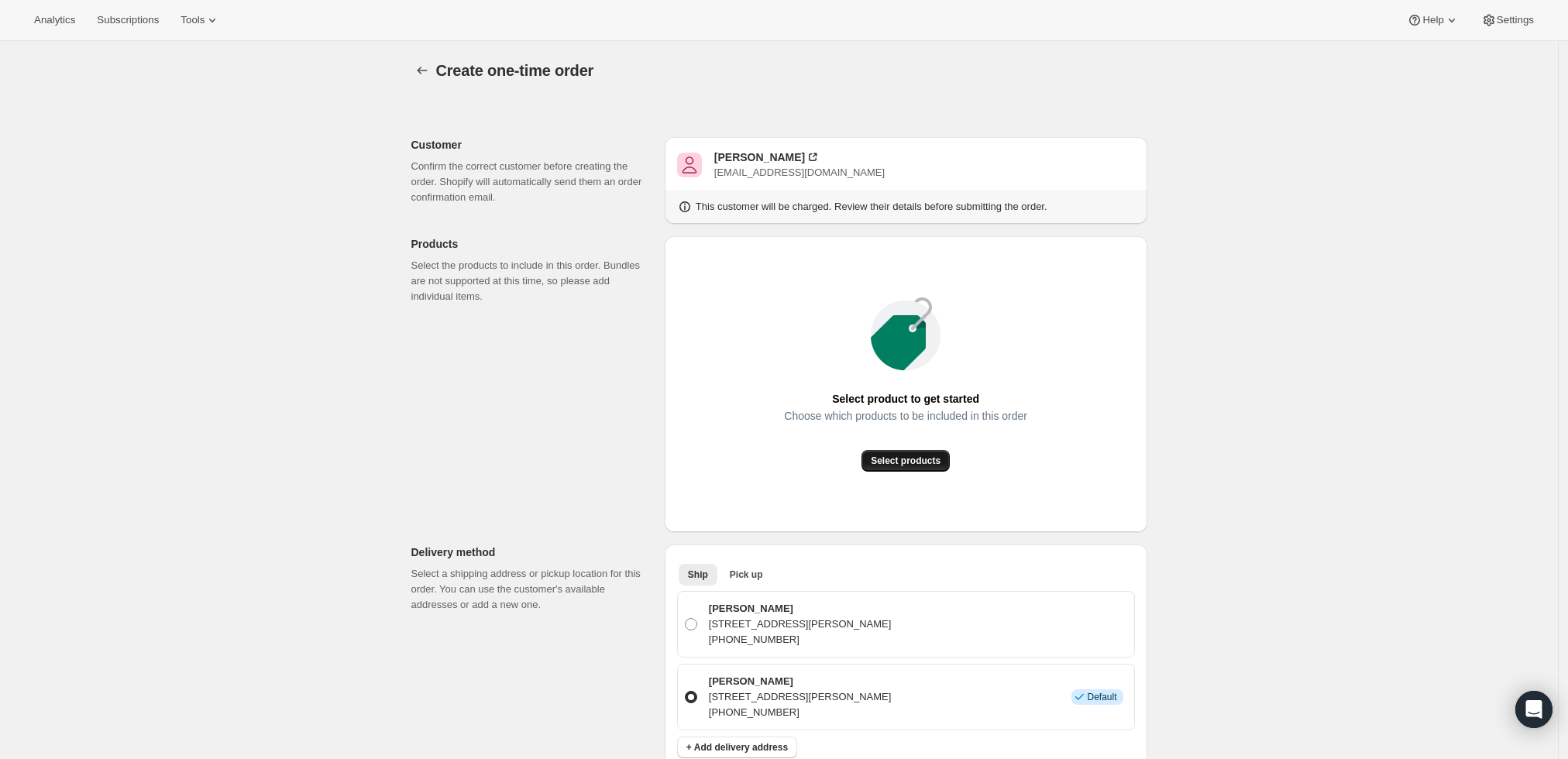
click at [925, 452] on button "Select products" at bounding box center [906, 461] width 89 height 21
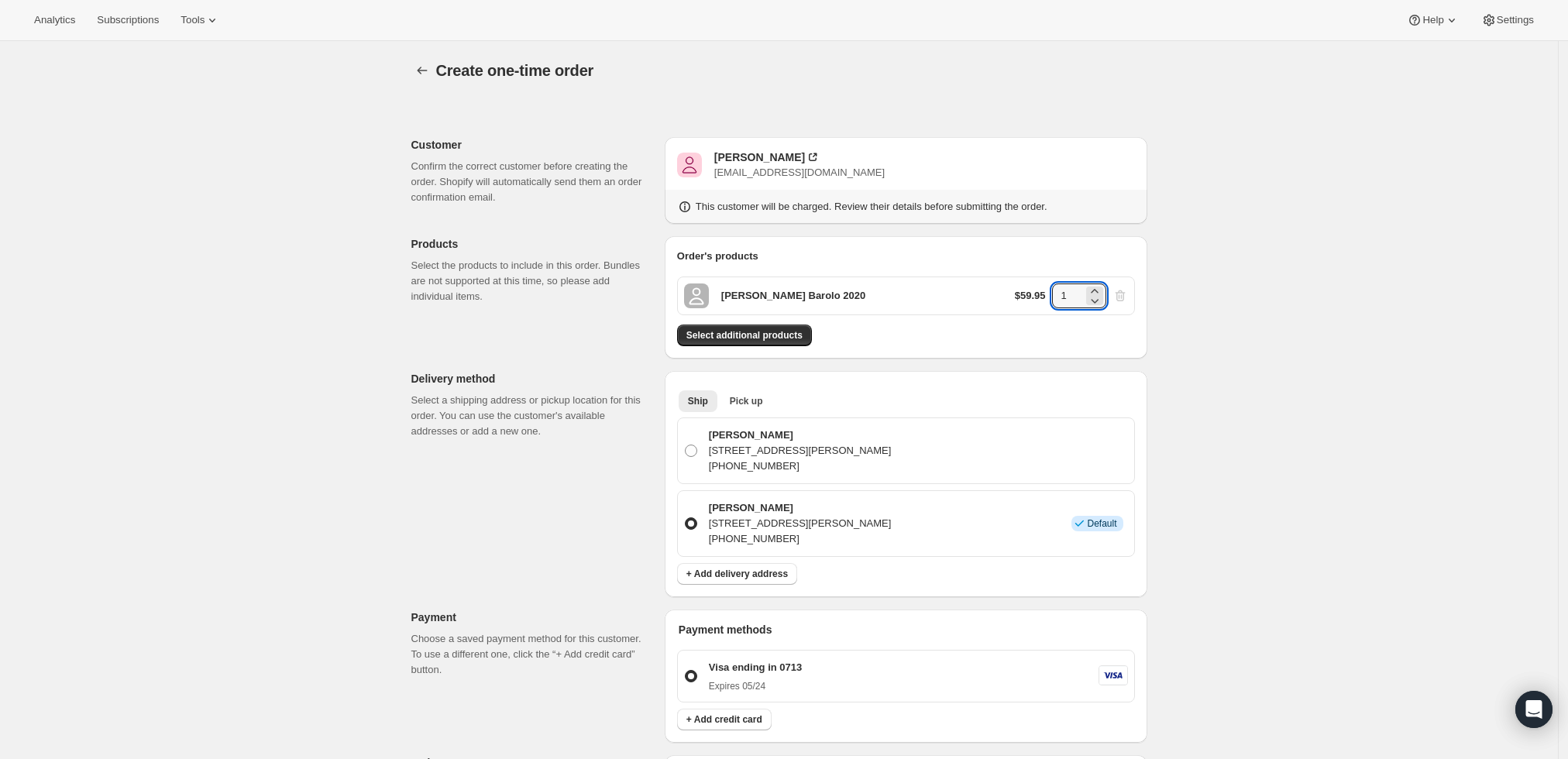
drag, startPoint x: 1077, startPoint y: 291, endPoint x: 1009, endPoint y: 283, distance: 68.5
click at [1009, 283] on div "Roberto Voerzio Barolo 2020 $59.95 1" at bounding box center [906, 295] width 458 height 38
type input "6"
click at [1364, 290] on div "Create one-time order. This page is ready Create one-time order Customer Confir…" at bounding box center [779, 622] width 1559 height 1162
click at [781, 332] on span "Select additional products" at bounding box center [745, 335] width 116 height 13
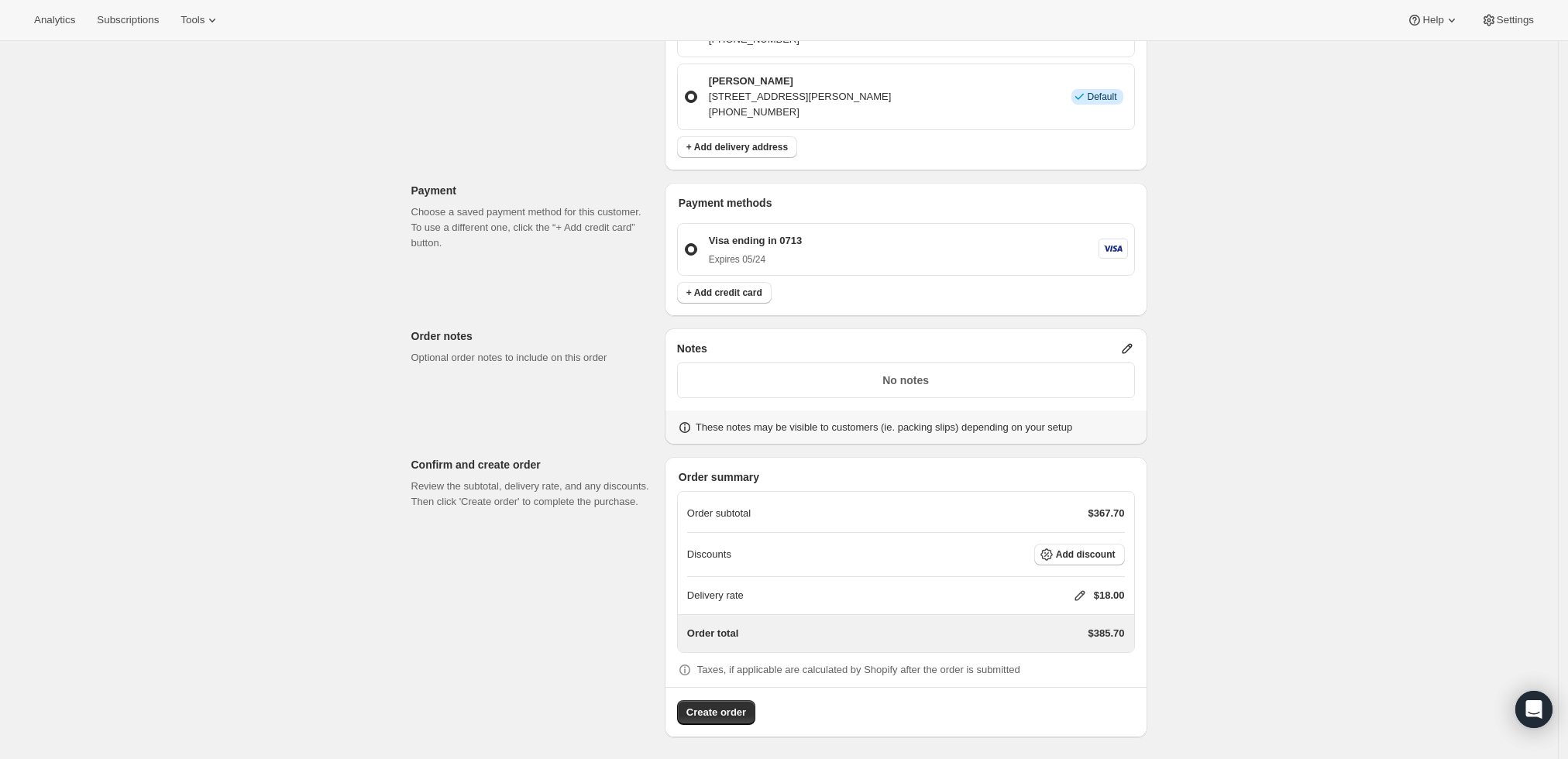
scroll to position [476, 0]
click at [719, 714] on span "Create order" at bounding box center [717, 712] width 60 height 15
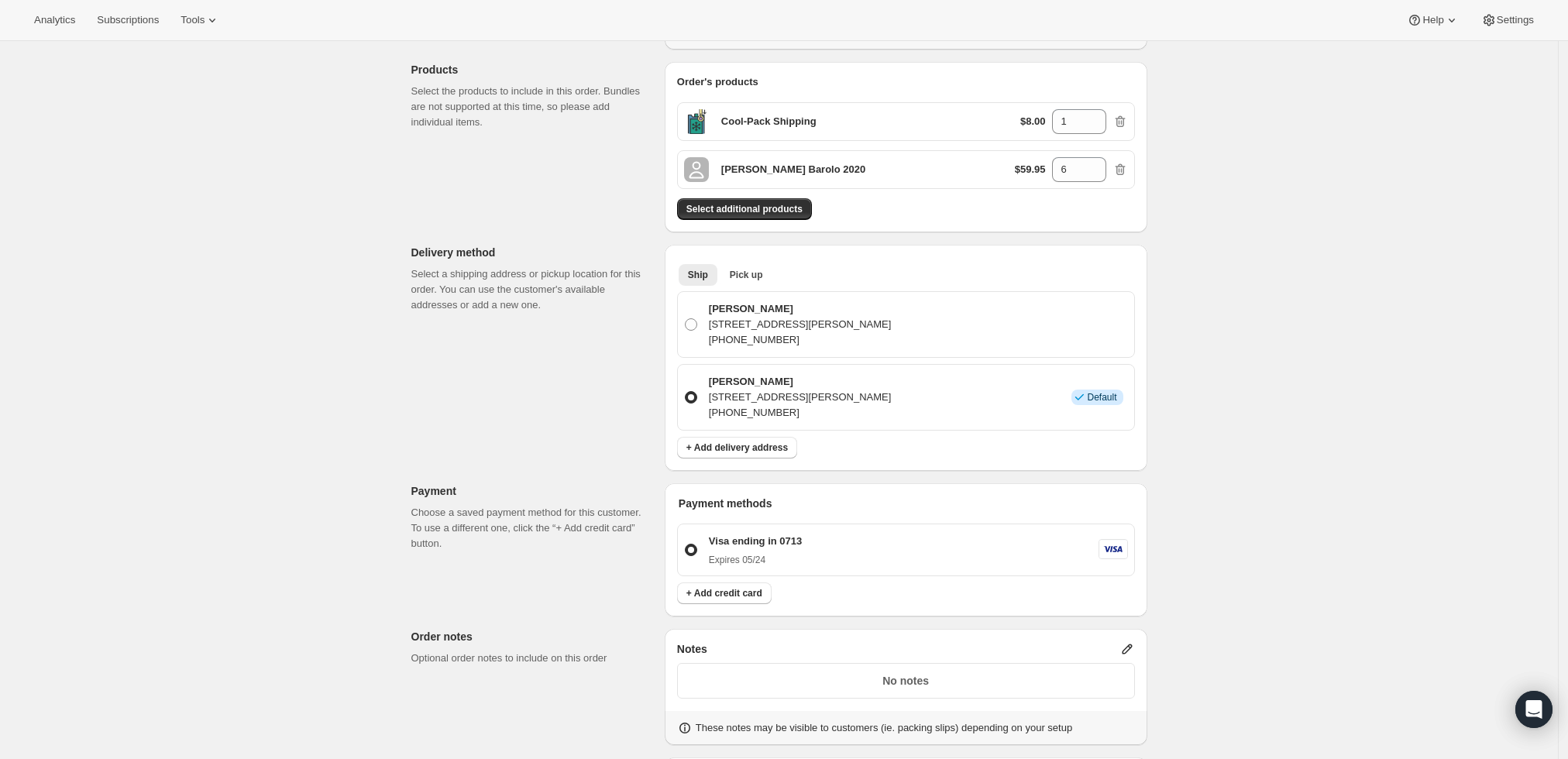
scroll to position [516, 0]
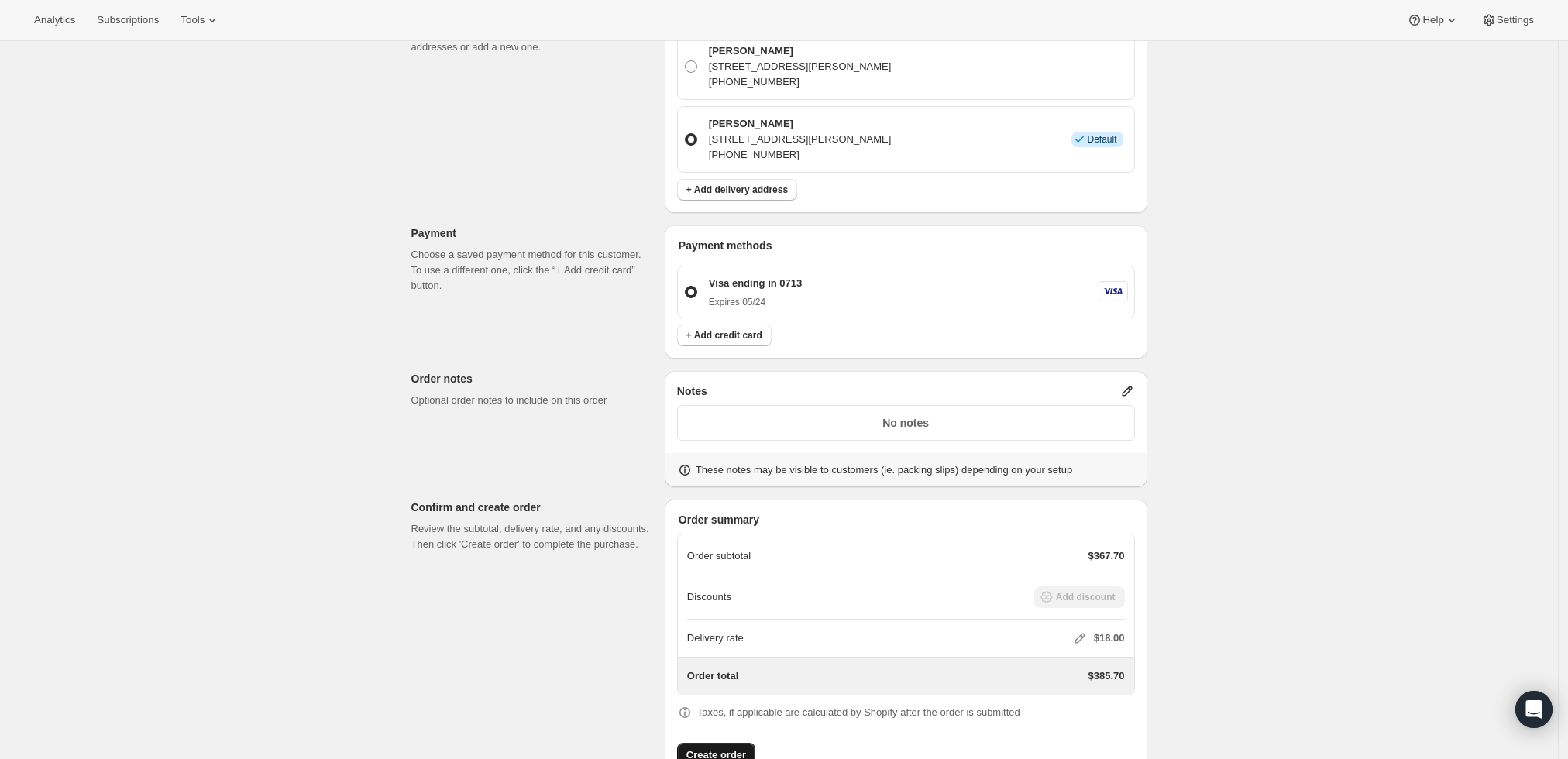
click at [1079, 636] on icon at bounding box center [1080, 638] width 15 height 15
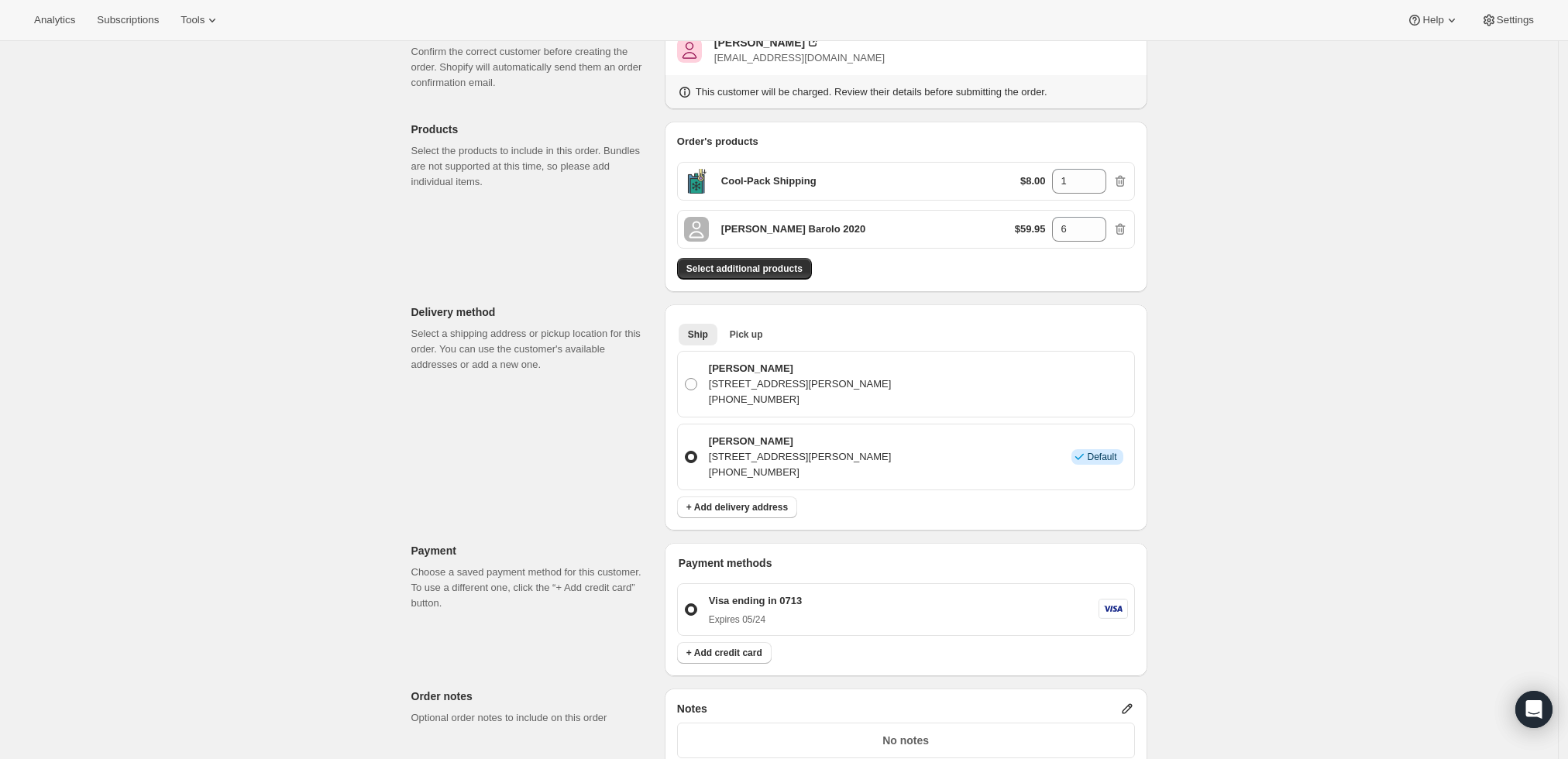
scroll to position [172, 0]
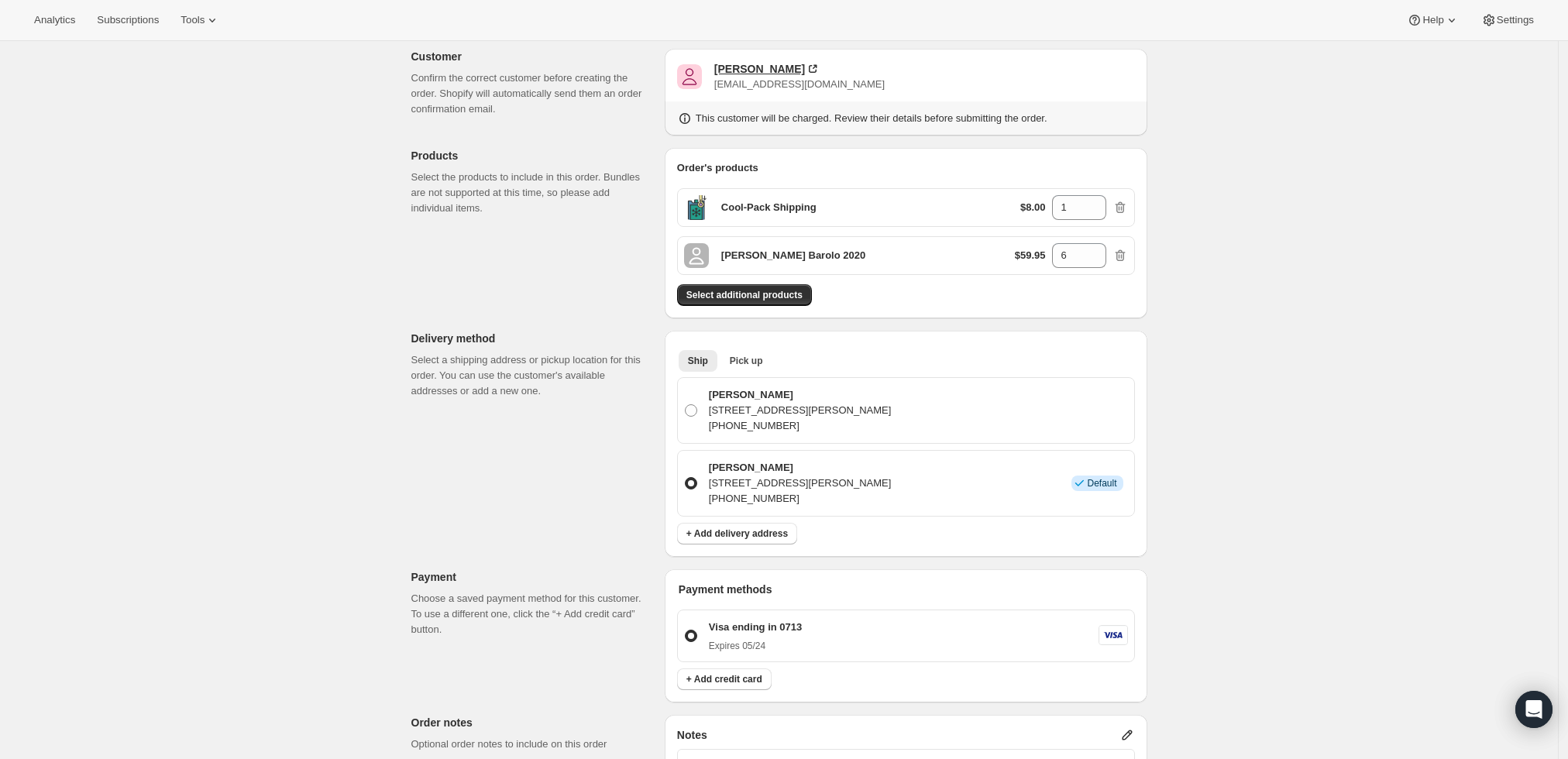
click at [731, 64] on div "Jeffry Kaatz" at bounding box center [759, 69] width 90 height 15
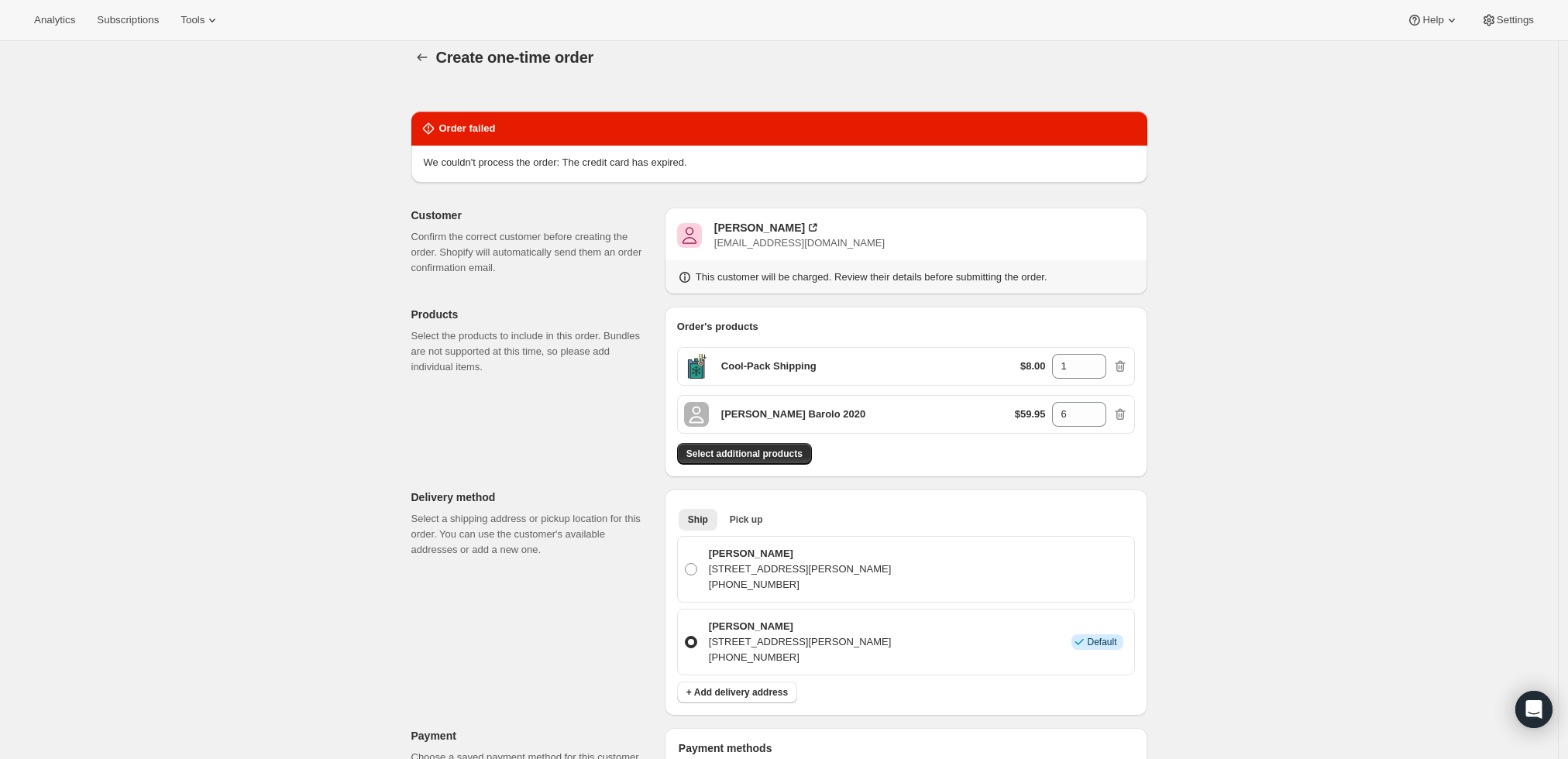
scroll to position [0, 0]
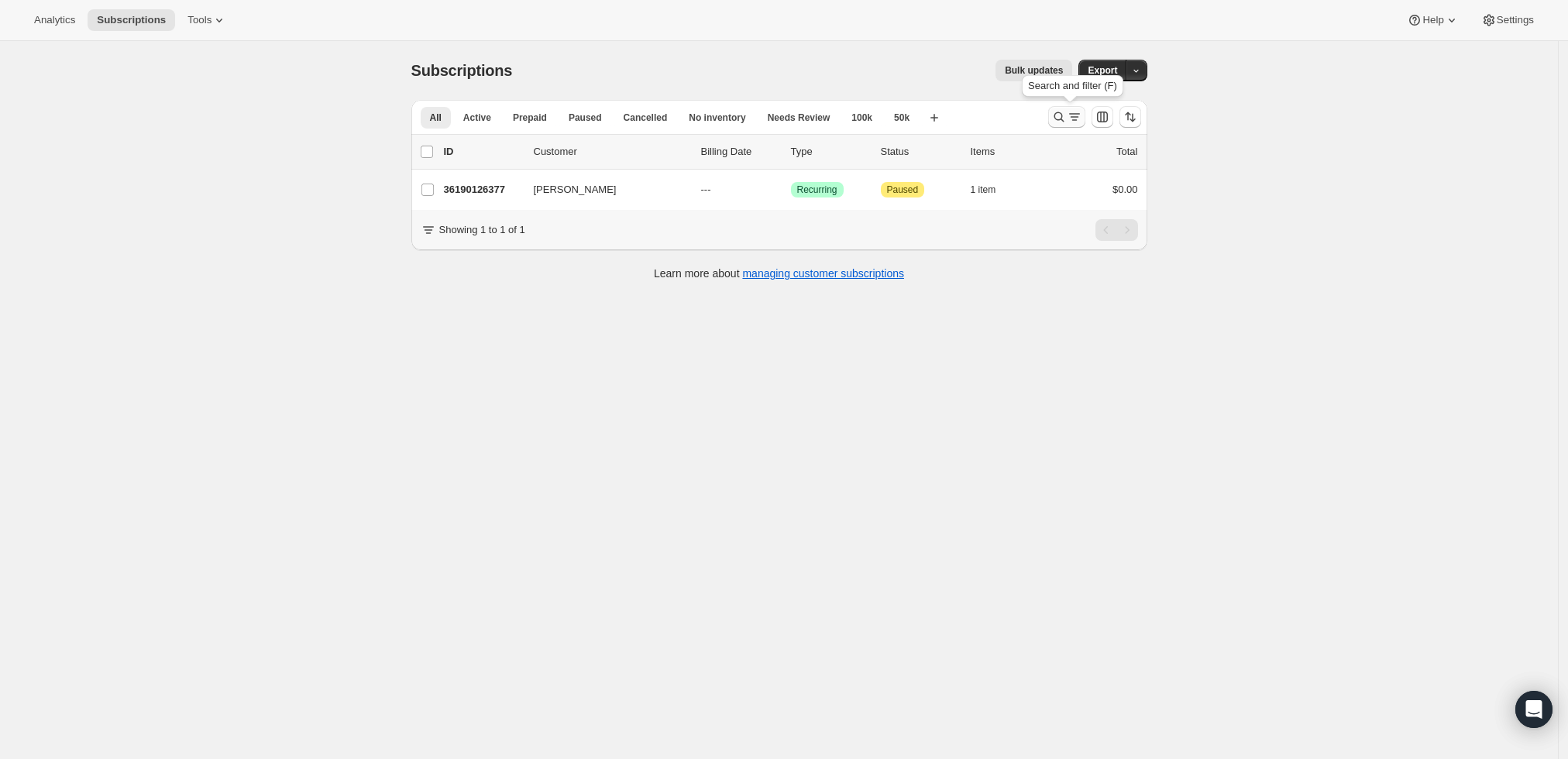
click at [1078, 112] on icon "Search and filter results" at bounding box center [1075, 117] width 15 height 15
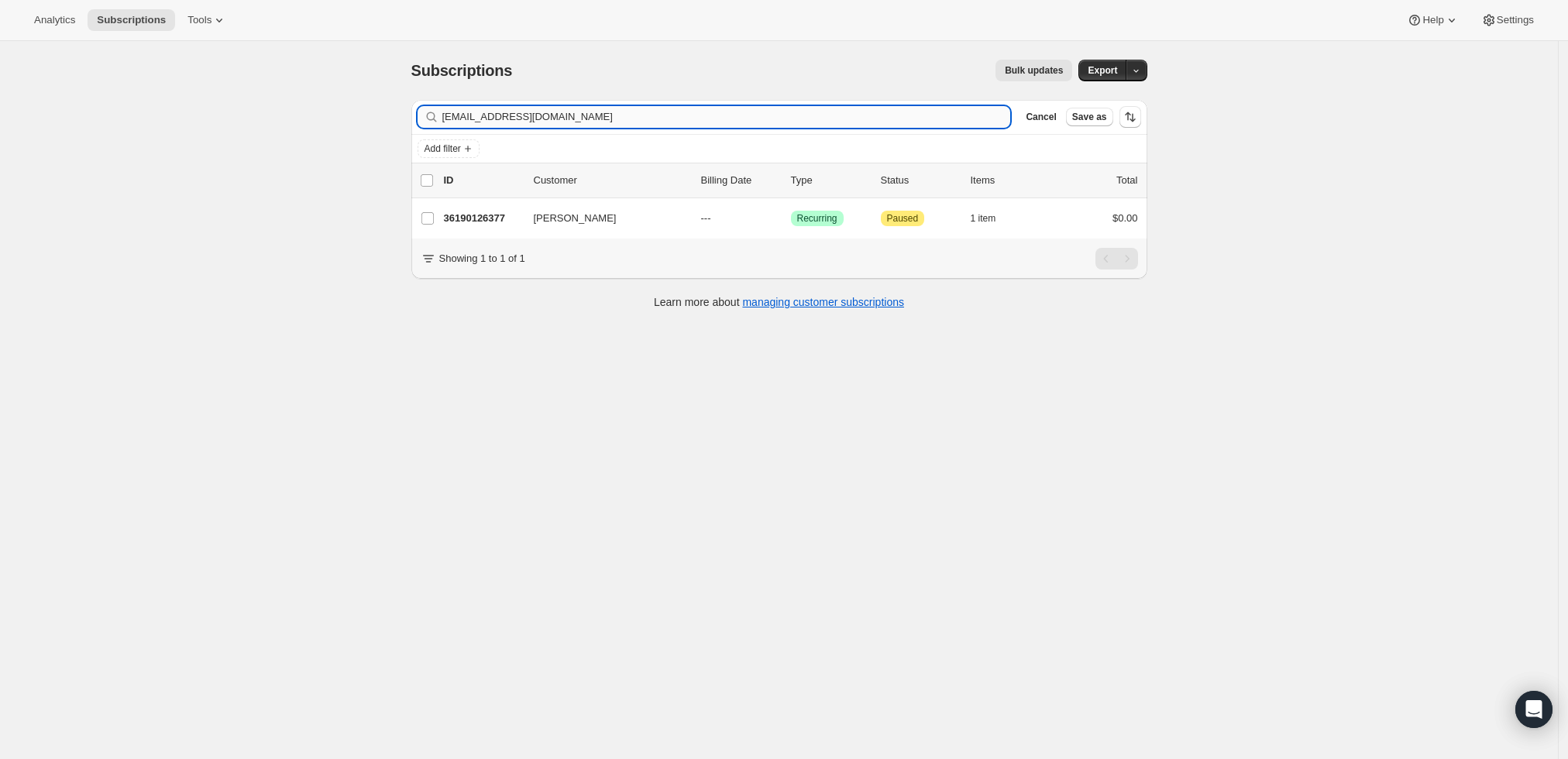
click at [514, 111] on input "jmkaatz@gmail.com" at bounding box center [727, 116] width 569 height 21
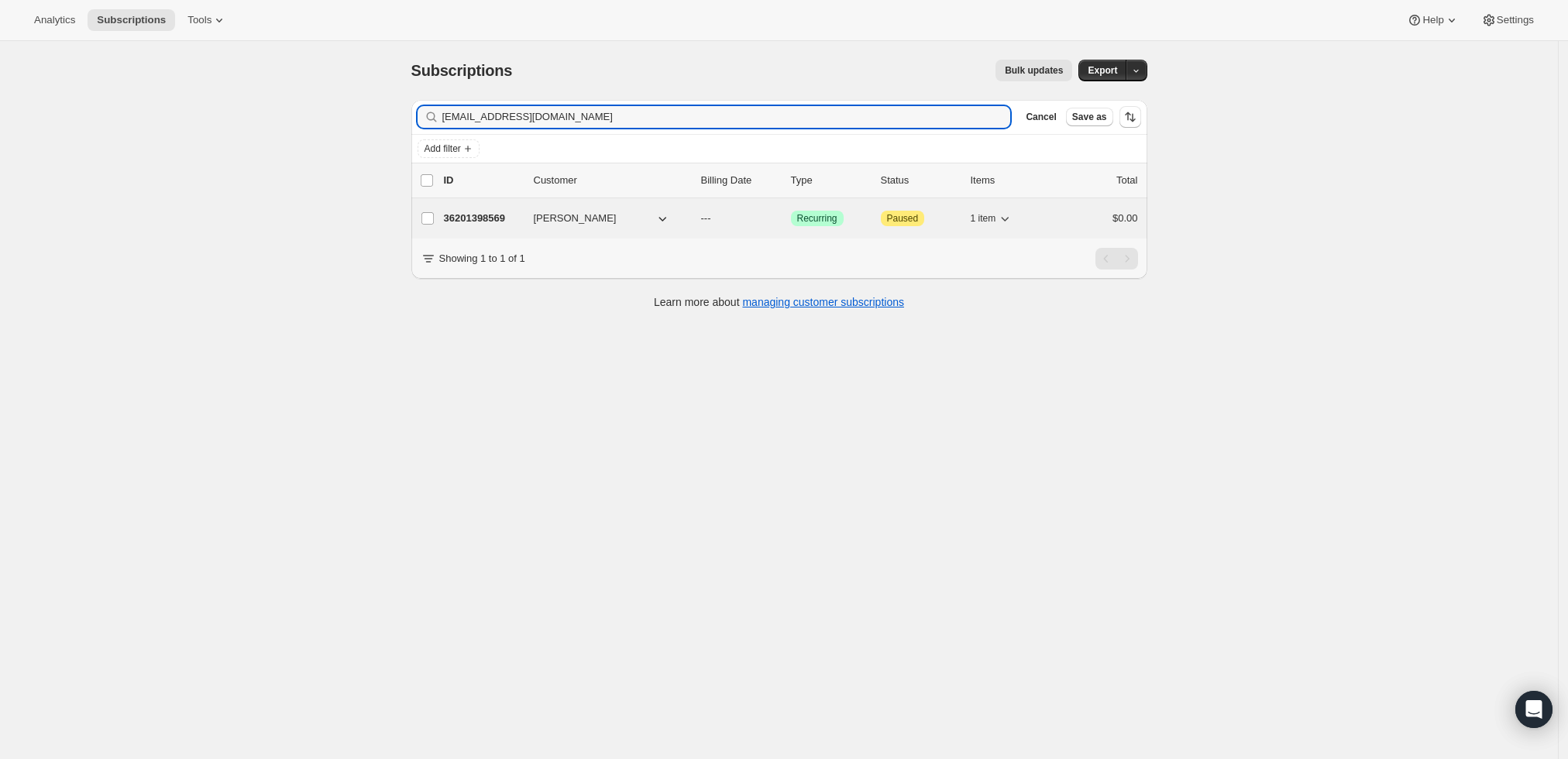
type input "ravikumarchopra@gmail.com"
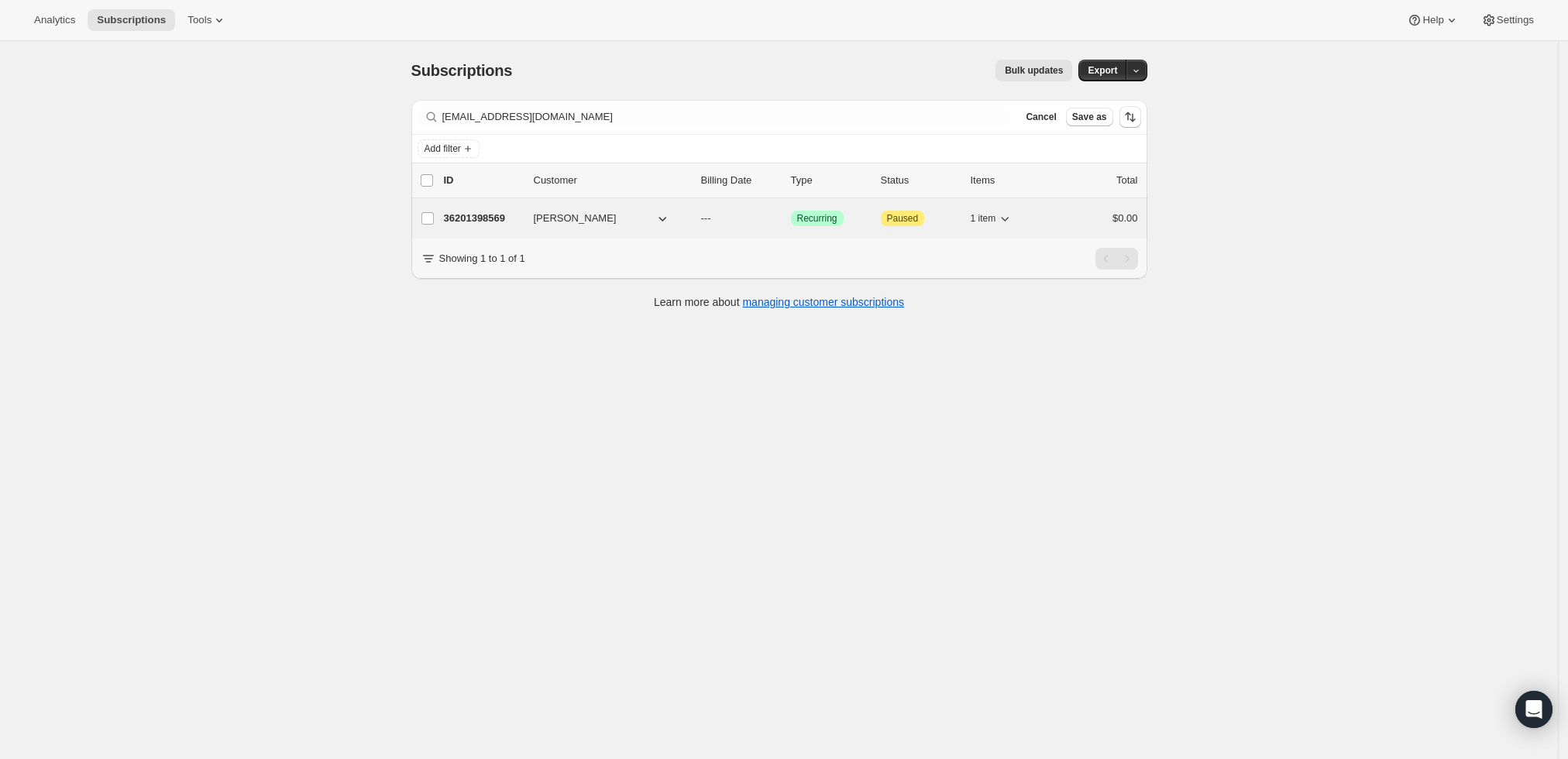
click at [477, 217] on p "36201398569" at bounding box center [482, 218] width 78 height 15
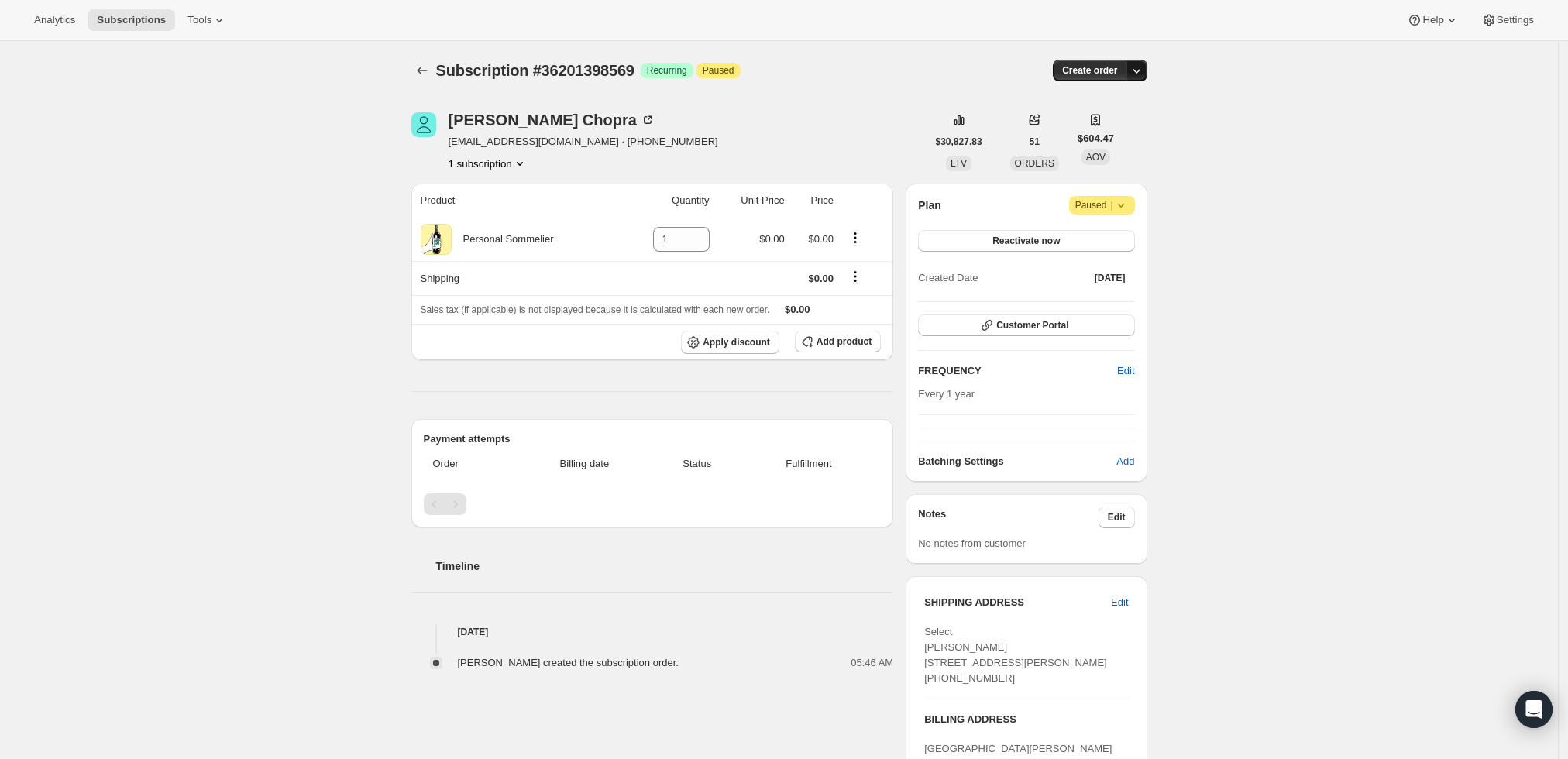
click at [1139, 70] on icon "button" at bounding box center [1136, 71] width 15 height 15
click at [1102, 128] on span "Create custom one-time order" at bounding box center [1076, 129] width 134 height 12
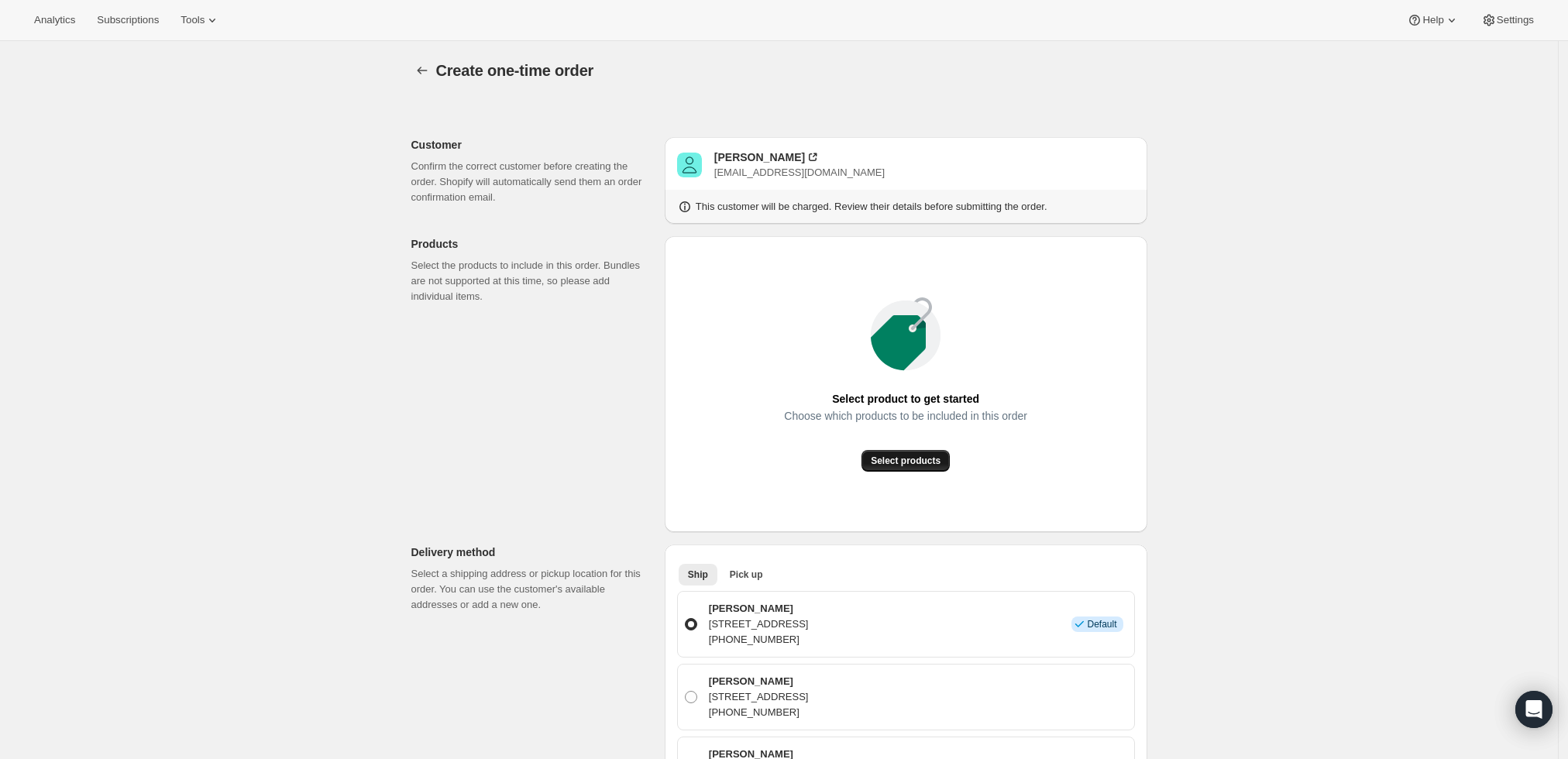
click at [903, 462] on span "Select products" at bounding box center [906, 461] width 70 height 13
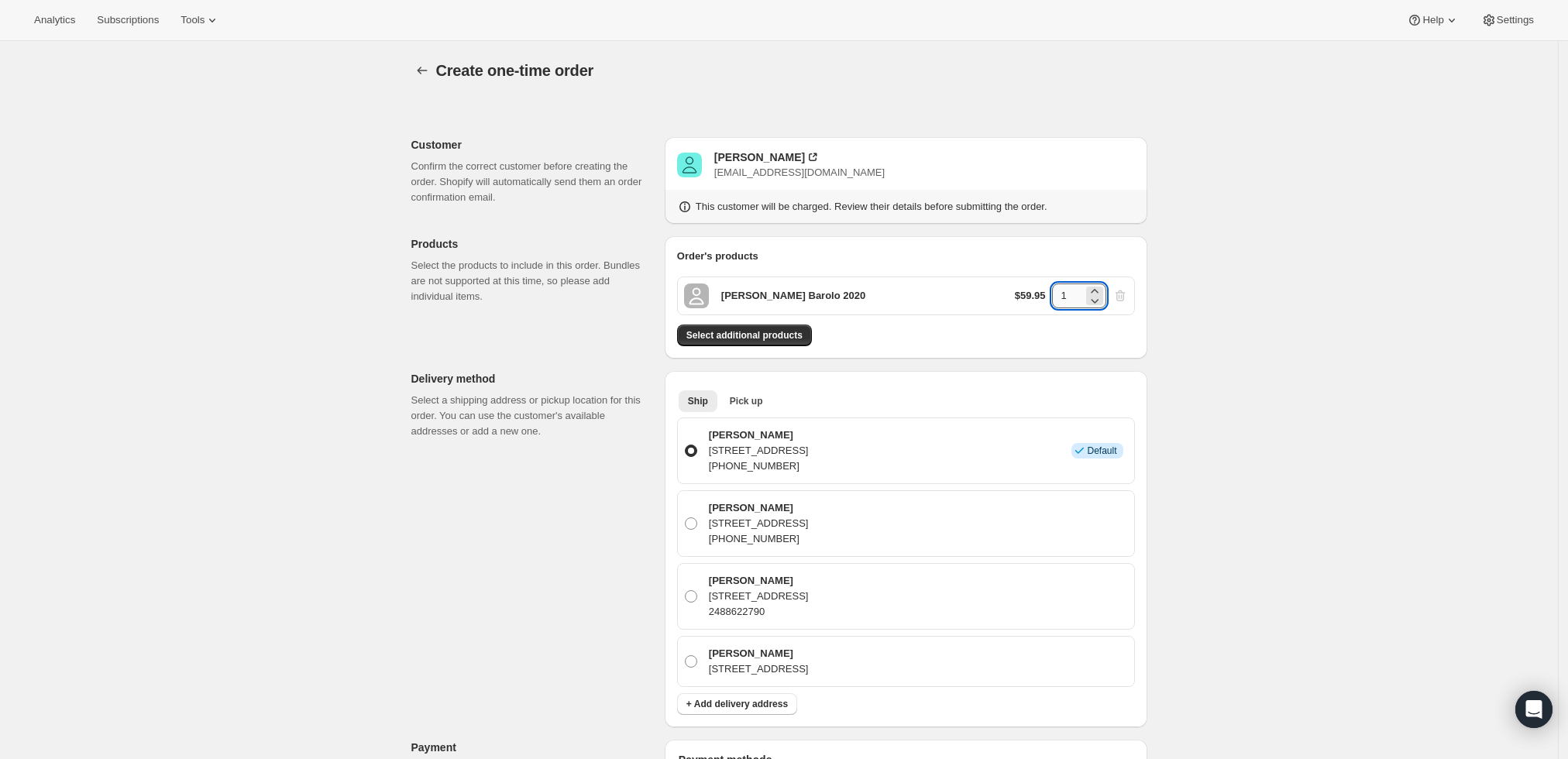
drag, startPoint x: 1074, startPoint y: 290, endPoint x: 1060, endPoint y: 291, distance: 14.0
click at [1060, 291] on input "1" at bounding box center [1067, 295] width 31 height 25
type input "6"
click at [1226, 275] on div "Create one-time order. This page is ready Create one-time order Customer Confir…" at bounding box center [779, 687] width 1559 height 1292
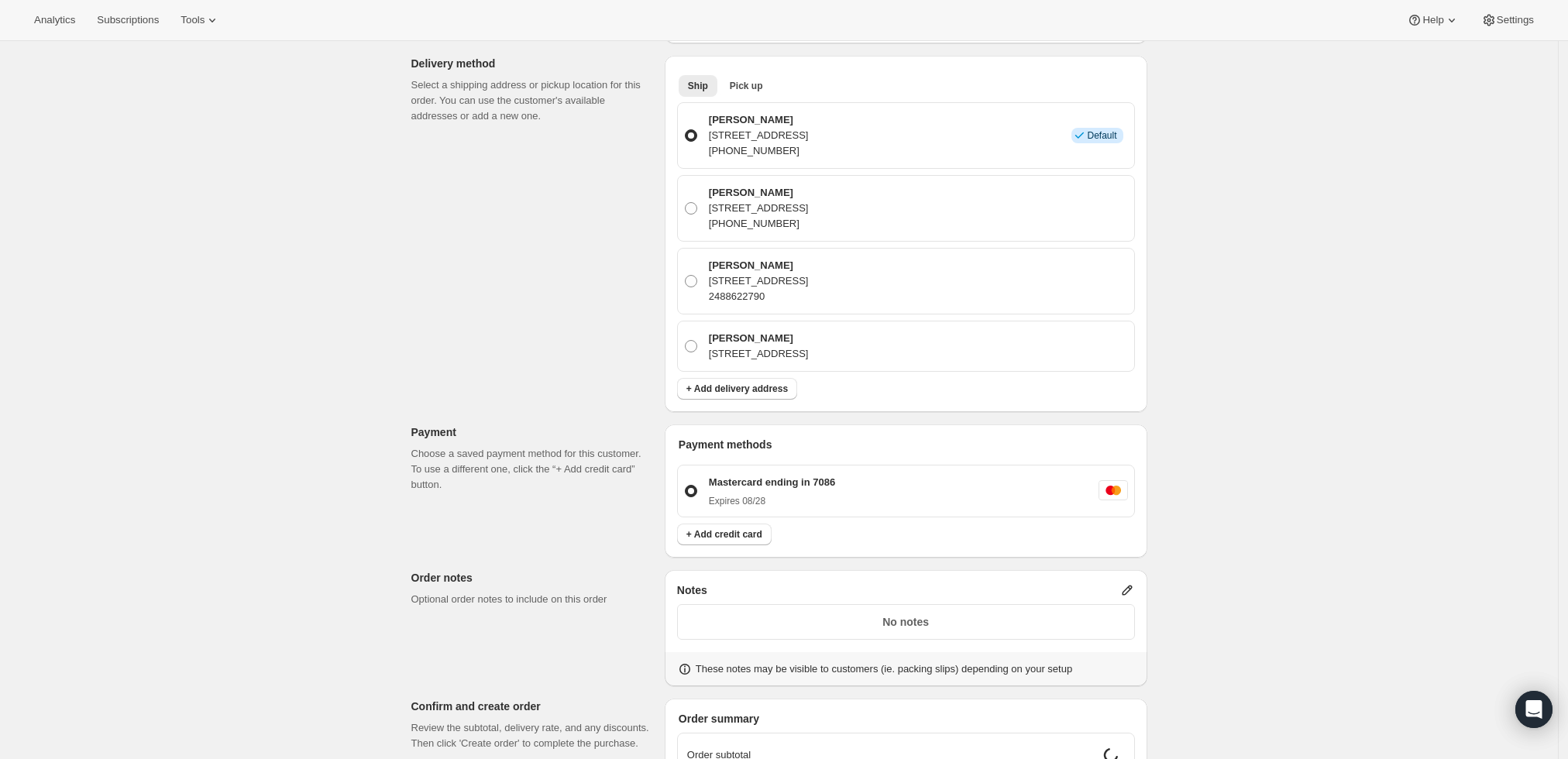
scroll to position [430, 0]
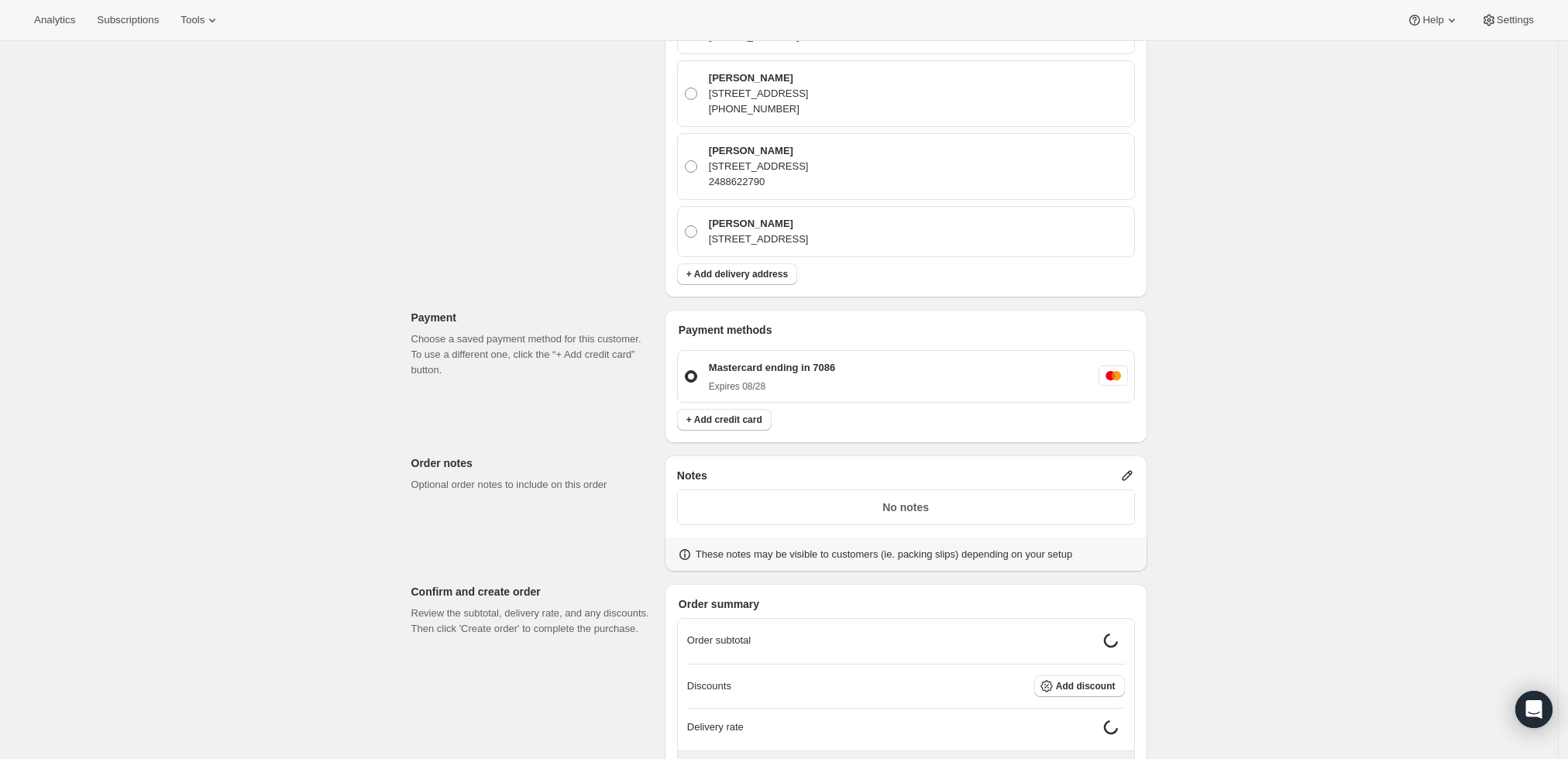
click at [1130, 469] on icon at bounding box center [1127, 476] width 15 height 15
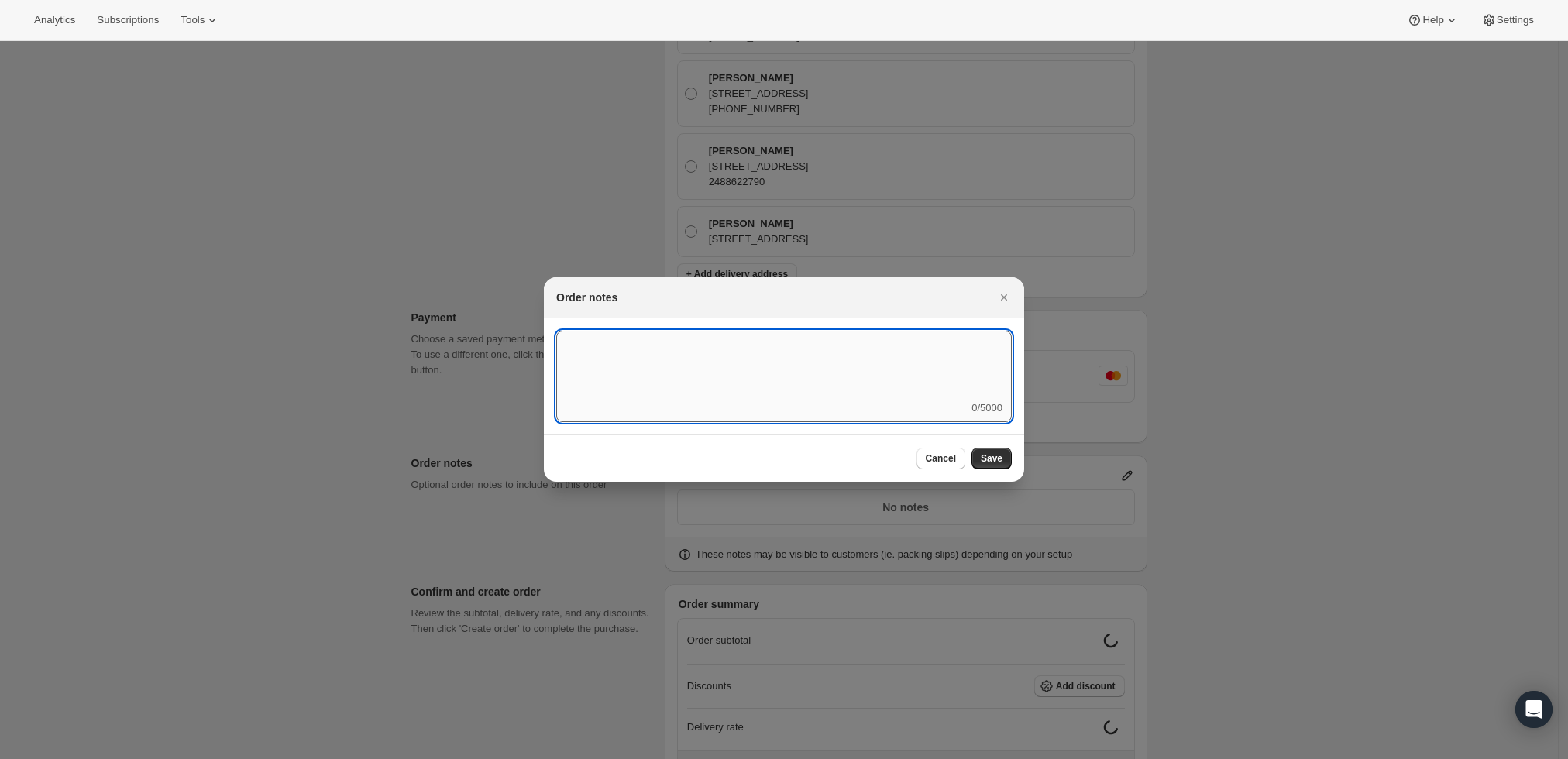
click at [826, 370] on textarea ":r8q:" at bounding box center [784, 366] width 456 height 70
type textarea "Weather HOLD"
click at [1008, 452] on button "Save" at bounding box center [991, 458] width 40 height 21
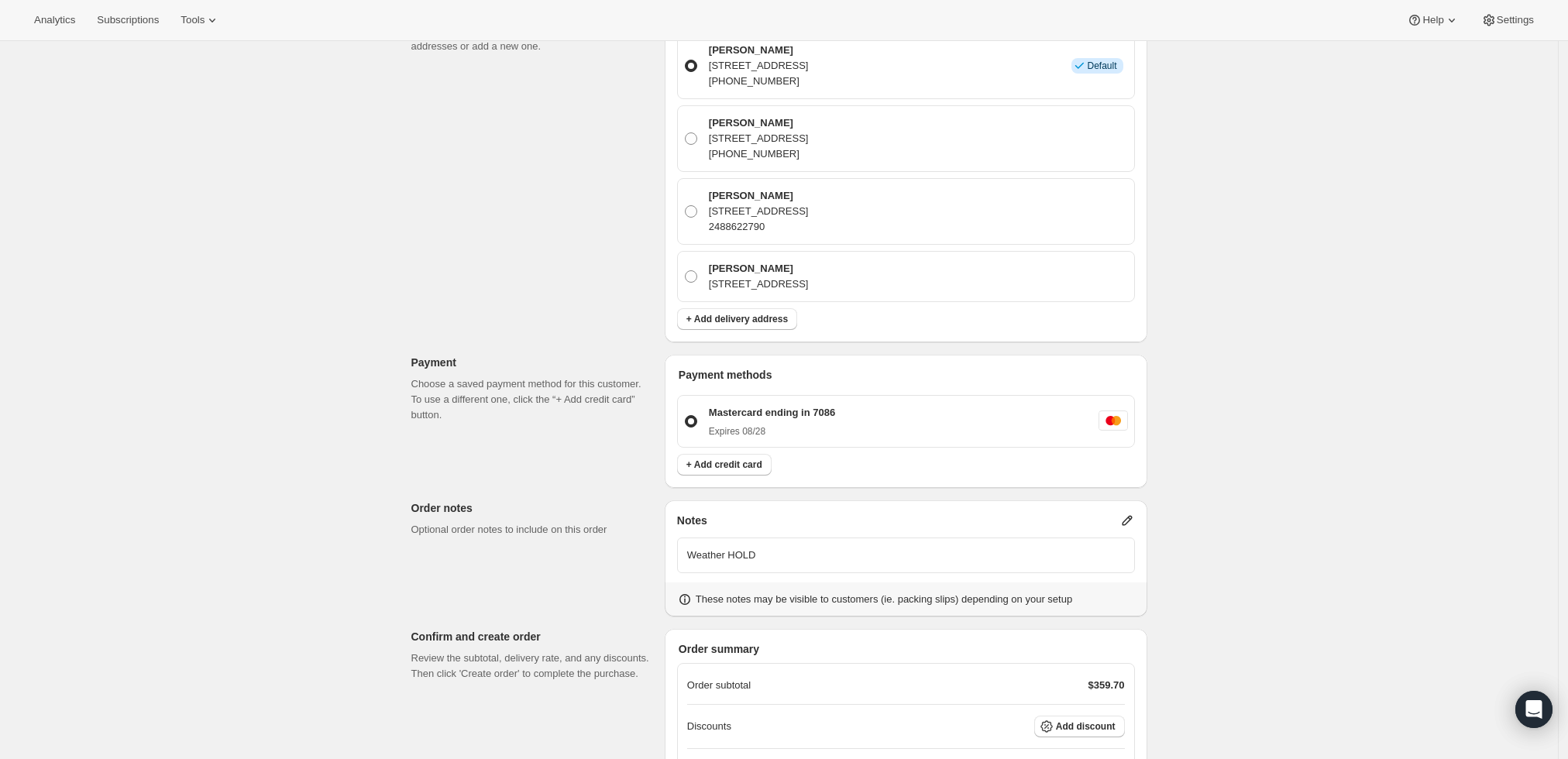
scroll to position [558, 0]
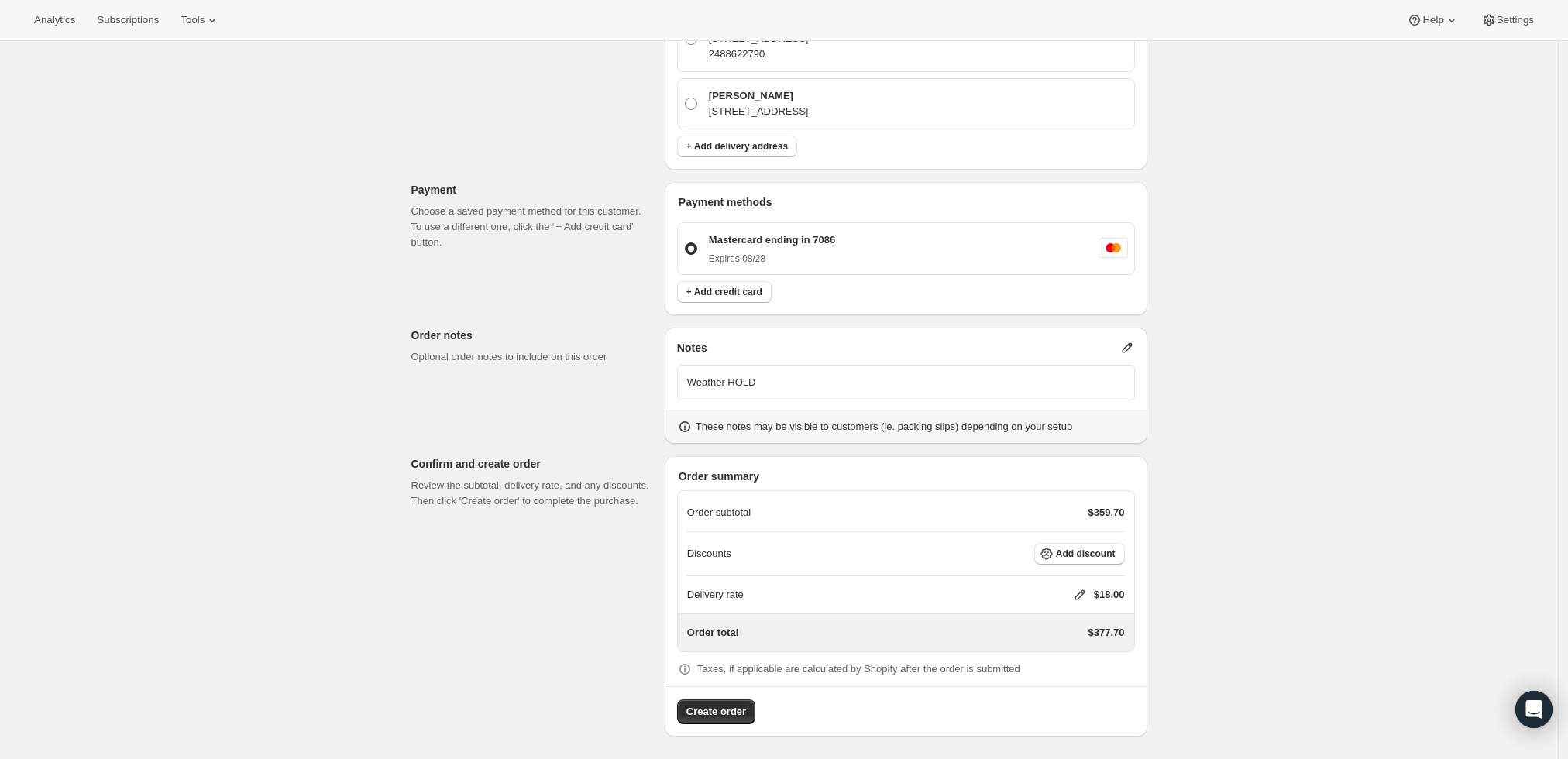
click at [1084, 595] on icon at bounding box center [1080, 595] width 10 height 10
click at [1061, 652] on input "0" at bounding box center [1087, 651] width 139 height 25
type input "0"
click at [1071, 679] on button "Save" at bounding box center [1077, 687] width 40 height 21
drag, startPoint x: 729, startPoint y: 716, endPoint x: 1105, endPoint y: 663, distance: 379.7
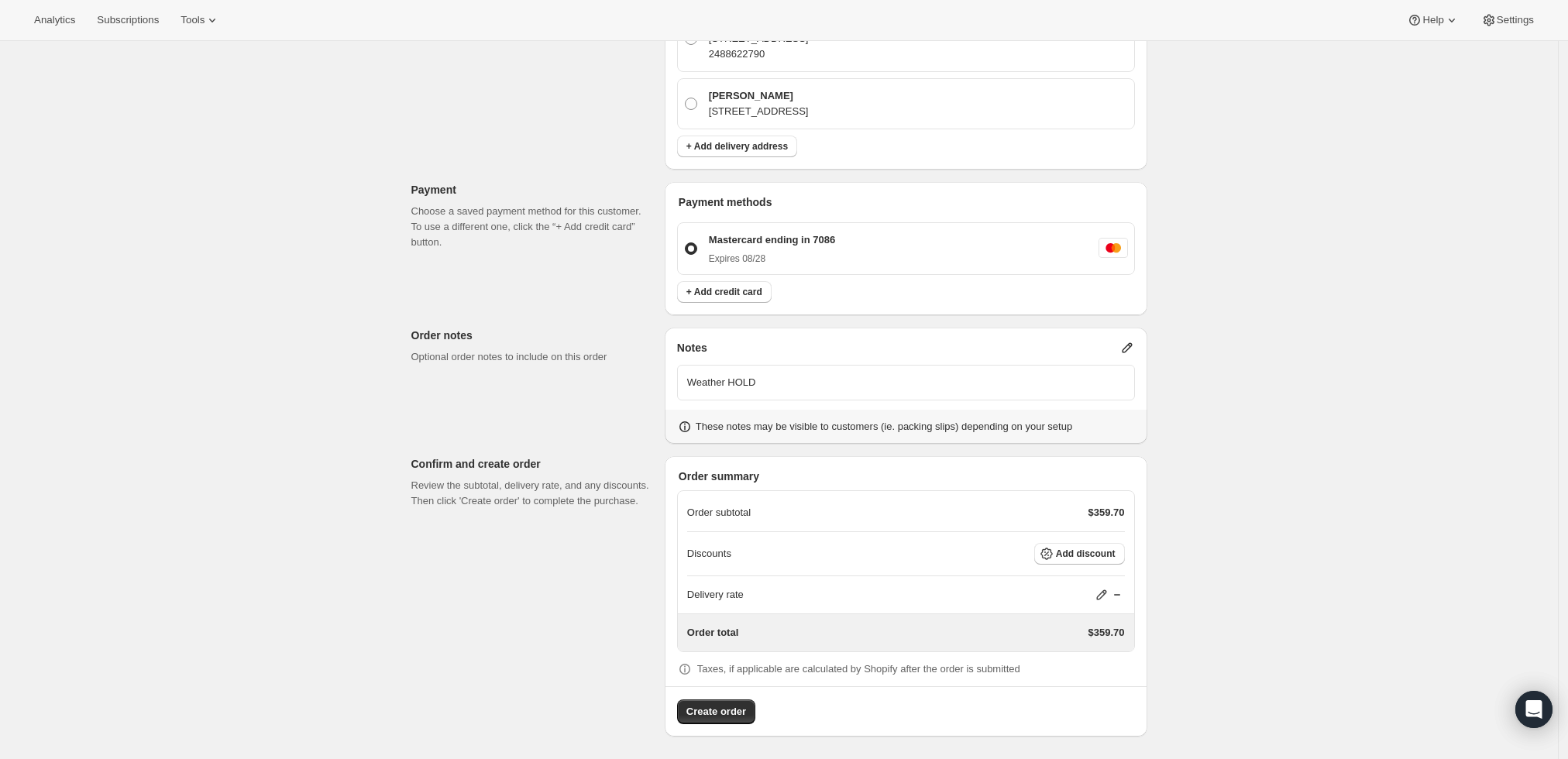
click at [731, 716] on span "Create order" at bounding box center [717, 712] width 60 height 15
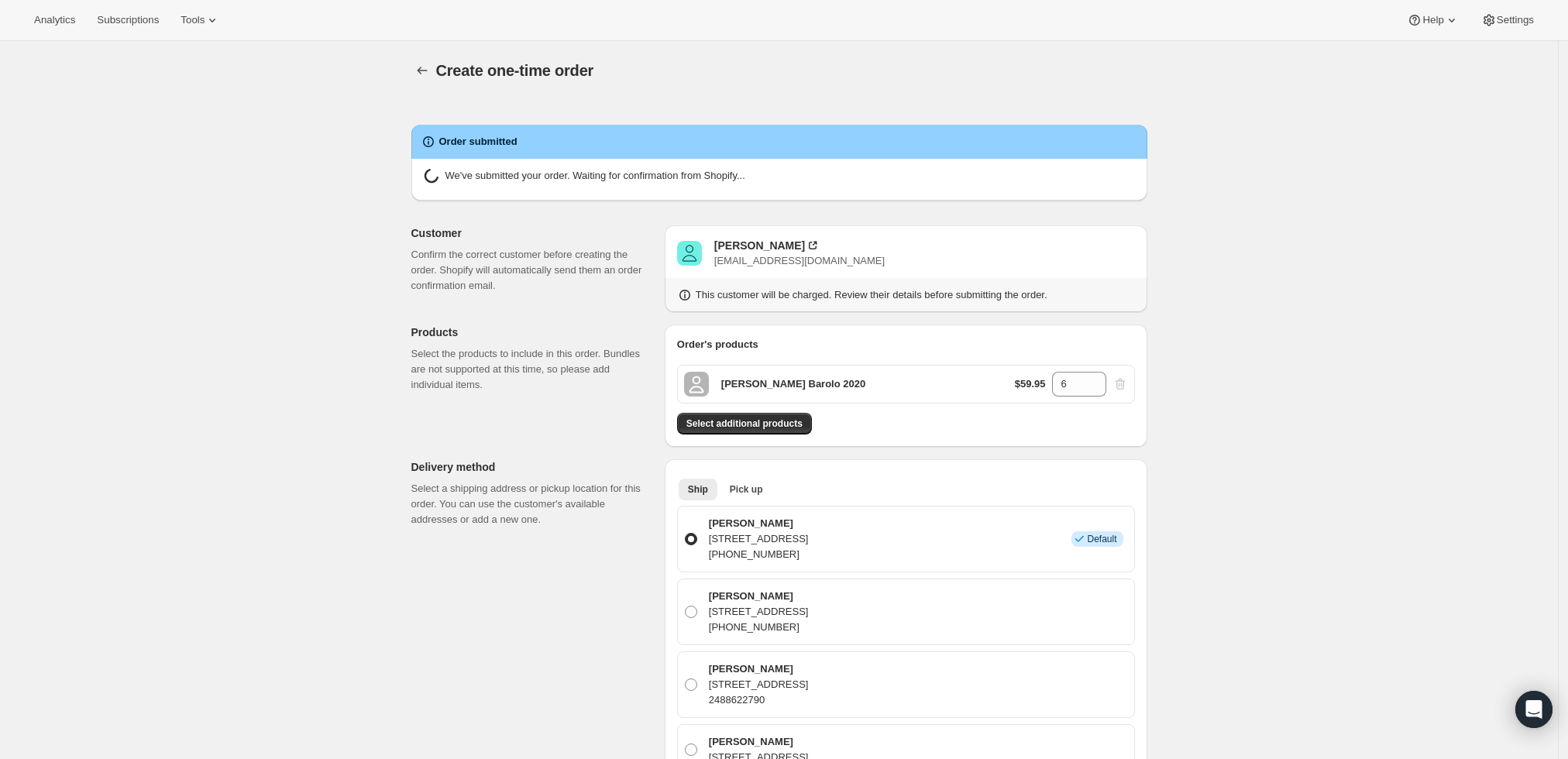
radio input "true"
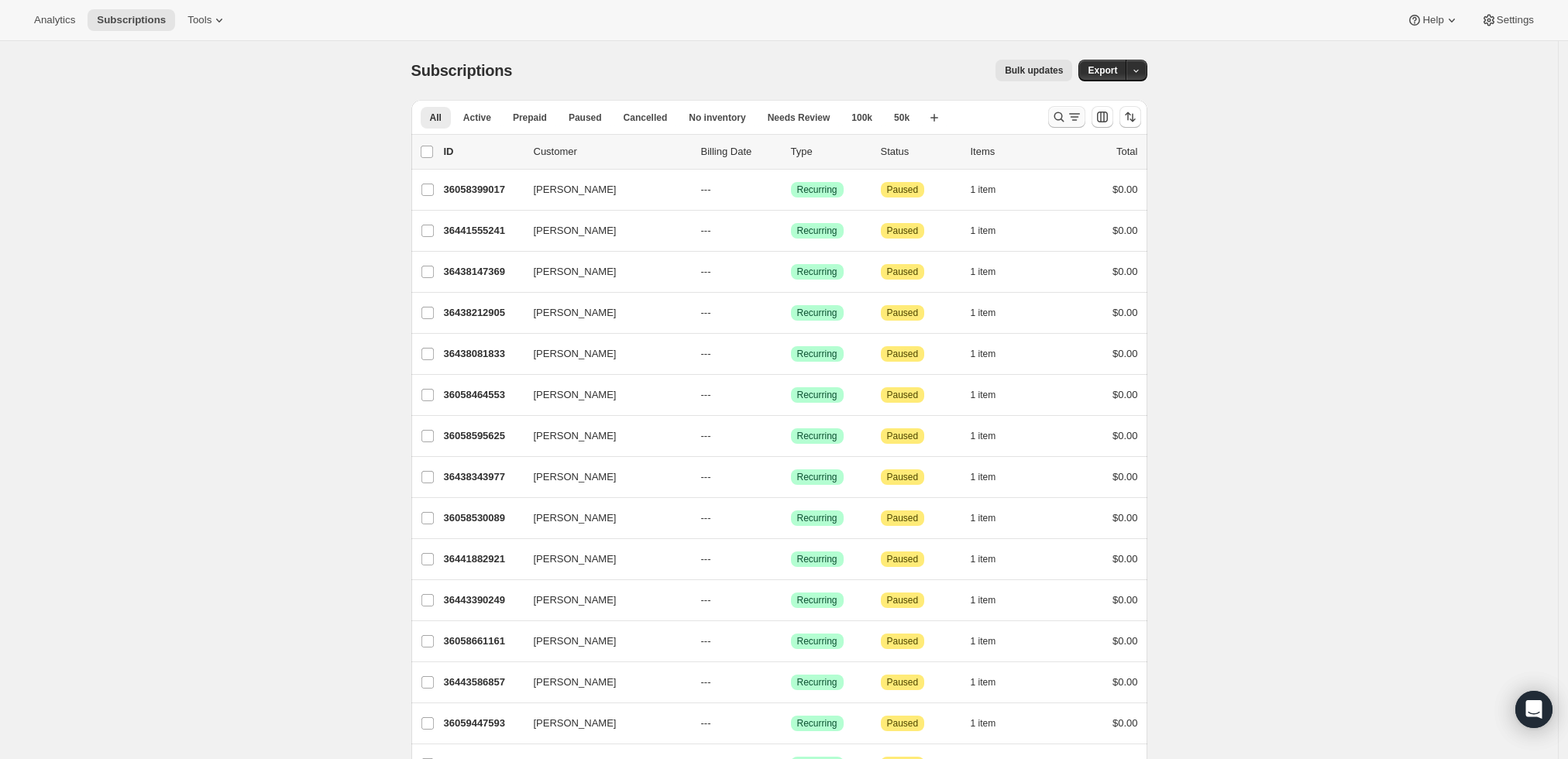
click at [1067, 114] on icon "Search and filter results" at bounding box center [1060, 117] width 15 height 15
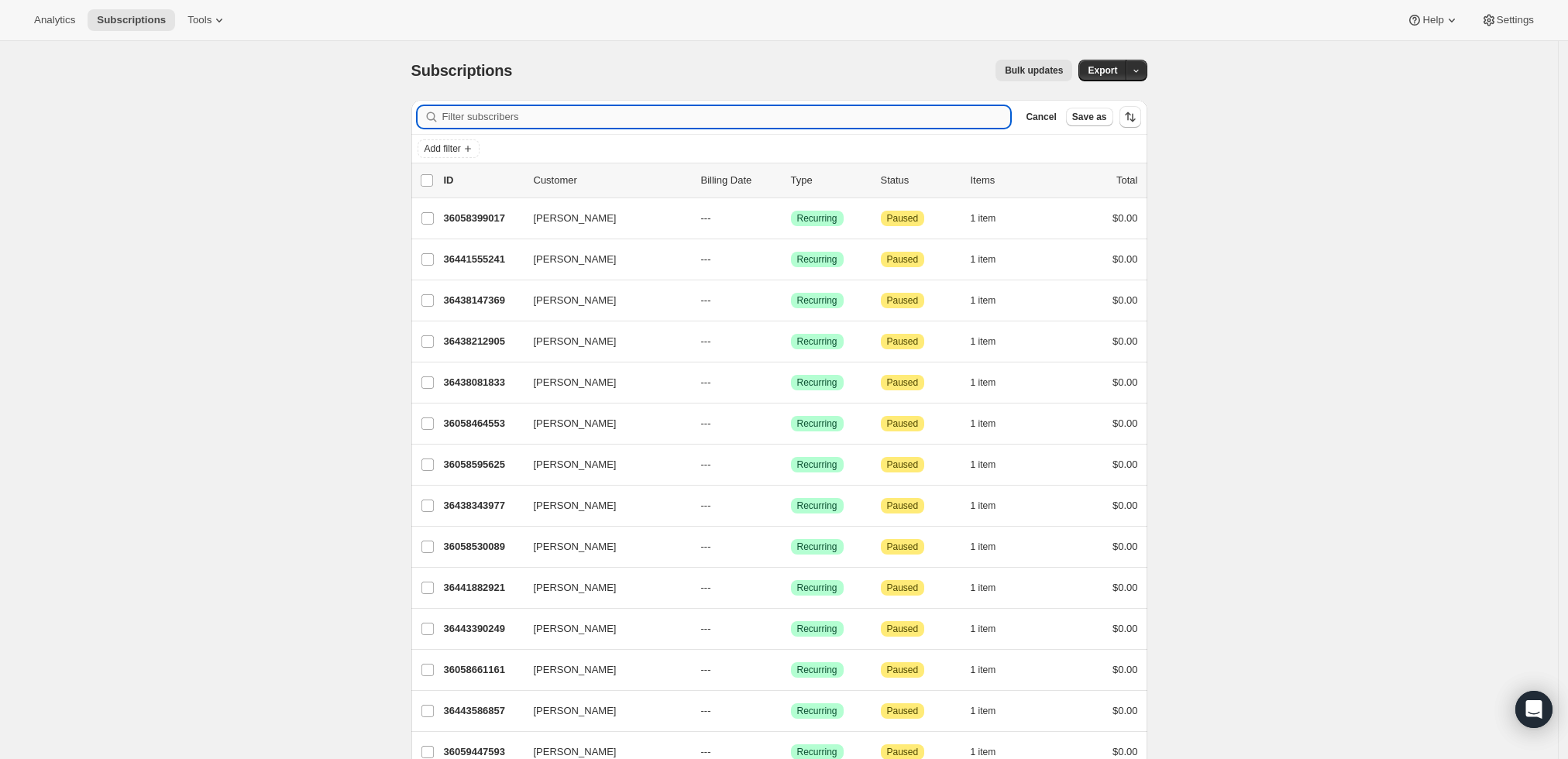
click at [652, 110] on input "Filter subscribers" at bounding box center [727, 116] width 569 height 21
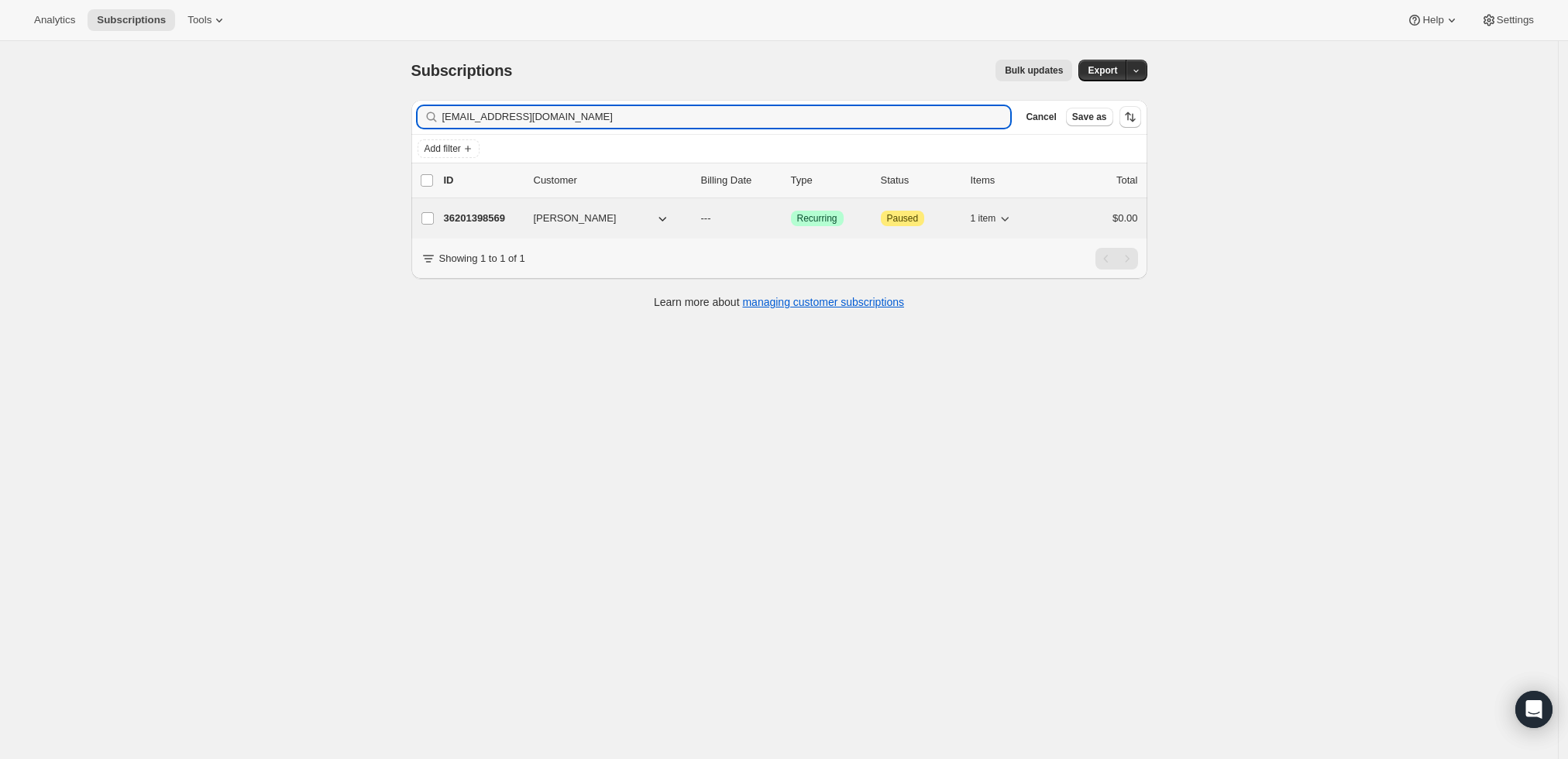
type input "ravikumarchopra@gmail.com"
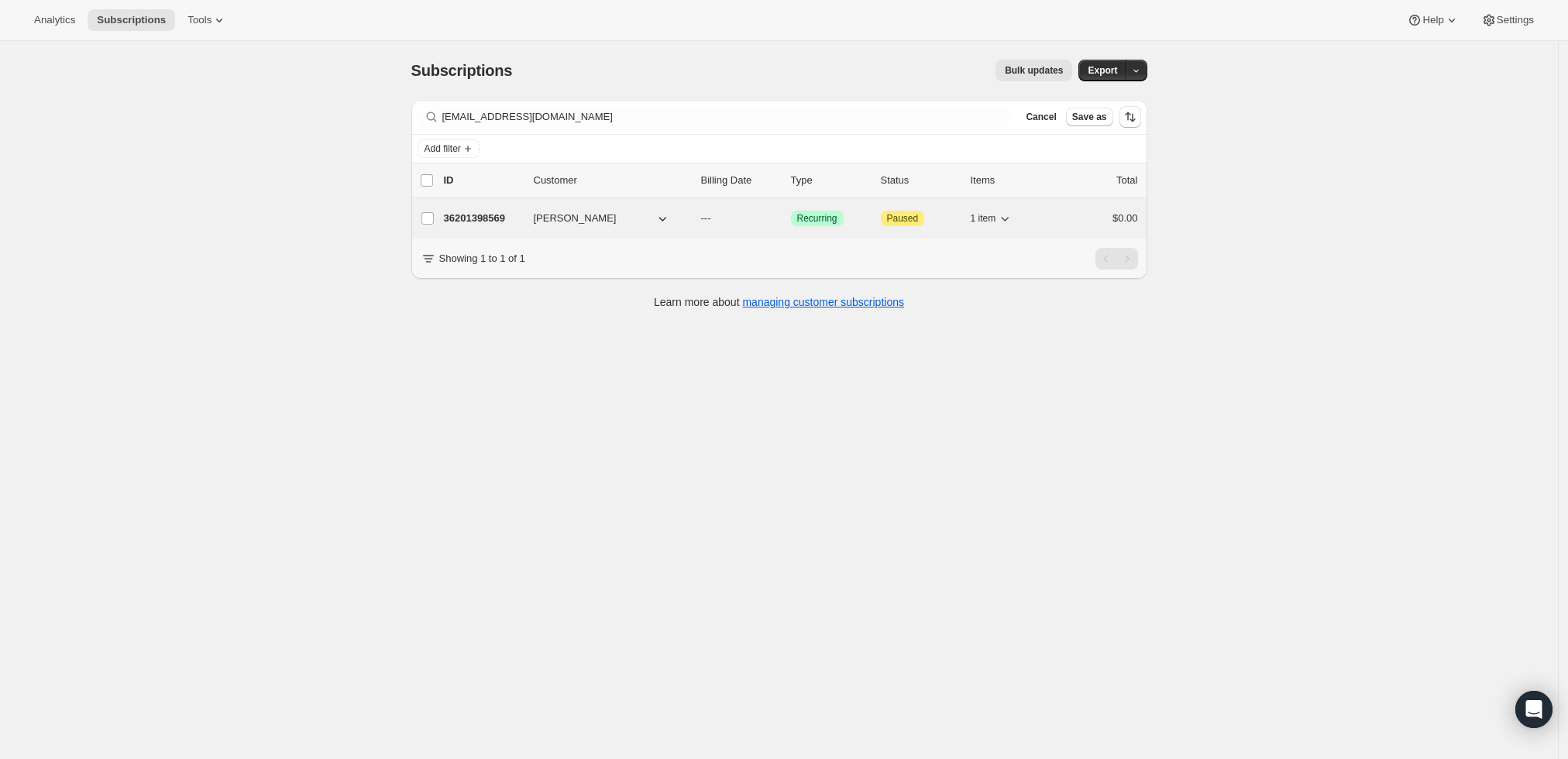
click at [497, 221] on p "36201398569" at bounding box center [482, 218] width 78 height 15
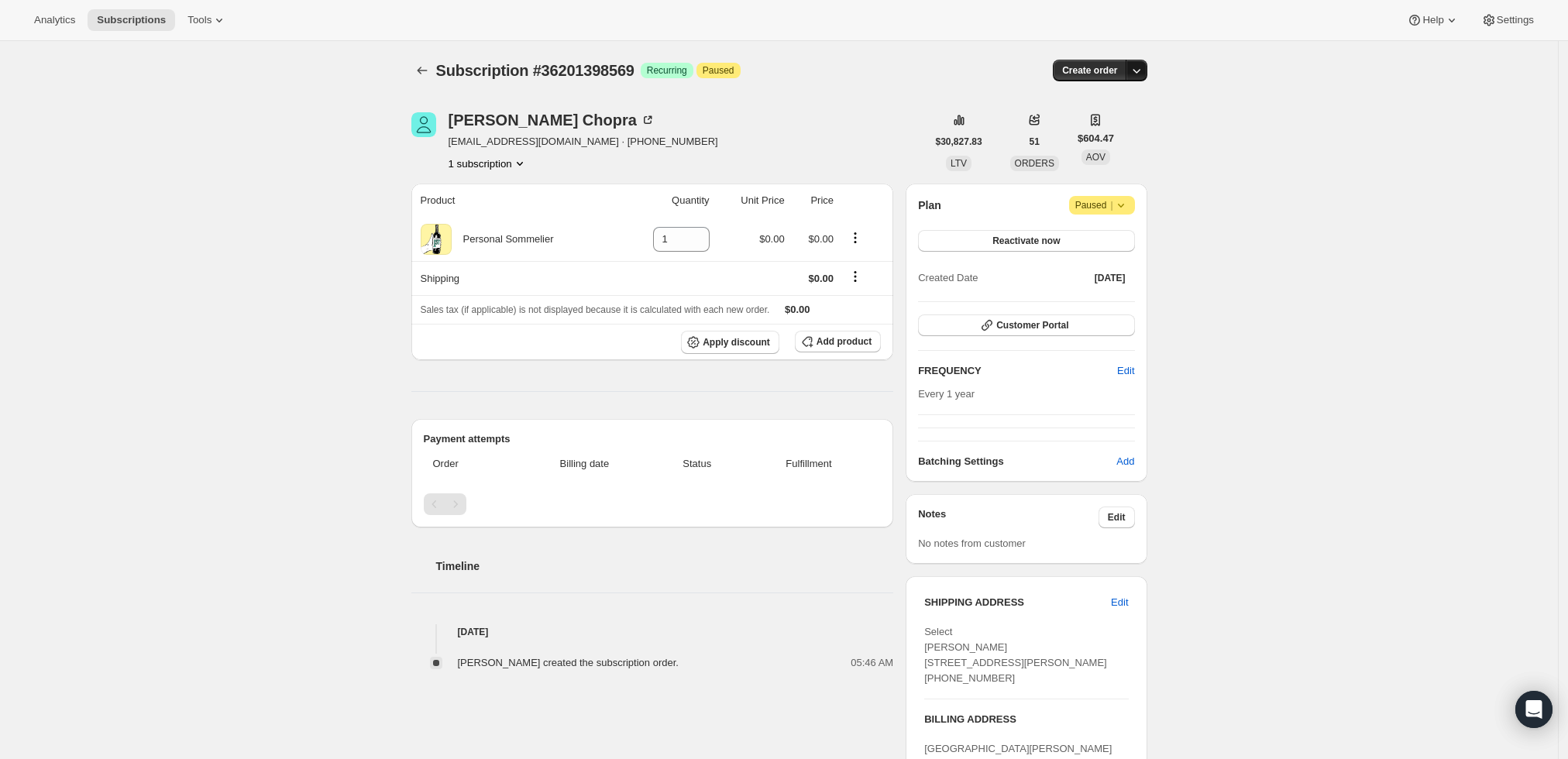
click at [1141, 72] on icon "button" at bounding box center [1136, 71] width 15 height 15
click at [1125, 127] on span "Create custom one-time order" at bounding box center [1076, 129] width 134 height 12
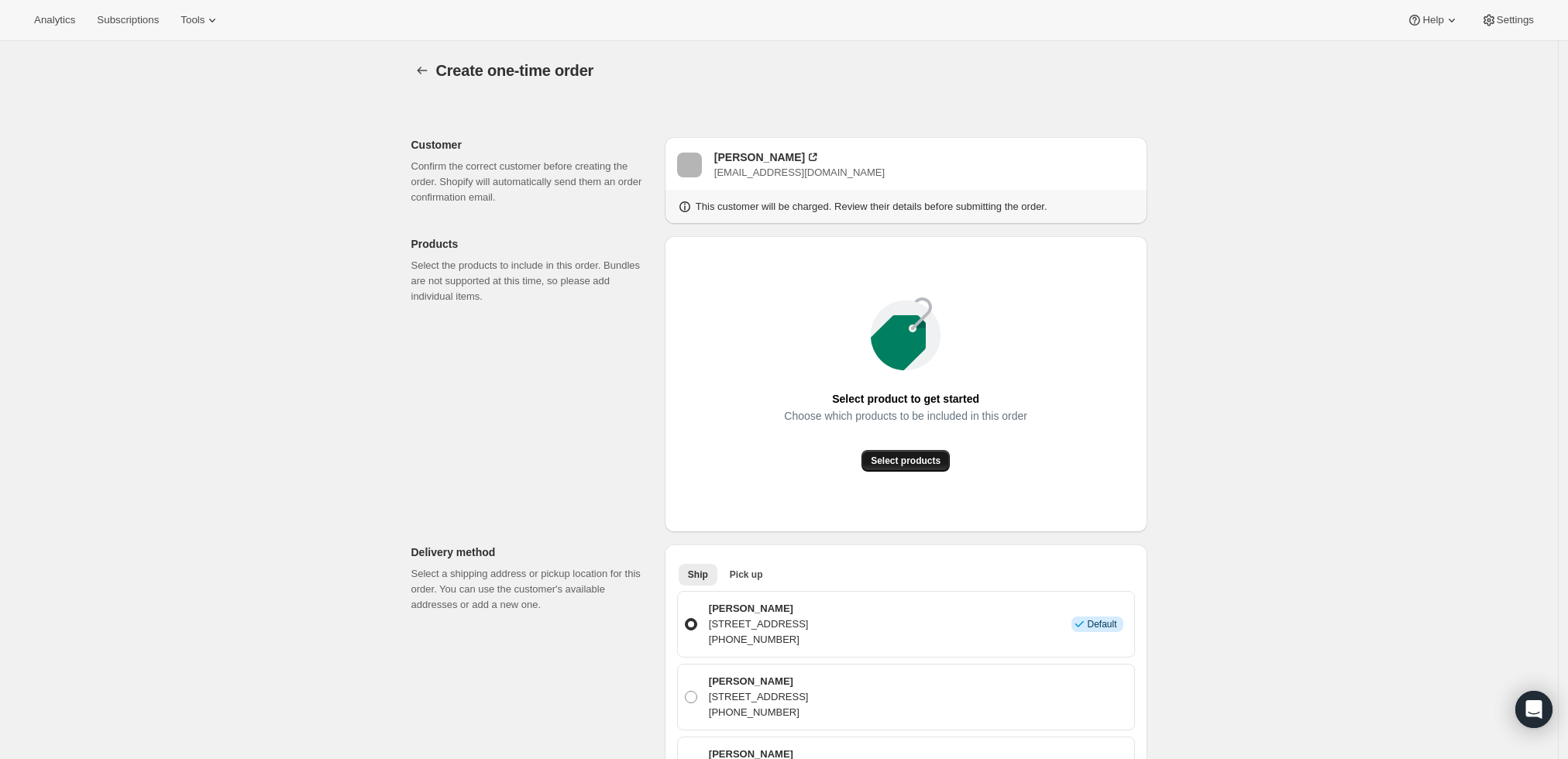
click at [909, 455] on span "Select products" at bounding box center [906, 461] width 70 height 13
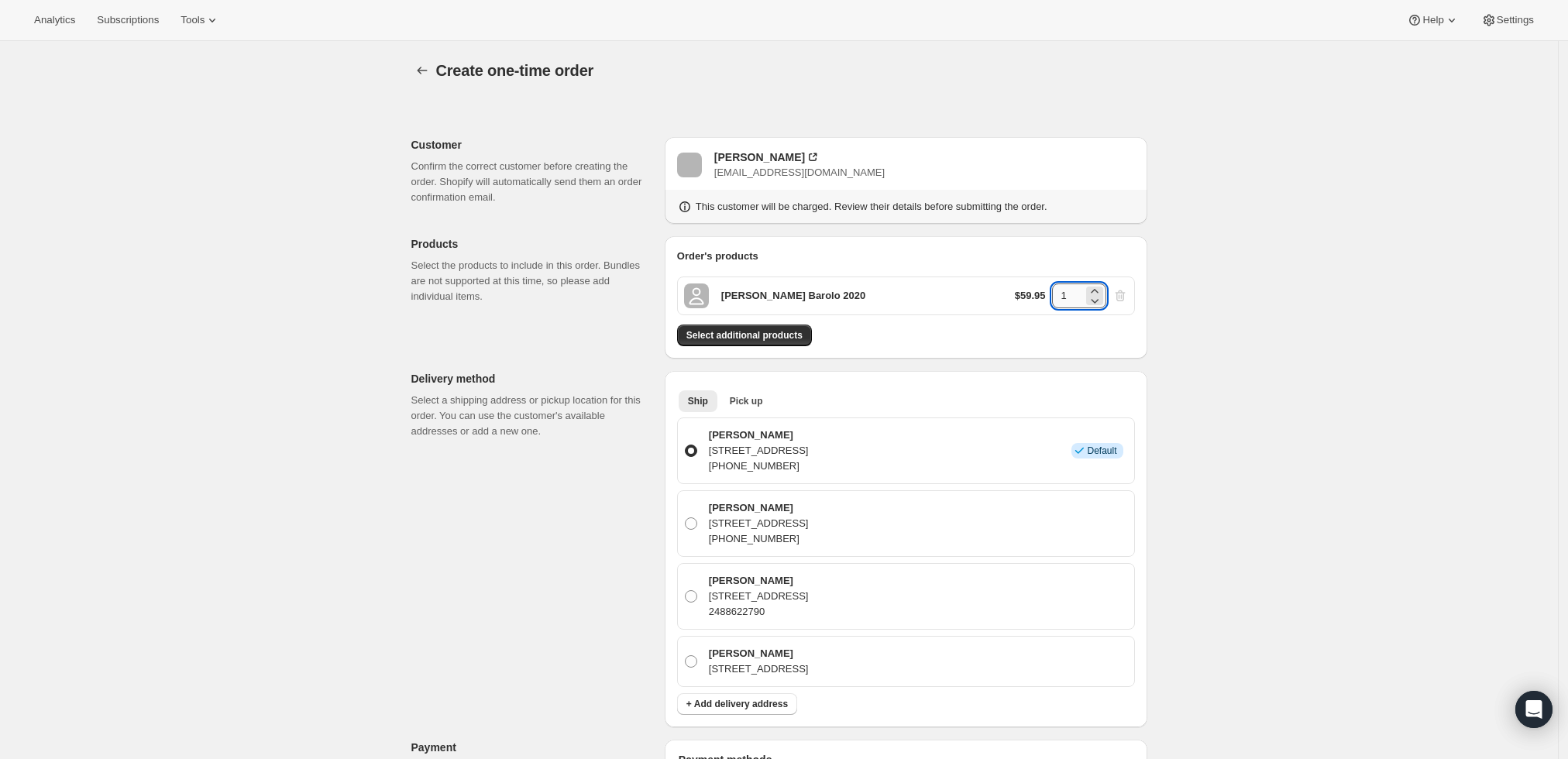
drag, startPoint x: 1074, startPoint y: 295, endPoint x: 1055, endPoint y: 295, distance: 19.0
click at [1055, 295] on input "1" at bounding box center [1067, 295] width 31 height 25
type input "6"
click at [1287, 197] on div "Create one-time order. This page is ready Create one-time order Customer Confir…" at bounding box center [779, 687] width 1559 height 1292
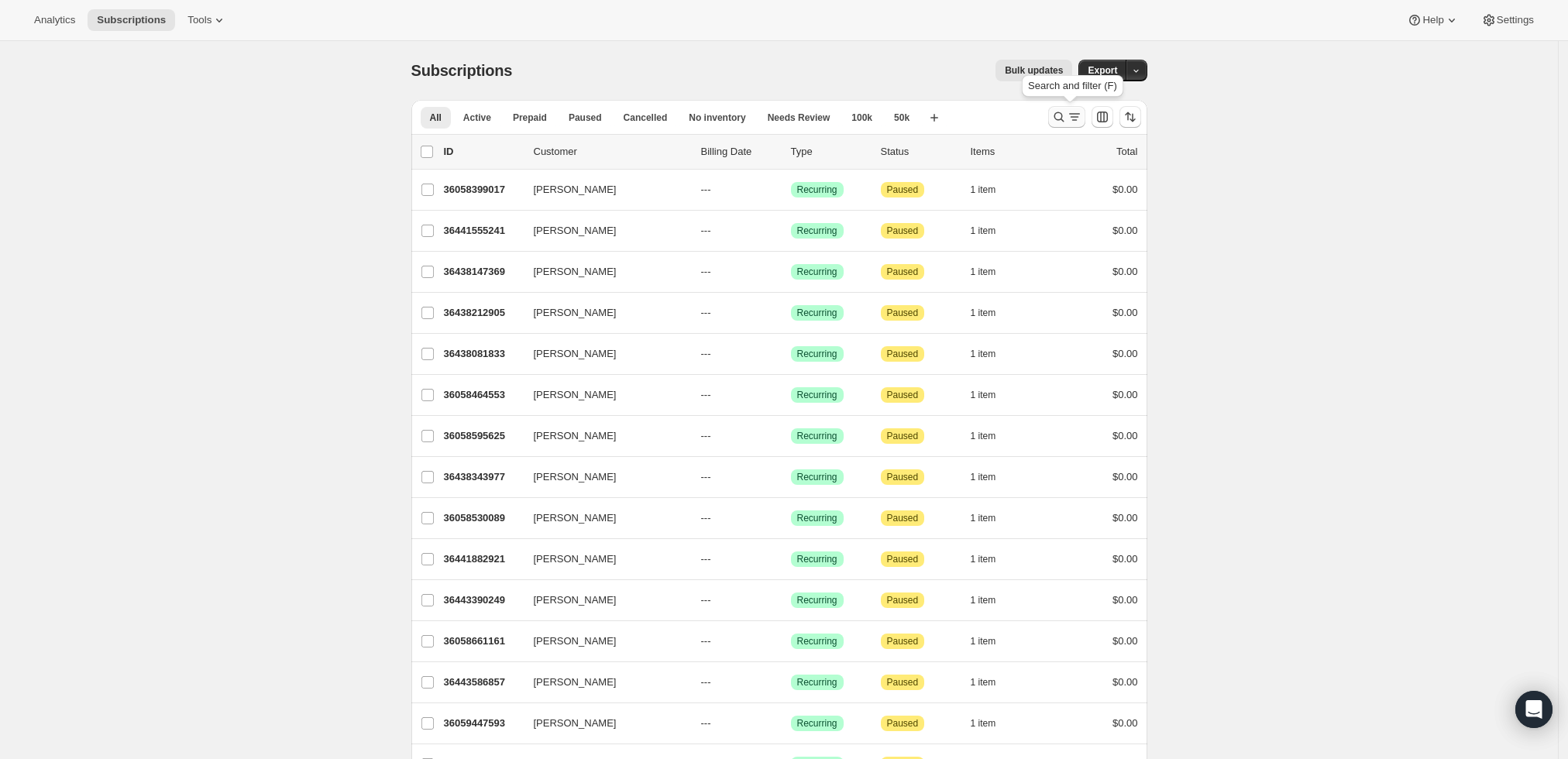
click at [1072, 112] on icon "Search and filter results" at bounding box center [1075, 117] width 15 height 15
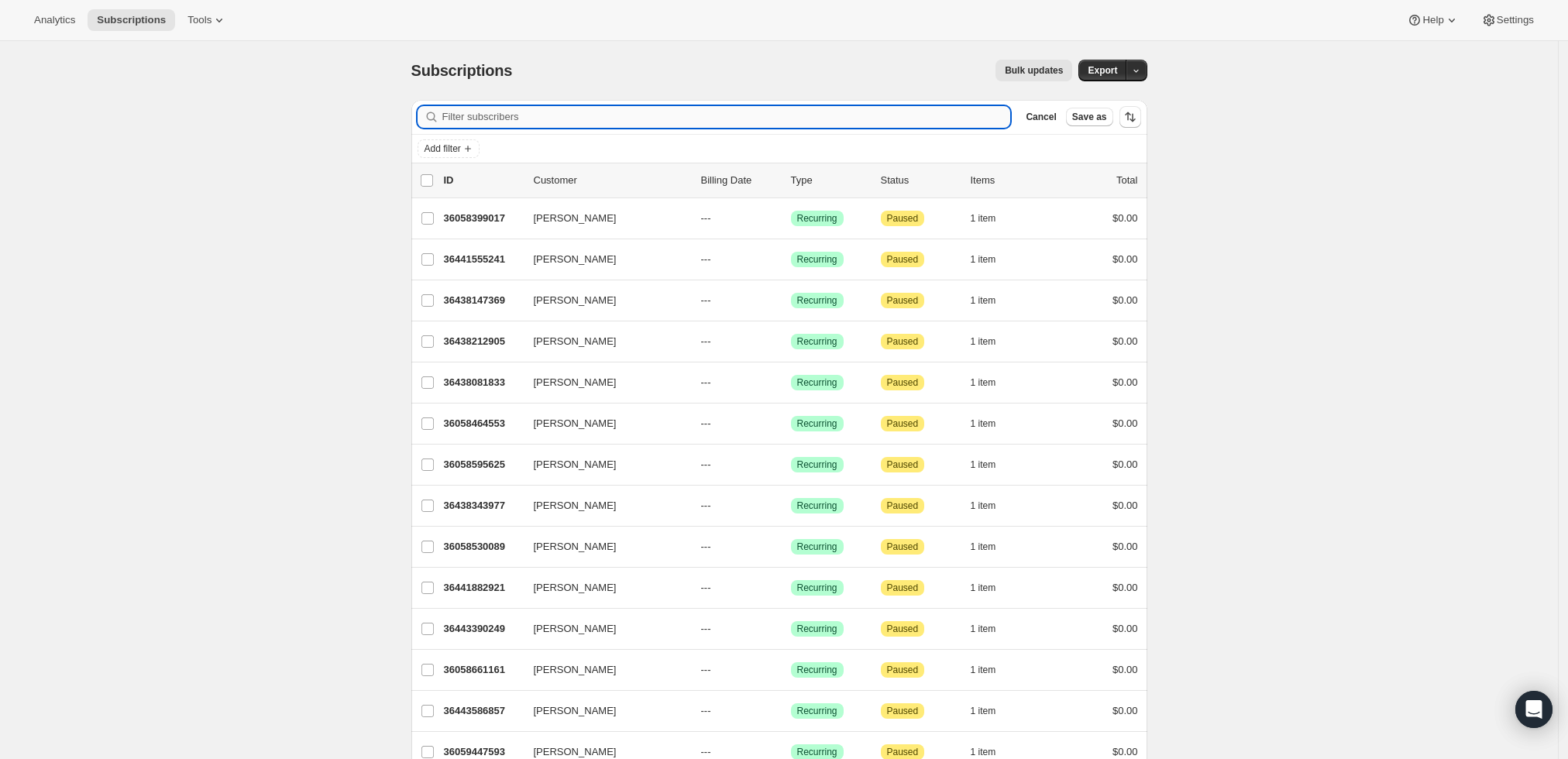
click at [719, 124] on input "Filter subscribers" at bounding box center [727, 116] width 569 height 21
click at [719, 115] on input "Filter subscribers" at bounding box center [727, 116] width 569 height 21
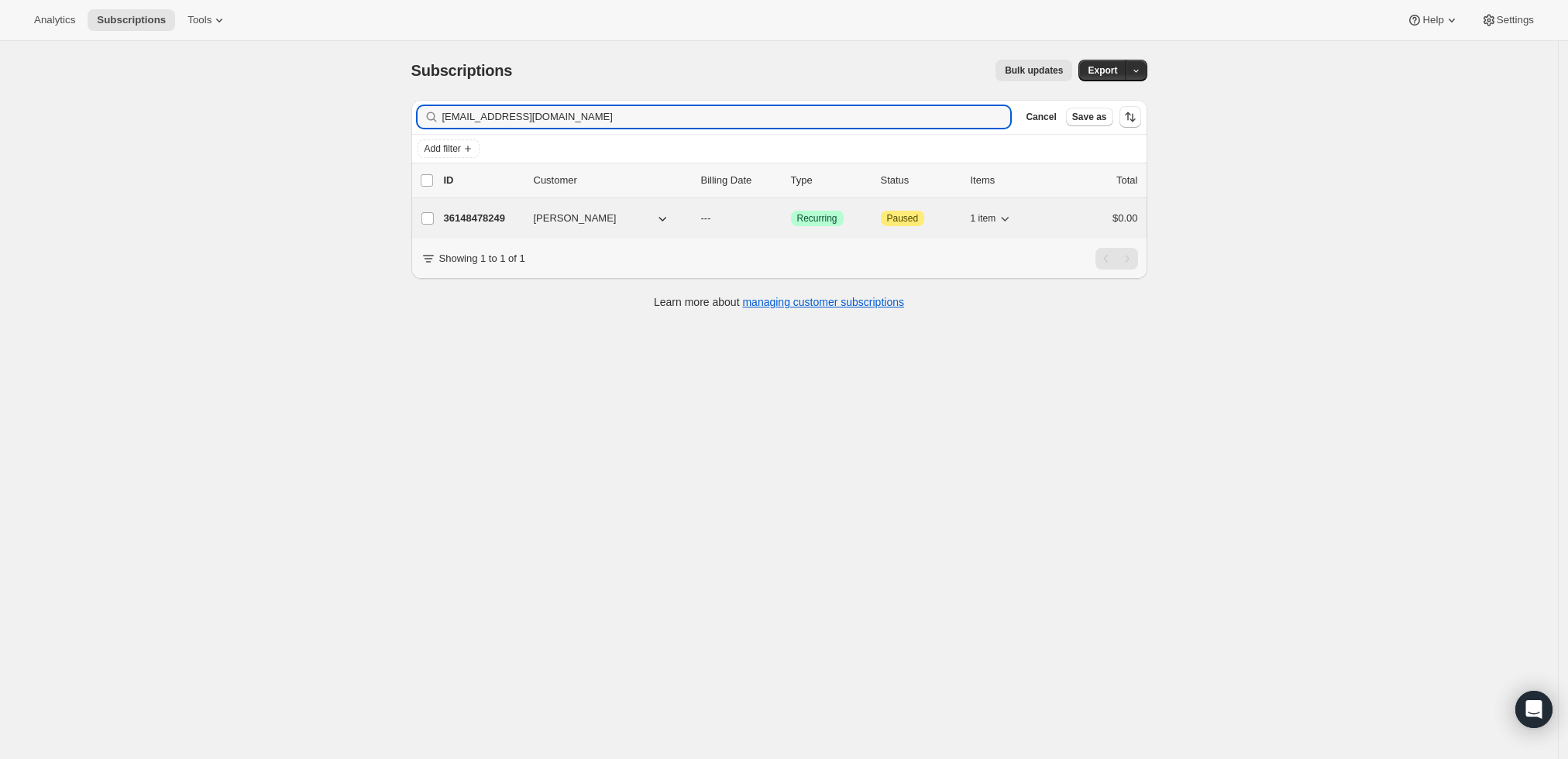
type input "[EMAIL_ADDRESS][DOMAIN_NAME]"
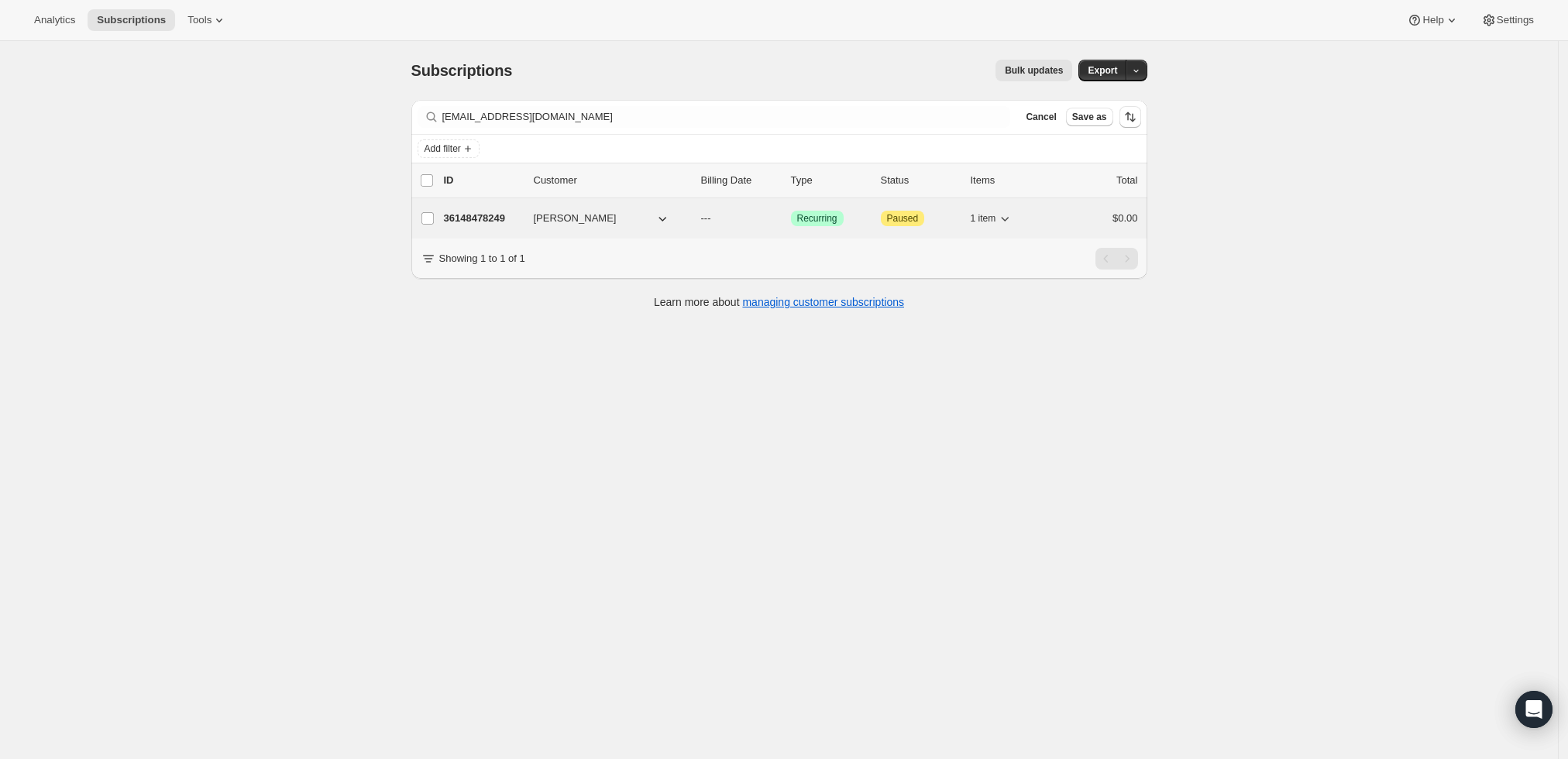
click at [491, 213] on p "36148478249" at bounding box center [482, 218] width 78 height 15
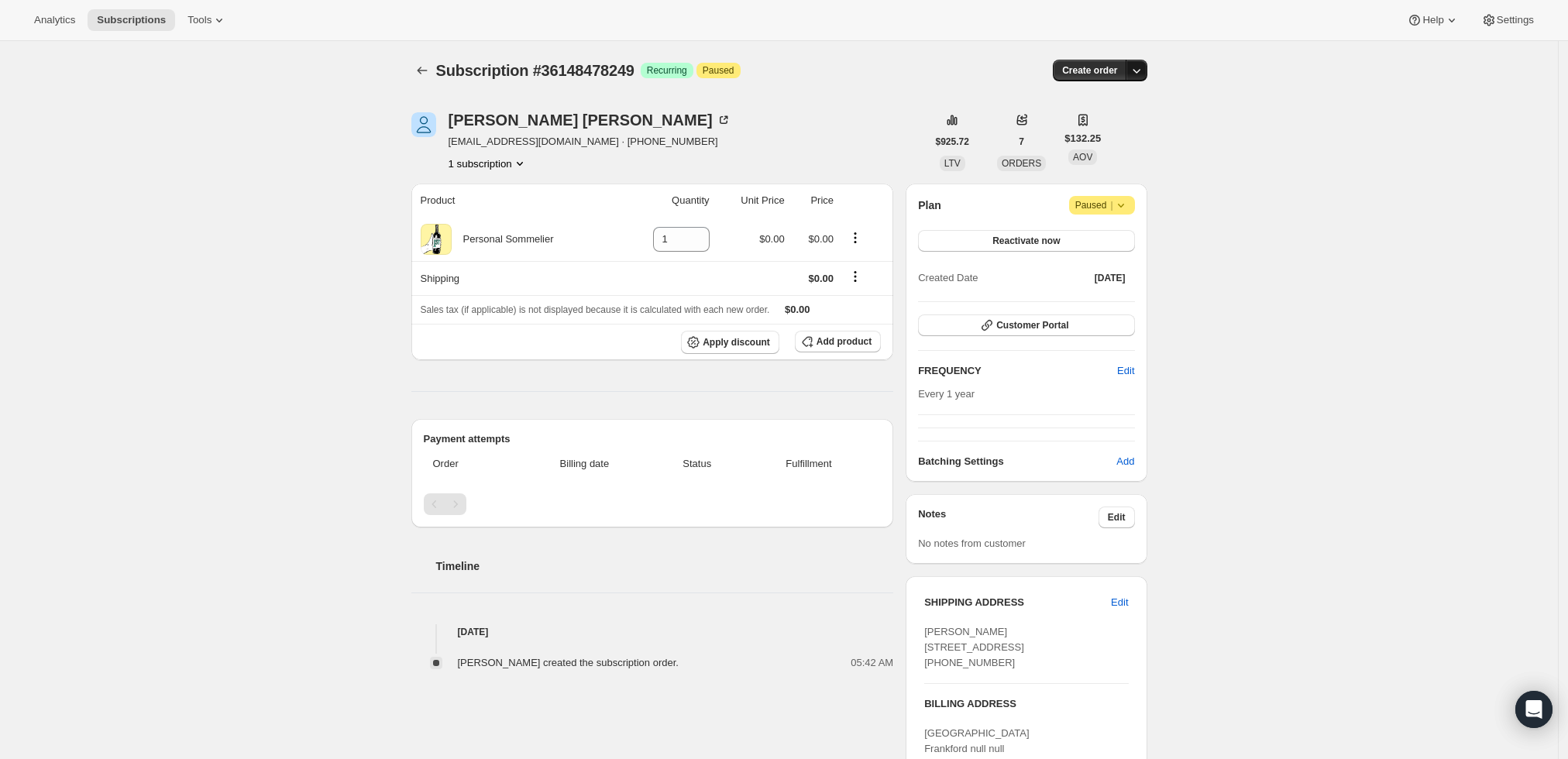
click at [1142, 76] on icon "button" at bounding box center [1136, 71] width 15 height 15
click at [1121, 131] on span "Create custom one-time order" at bounding box center [1076, 129] width 134 height 12
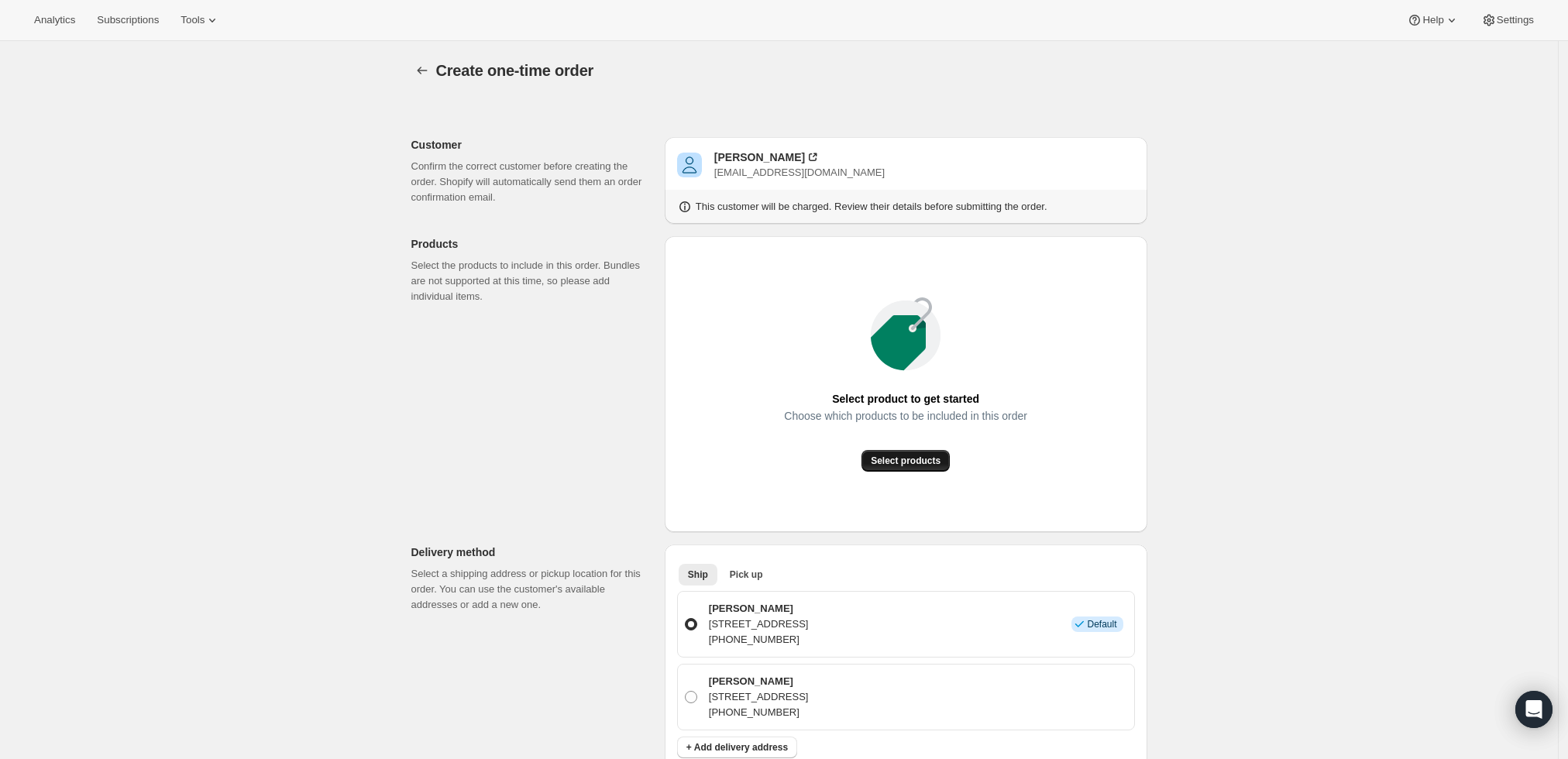
click at [917, 457] on span "Select products" at bounding box center [906, 461] width 70 height 13
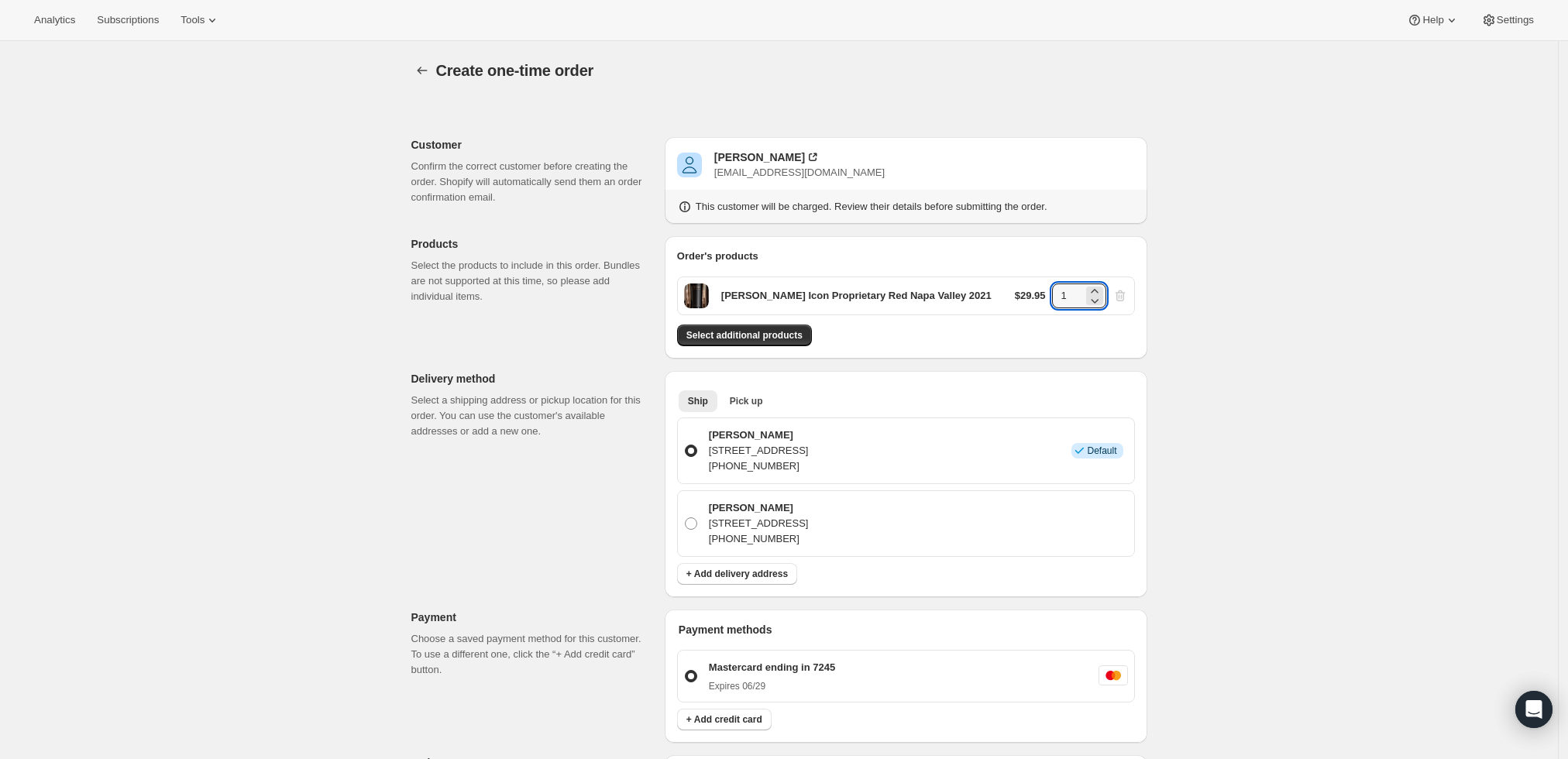
drag, startPoint x: 1077, startPoint y: 296, endPoint x: 1047, endPoint y: 296, distance: 30.0
click at [1047, 296] on div "$29.95 1" at bounding box center [1071, 295] width 113 height 25
type input "6"
click at [1246, 379] on div "Create one-time order. This page is ready Create one-time order Customer Confir…" at bounding box center [779, 622] width 1559 height 1162
click at [820, 152] on icon at bounding box center [813, 157] width 15 height 15
